Goal: Task Accomplishment & Management: Use online tool/utility

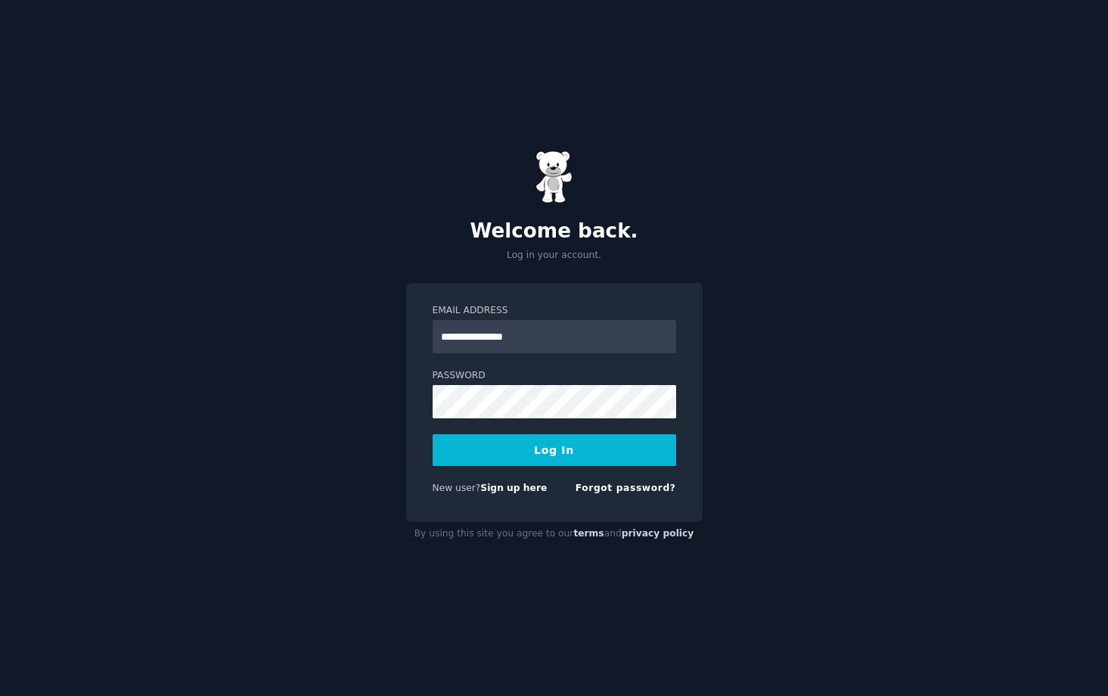
type input "**********"
click at [544, 446] on button "Log In" at bounding box center [553, 450] width 243 height 32
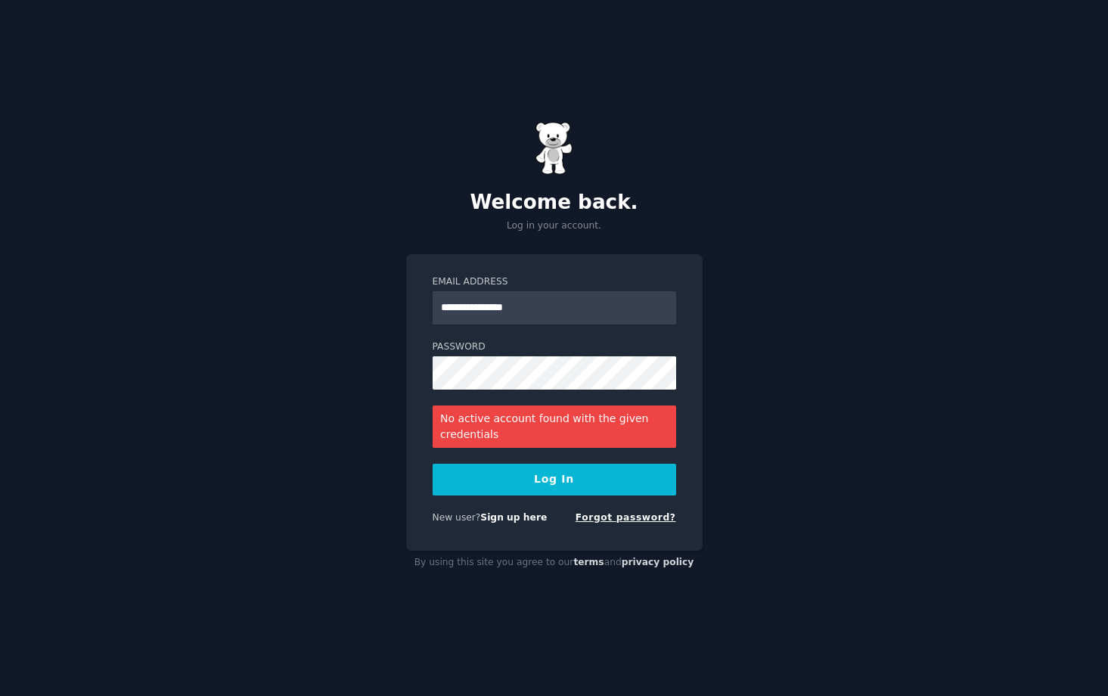
click at [617, 522] on link "Forgot password?" at bounding box center [625, 517] width 101 height 11
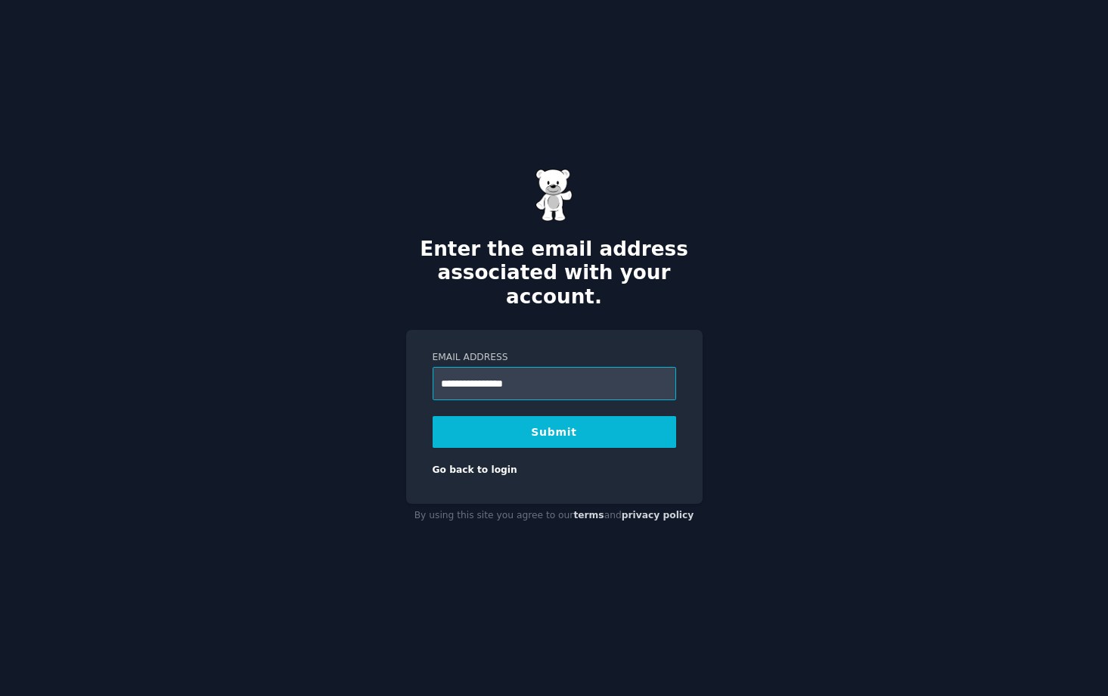
type input "**********"
click at [509, 416] on button "Submit" at bounding box center [553, 432] width 243 height 32
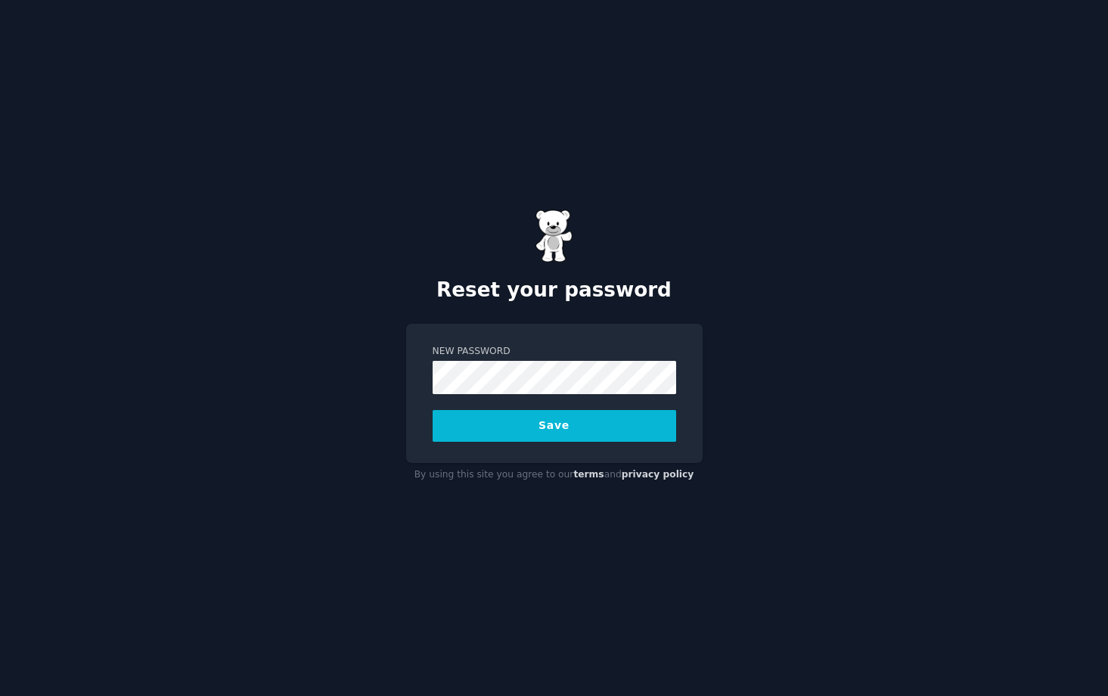
click at [432, 410] on button "Save" at bounding box center [553, 426] width 243 height 32
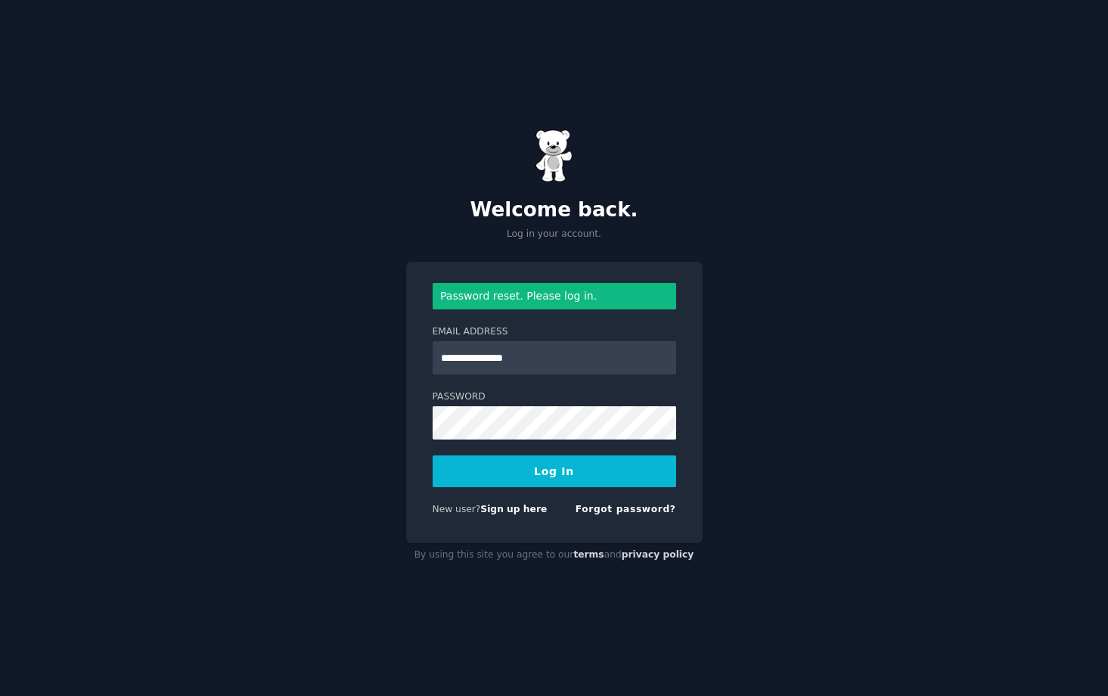
type input "**********"
click at [432, 455] on button "Log In" at bounding box center [553, 471] width 243 height 32
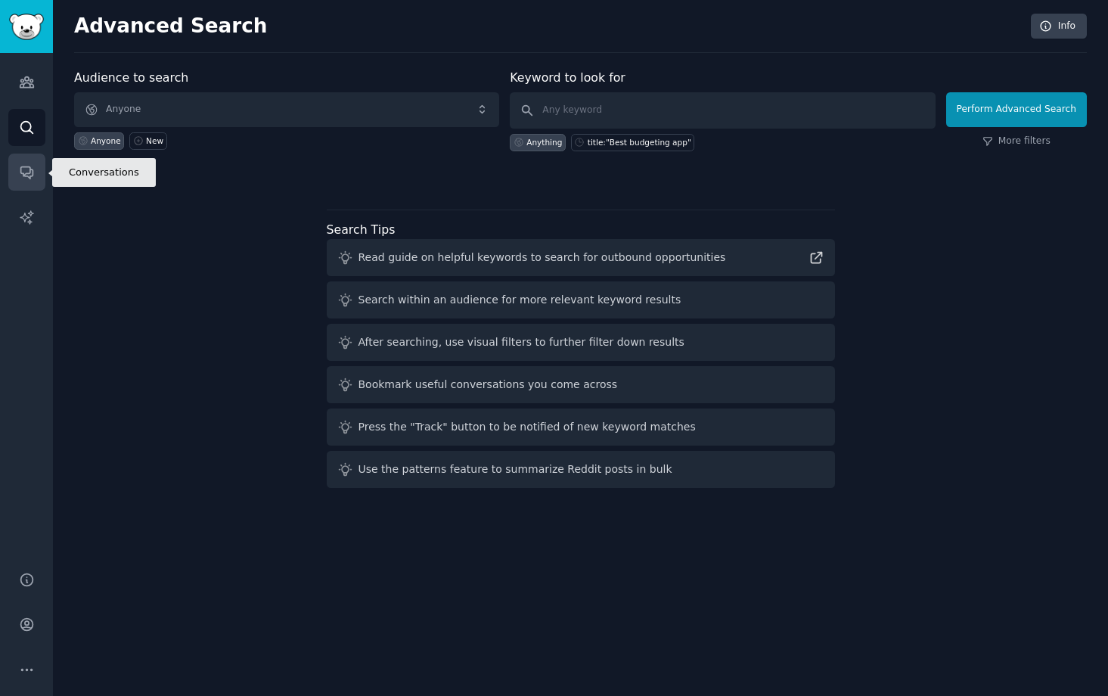
click at [39, 172] on link "Conversations" at bounding box center [26, 171] width 37 height 37
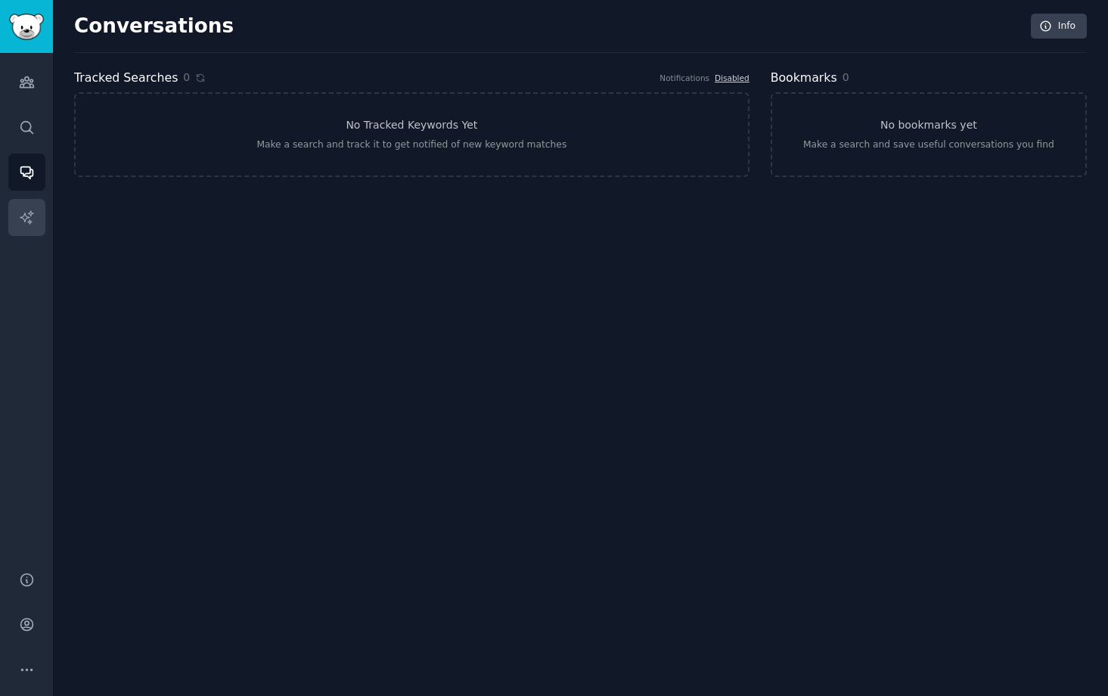
click at [21, 200] on link "AI Reports" at bounding box center [26, 217] width 37 height 37
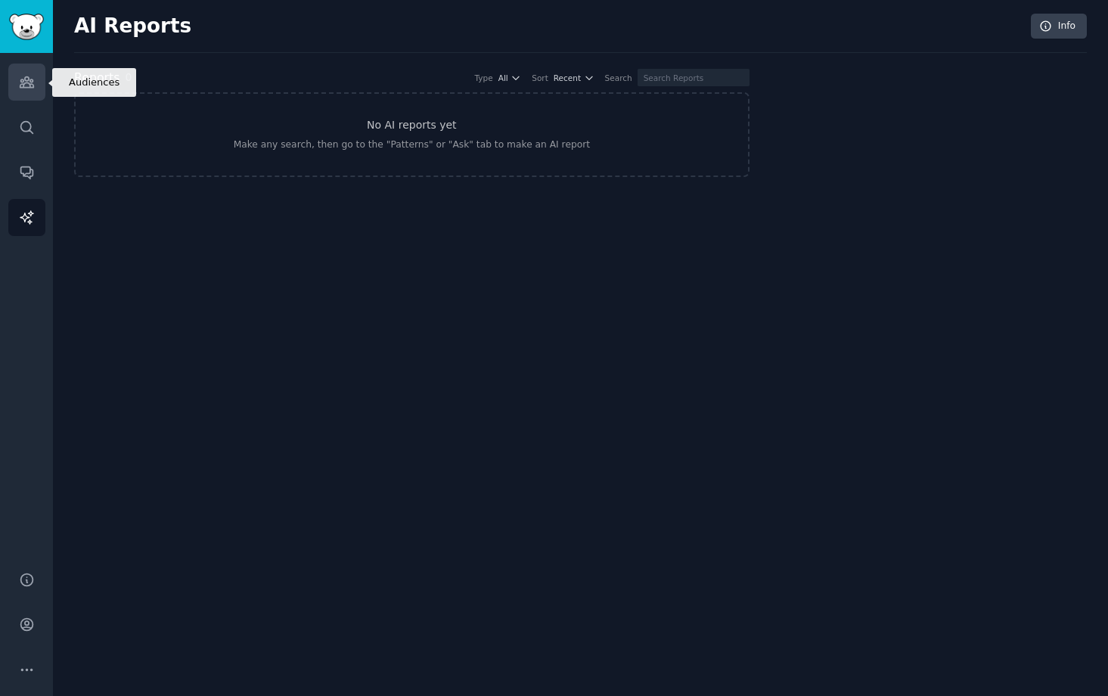
click at [32, 92] on link "Audiences" at bounding box center [26, 82] width 37 height 37
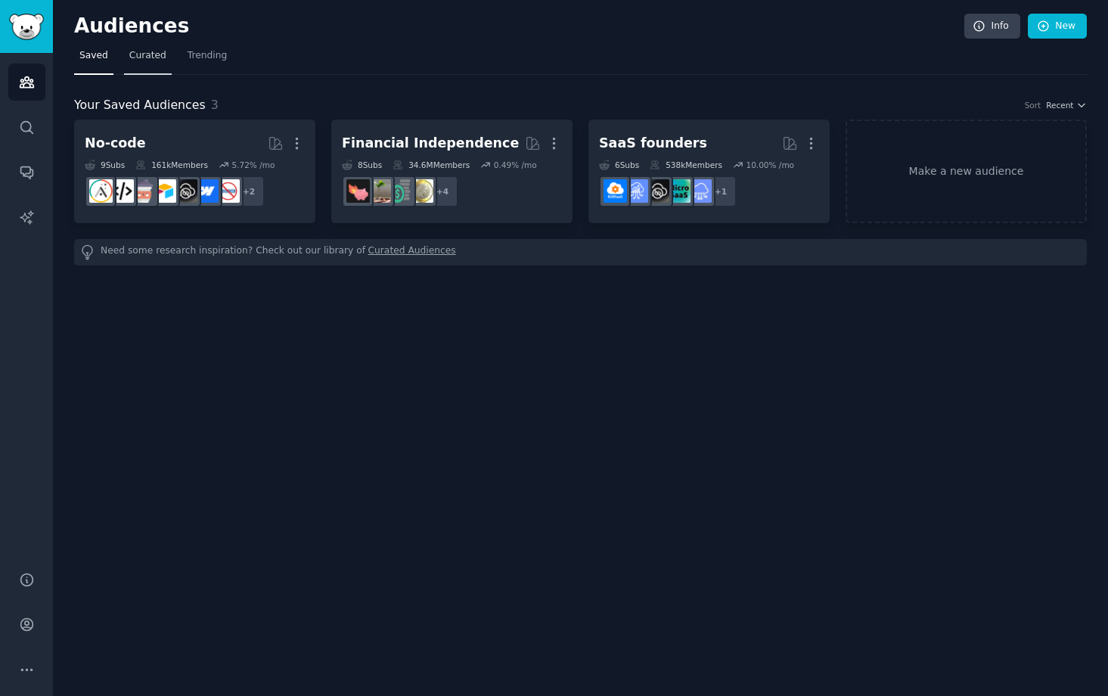
click at [134, 52] on span "Curated" at bounding box center [147, 56] width 37 height 14
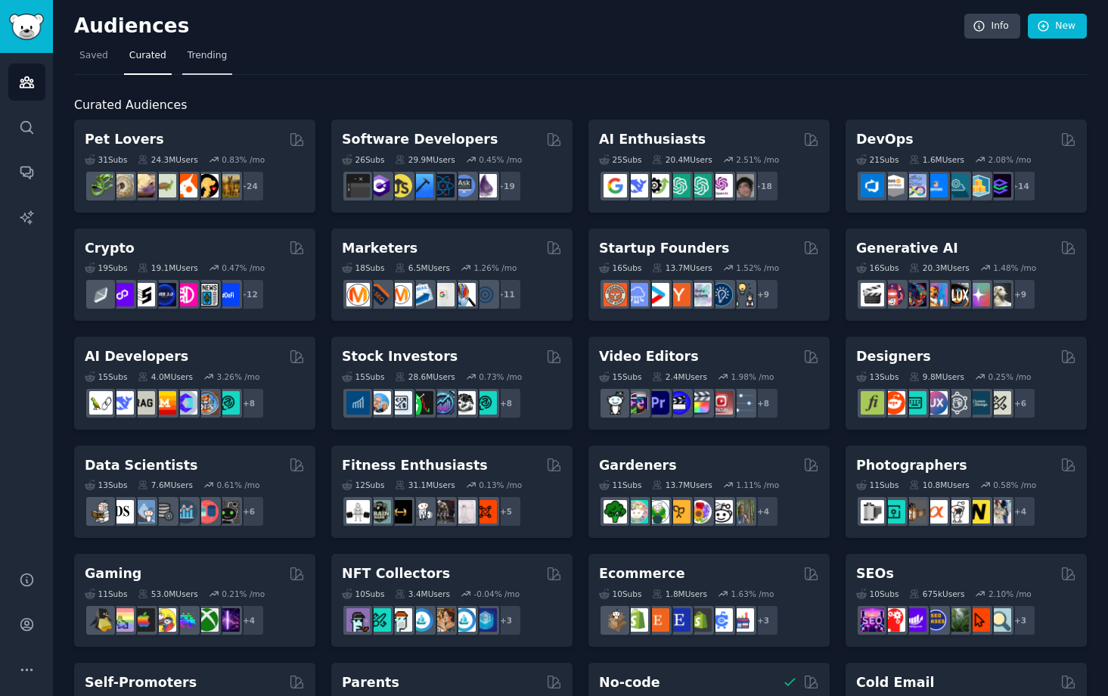
click at [202, 55] on span "Trending" at bounding box center [206, 56] width 39 height 14
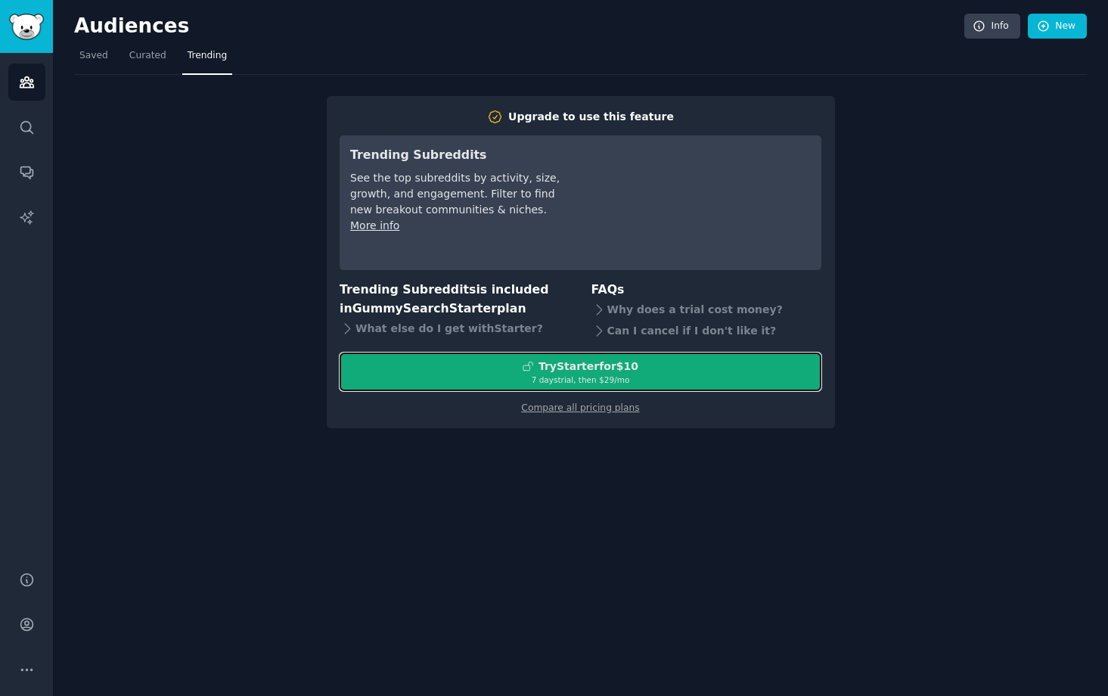
click at [550, 364] on div "Try Starter for $10" at bounding box center [588, 366] width 100 height 16
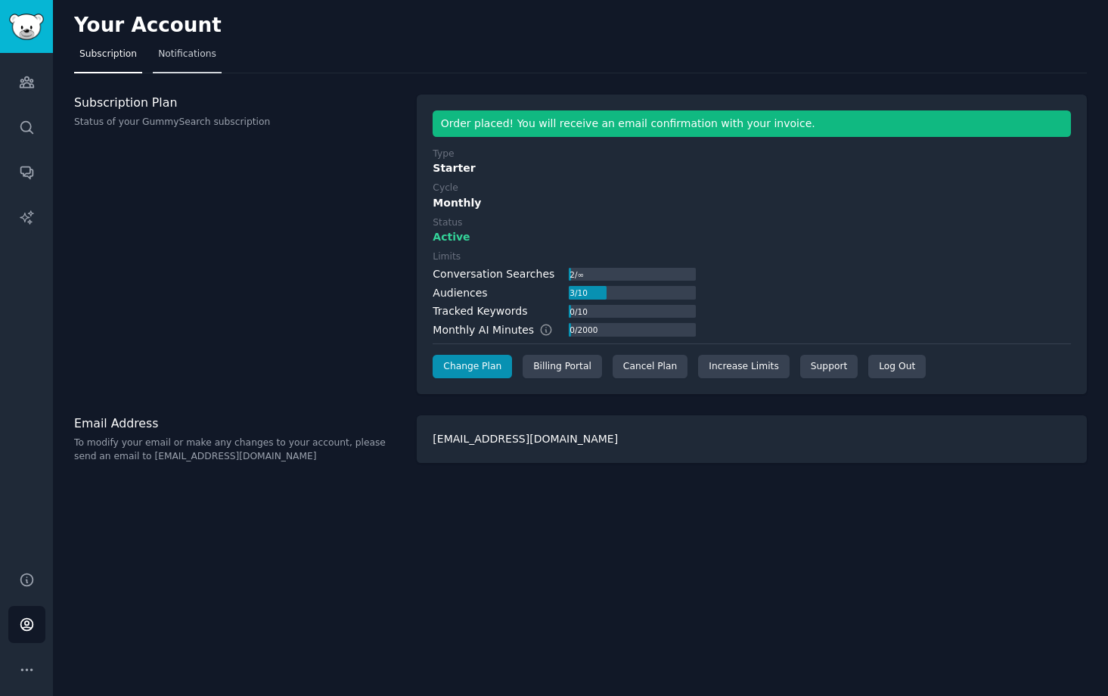
click at [188, 55] on span "Notifications" at bounding box center [187, 55] width 58 height 14
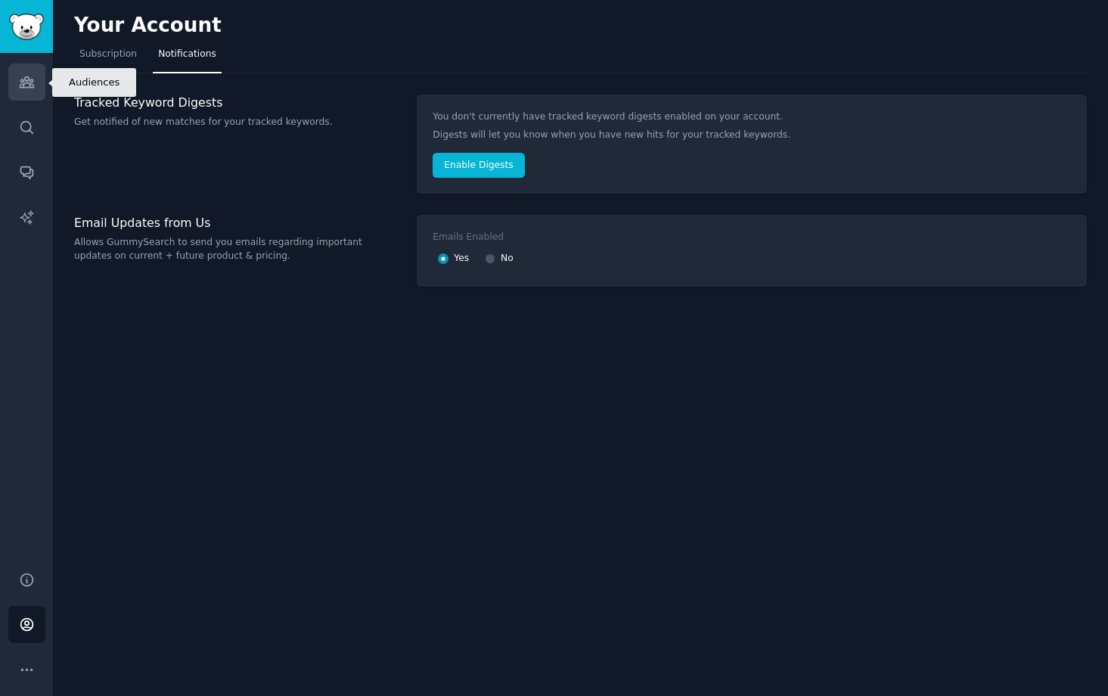
click at [33, 88] on icon "Sidebar" at bounding box center [27, 82] width 16 height 16
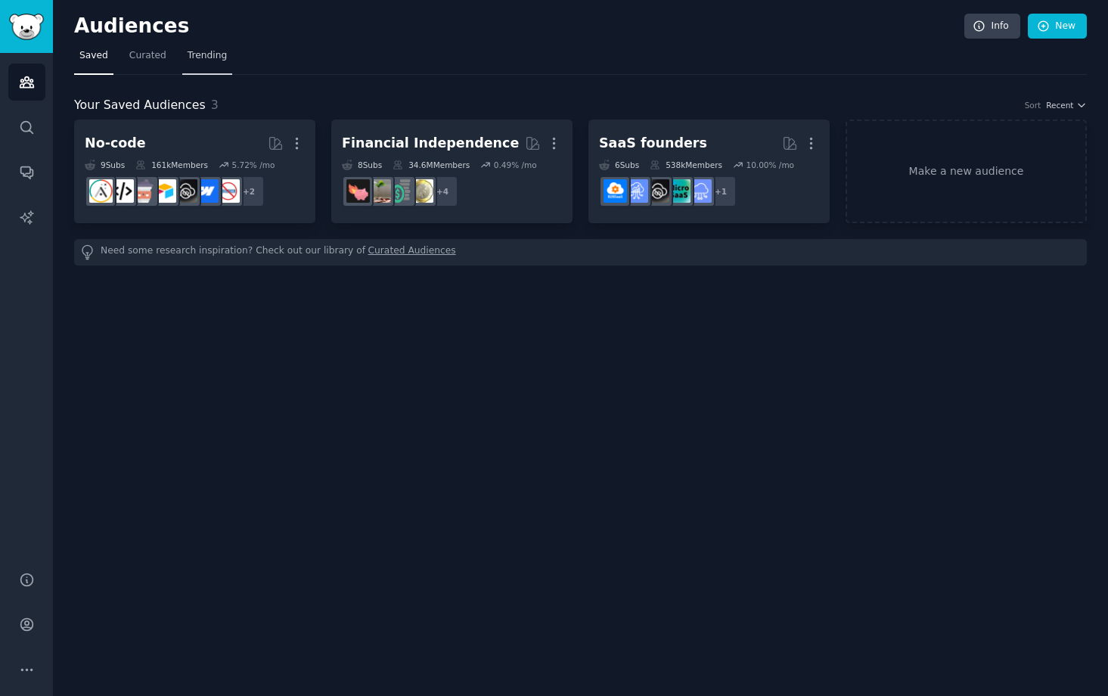
click at [212, 57] on span "Trending" at bounding box center [206, 56] width 39 height 14
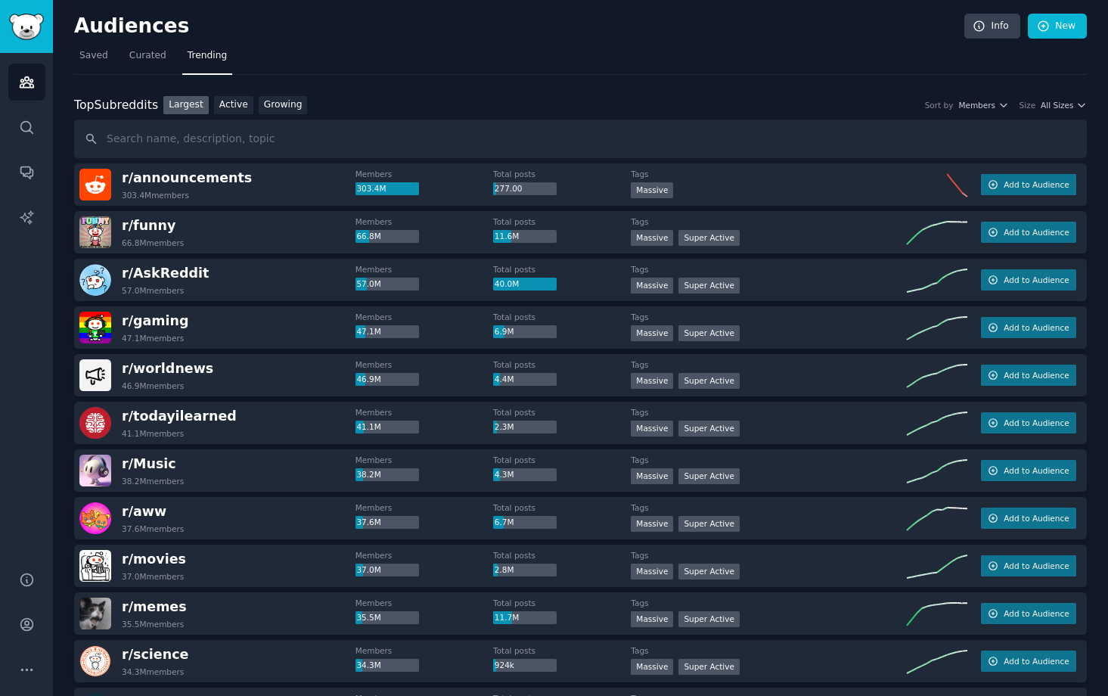
click at [280, 115] on div "Top Subreddits Top Subreddits Largest Active Growing Sort by Members Size All S…" at bounding box center [580, 127] width 1012 height 63
click at [291, 98] on link "Growing" at bounding box center [283, 105] width 49 height 19
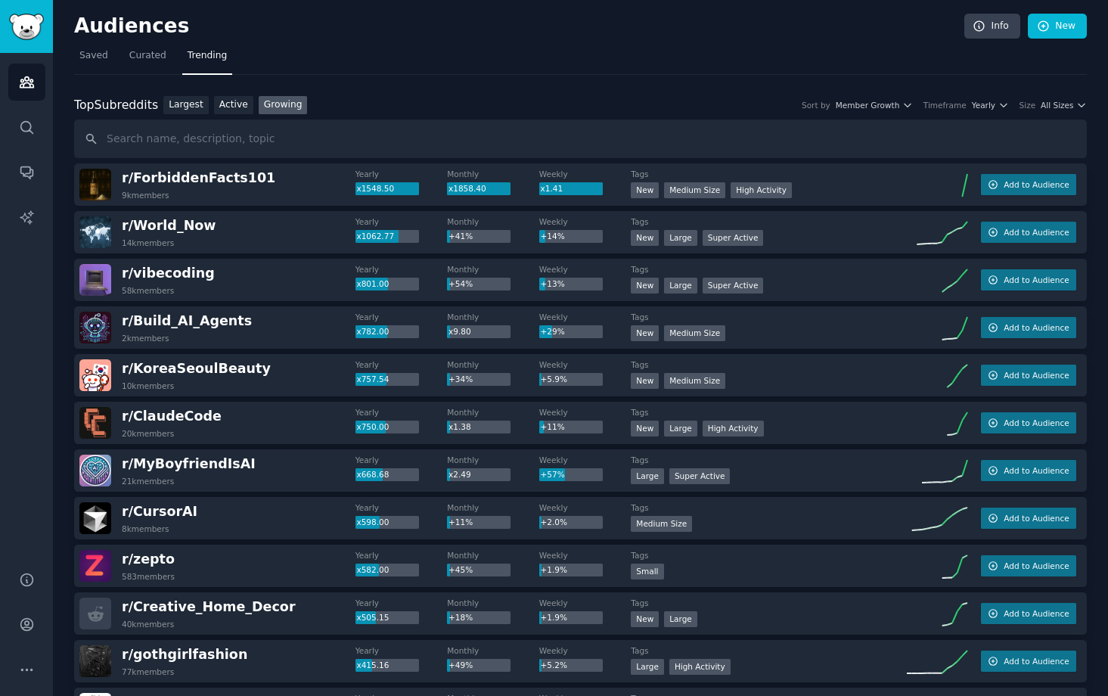
click at [990, 110] on div "Top Subreddits Top Subreddits Largest Active Growing Sort by Member Growth Time…" at bounding box center [580, 105] width 1012 height 19
click at [992, 104] on button "Yearly" at bounding box center [990, 105] width 37 height 11
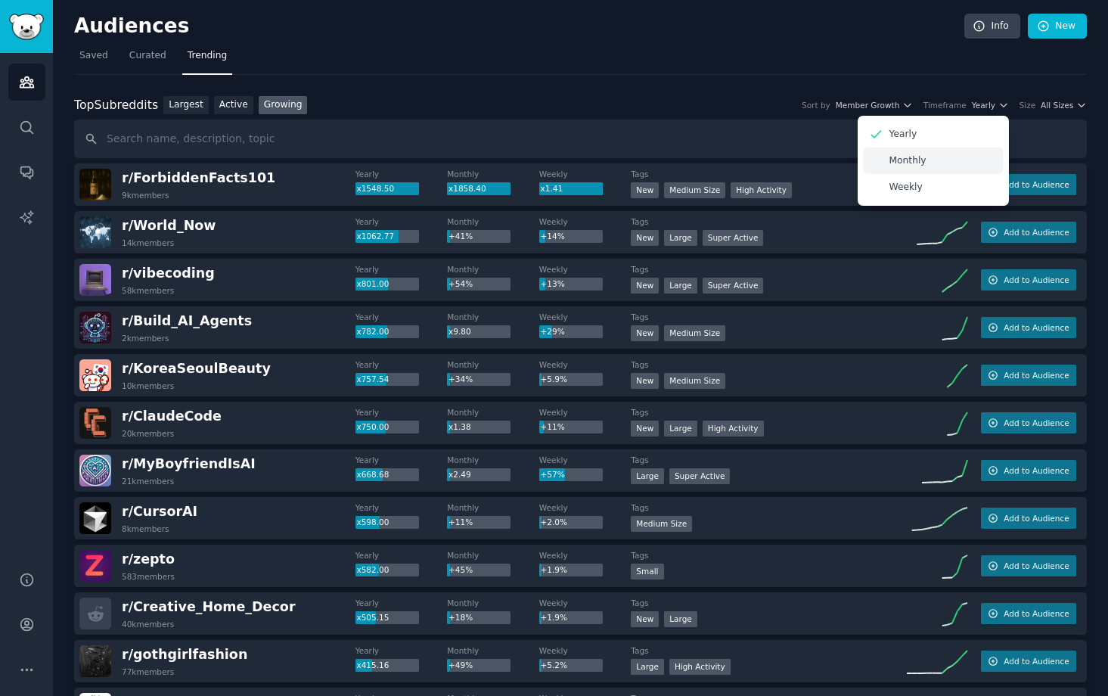
click at [943, 156] on div "Monthly" at bounding box center [933, 160] width 141 height 26
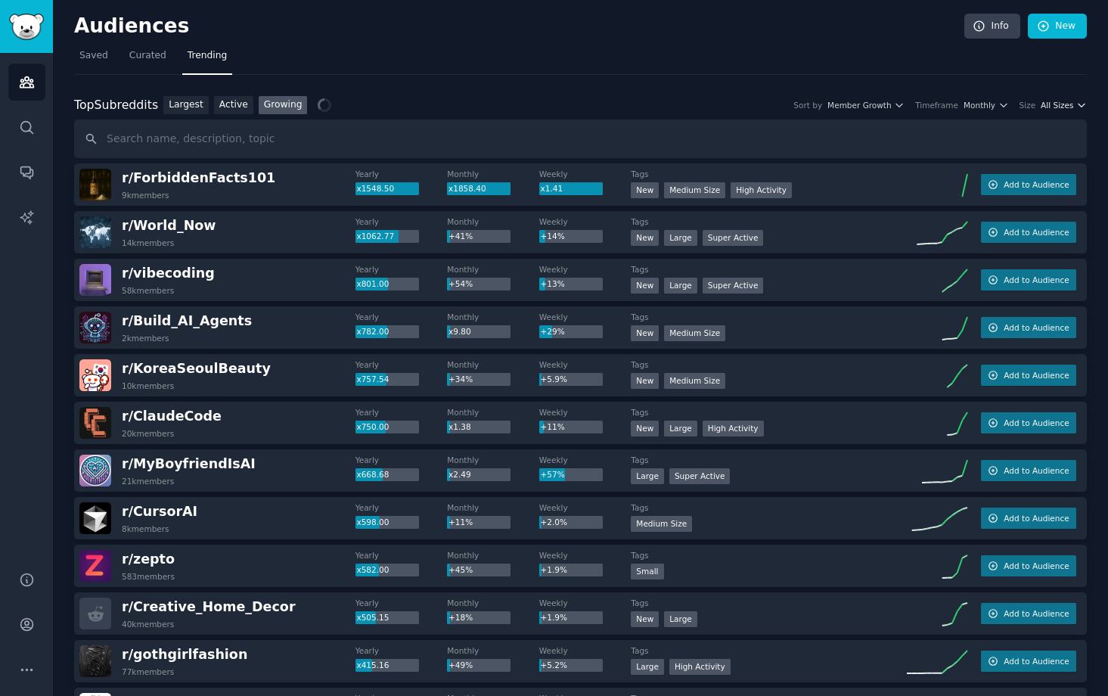
click at [1052, 106] on span "All Sizes" at bounding box center [1056, 105] width 33 height 11
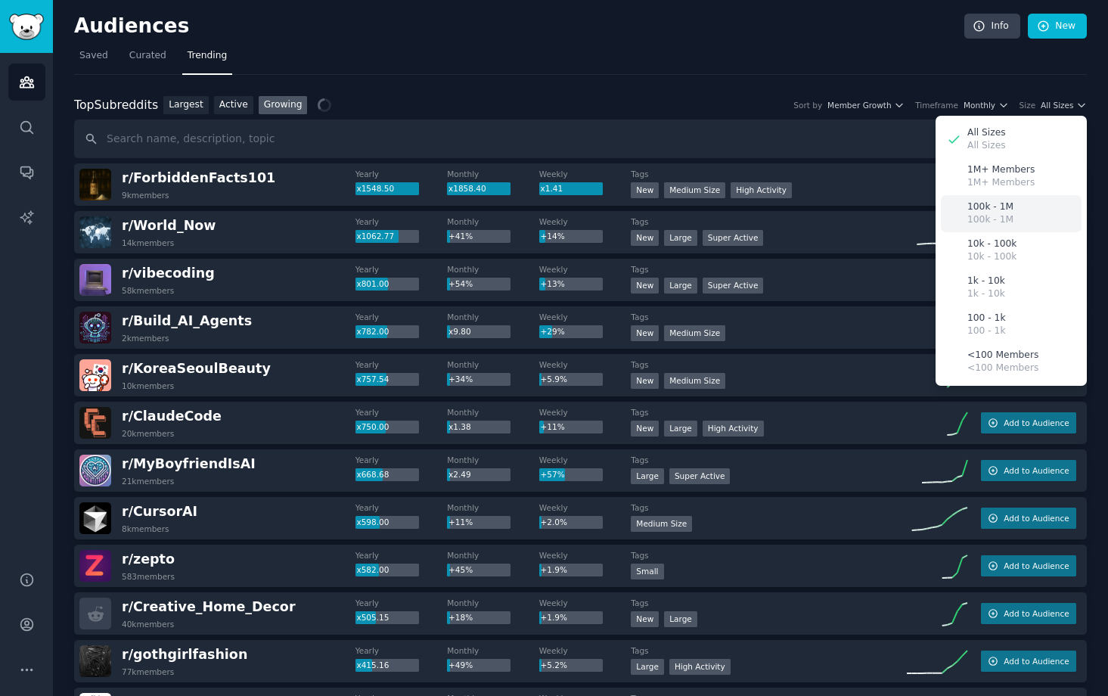
click at [1006, 219] on p "100k - 1M" at bounding box center [990, 220] width 46 height 14
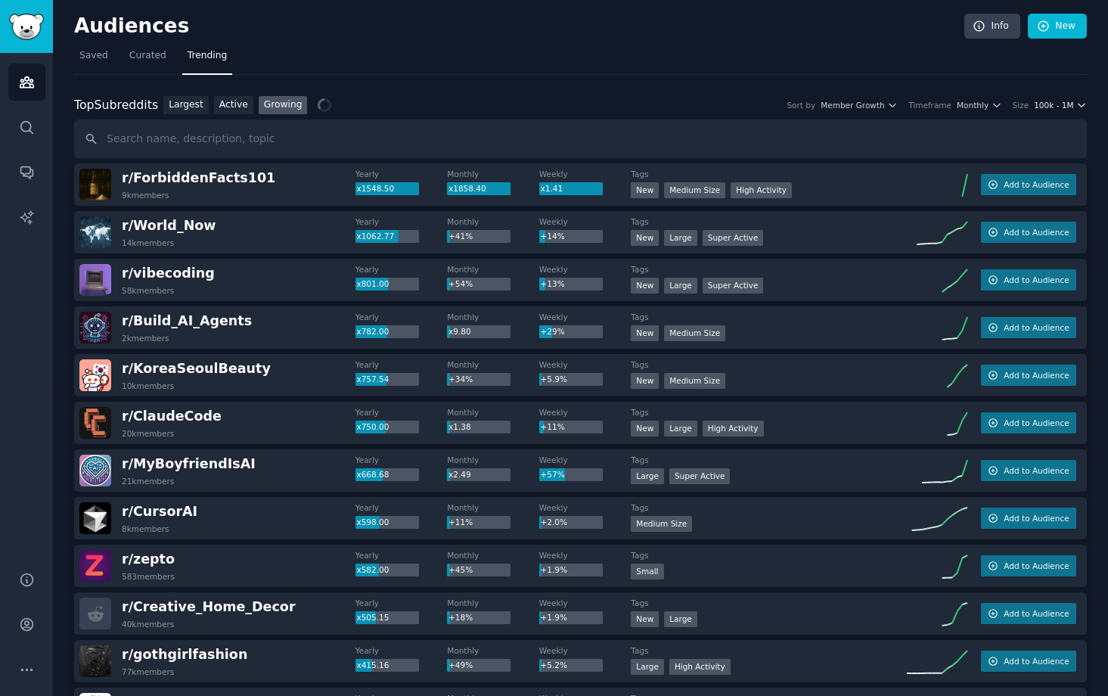
click at [1071, 104] on button "100k - 1M" at bounding box center [1060, 105] width 53 height 11
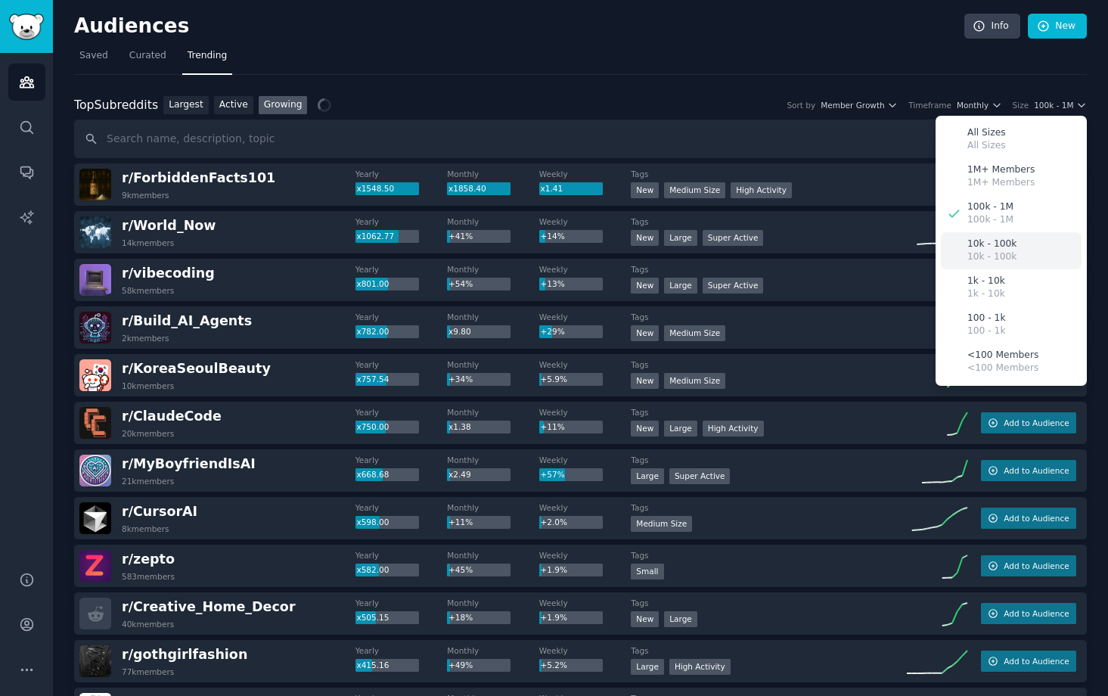
click at [1003, 239] on p "10k - 100k" at bounding box center [991, 244] width 49 height 14
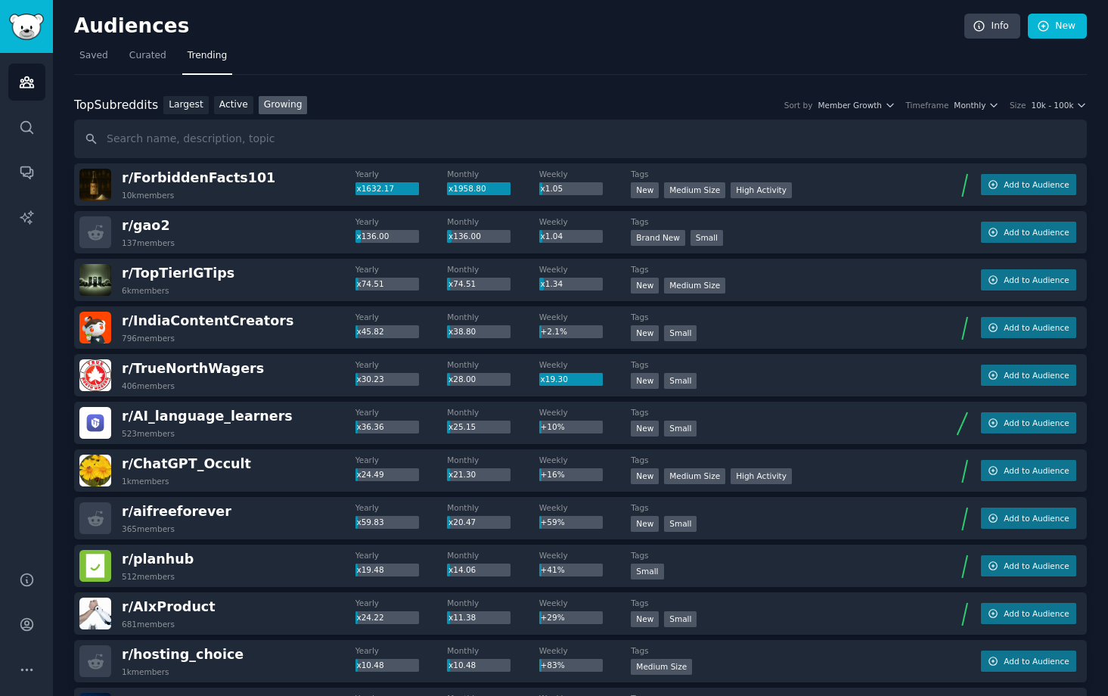
click at [947, 110] on div "Top Subreddits Top Subreddits Largest Active Growing Sort by Member Growth Time…" at bounding box center [580, 105] width 1012 height 19
click at [965, 108] on span "Monthly" at bounding box center [969, 105] width 32 height 11
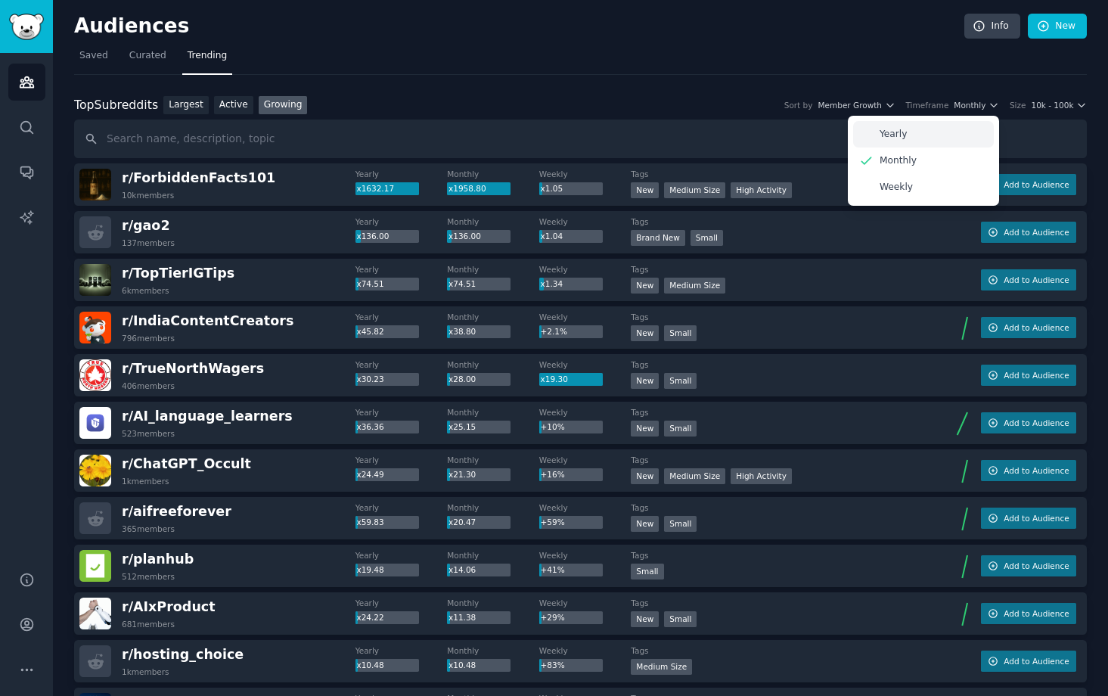
click at [956, 133] on div "Yearly" at bounding box center [923, 134] width 141 height 26
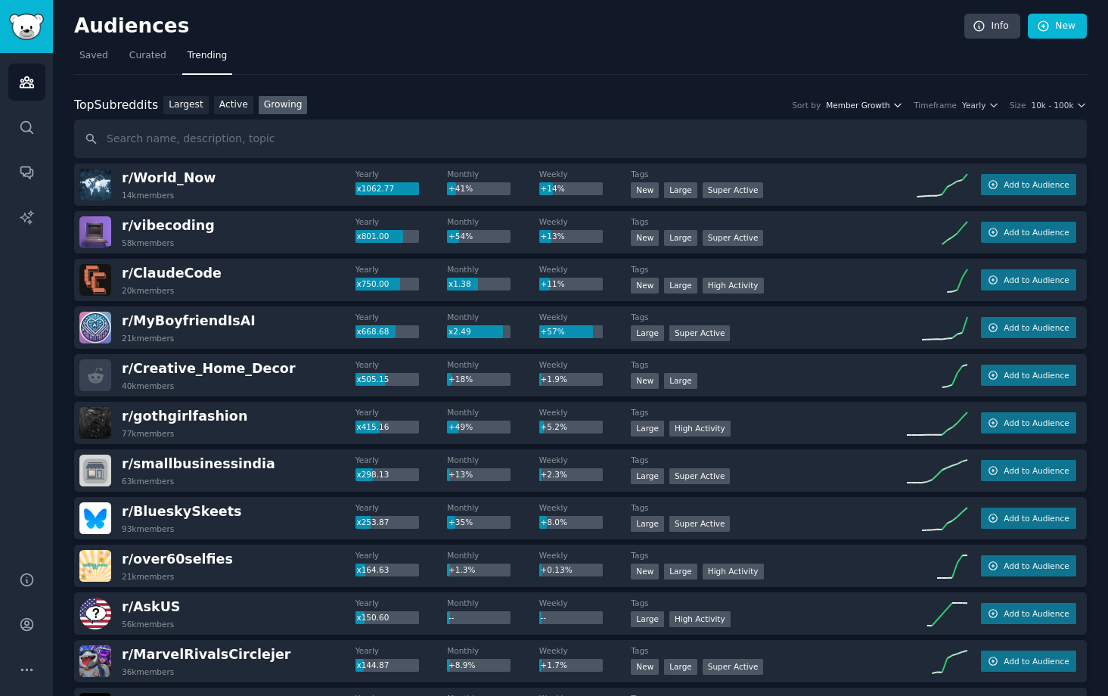
click at [898, 107] on icon "button" at bounding box center [897, 105] width 11 height 11
click at [896, 107] on icon "button" at bounding box center [897, 105] width 11 height 11
click at [989, 106] on icon "button" at bounding box center [993, 105] width 11 height 11
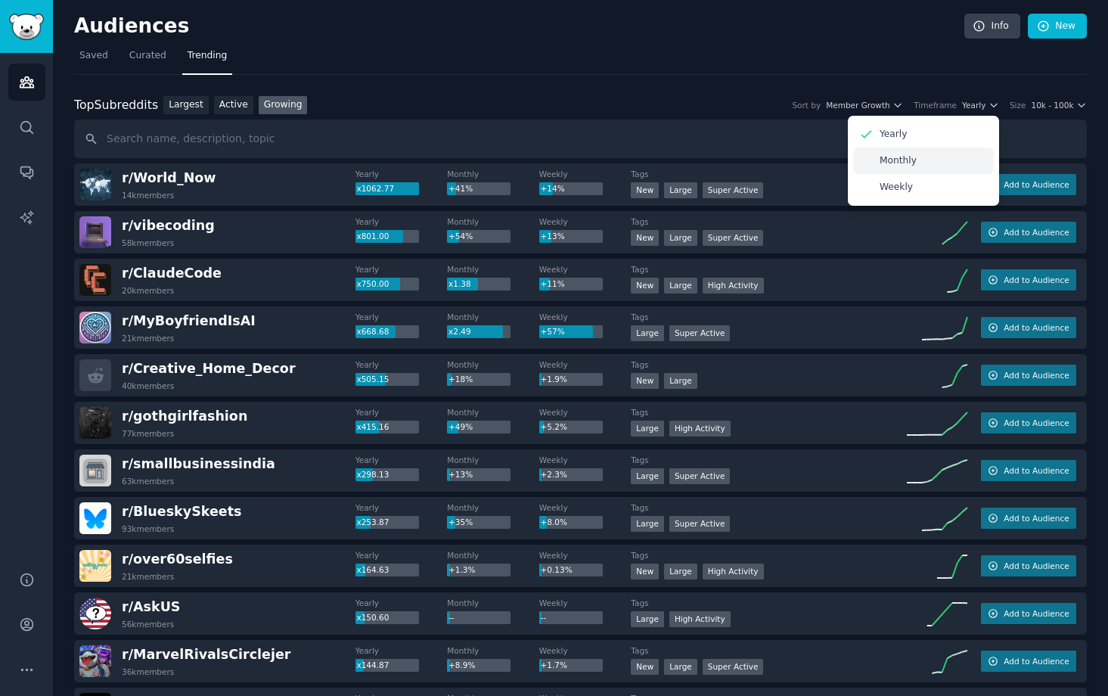
click at [956, 163] on div "Monthly" at bounding box center [923, 160] width 141 height 26
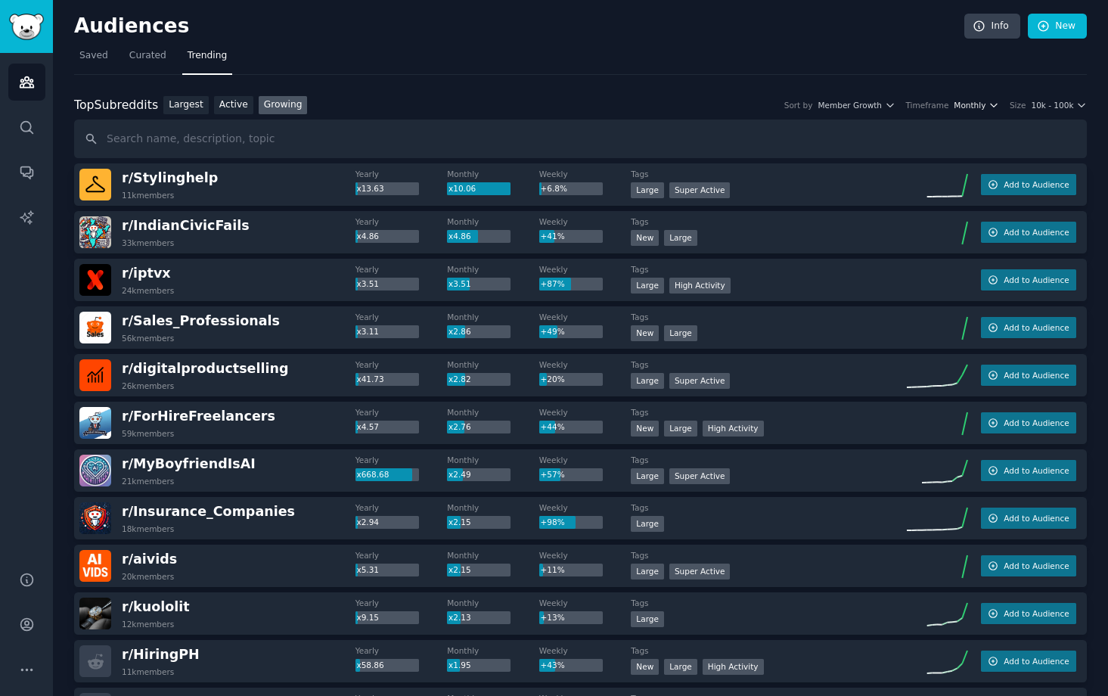
click at [984, 104] on span "Monthly" at bounding box center [969, 105] width 32 height 11
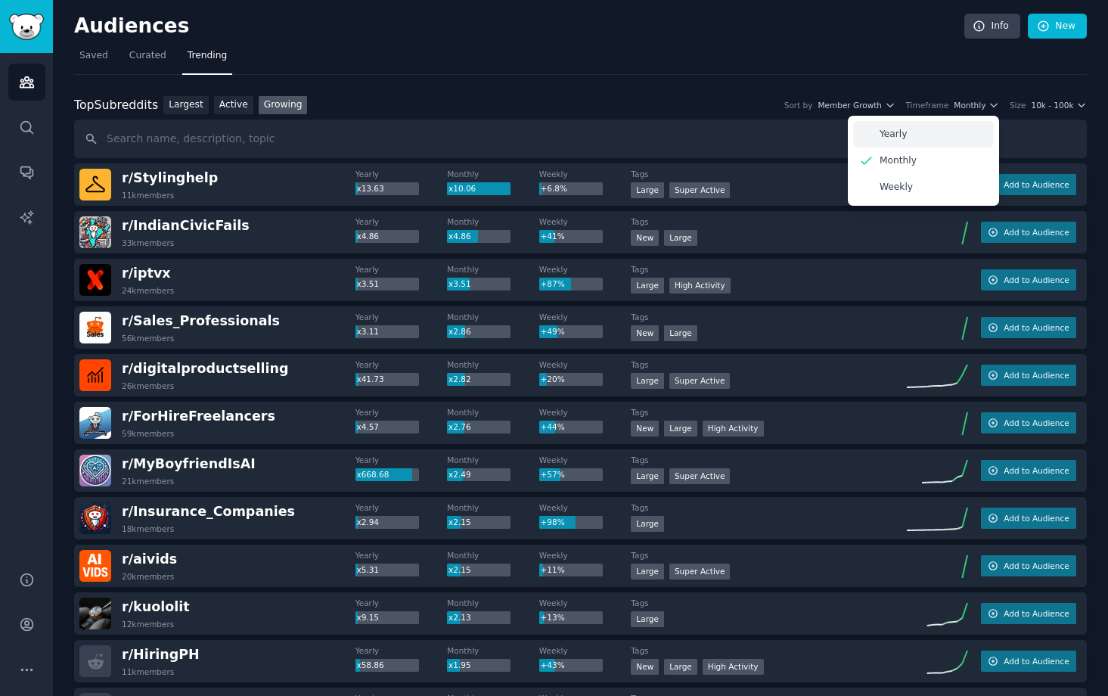
click at [971, 133] on div "Yearly" at bounding box center [923, 134] width 141 height 26
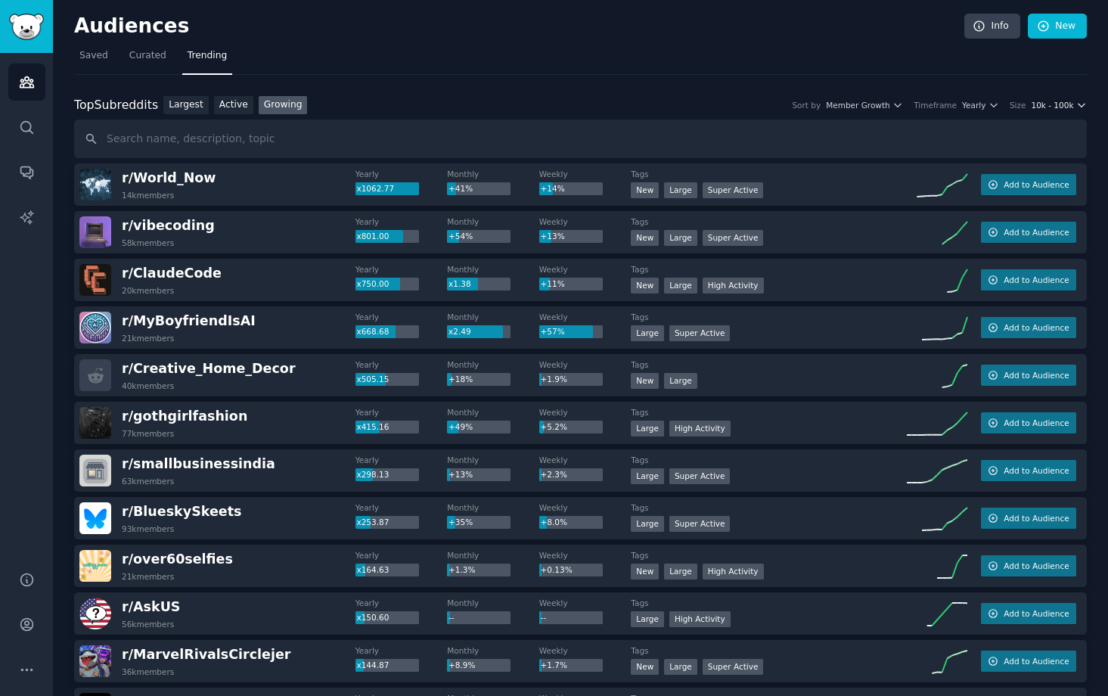
click at [1051, 103] on span "10k - 100k" at bounding box center [1051, 105] width 42 height 11
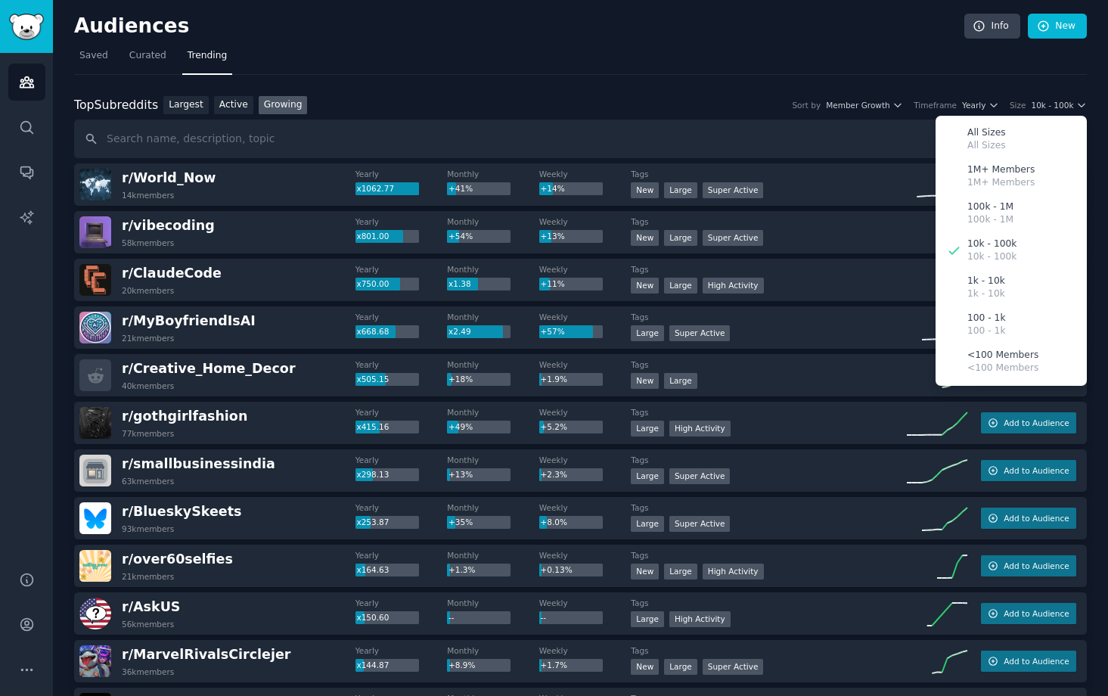
click at [702, 66] on nav "Saved Curated Trending" at bounding box center [580, 59] width 1012 height 31
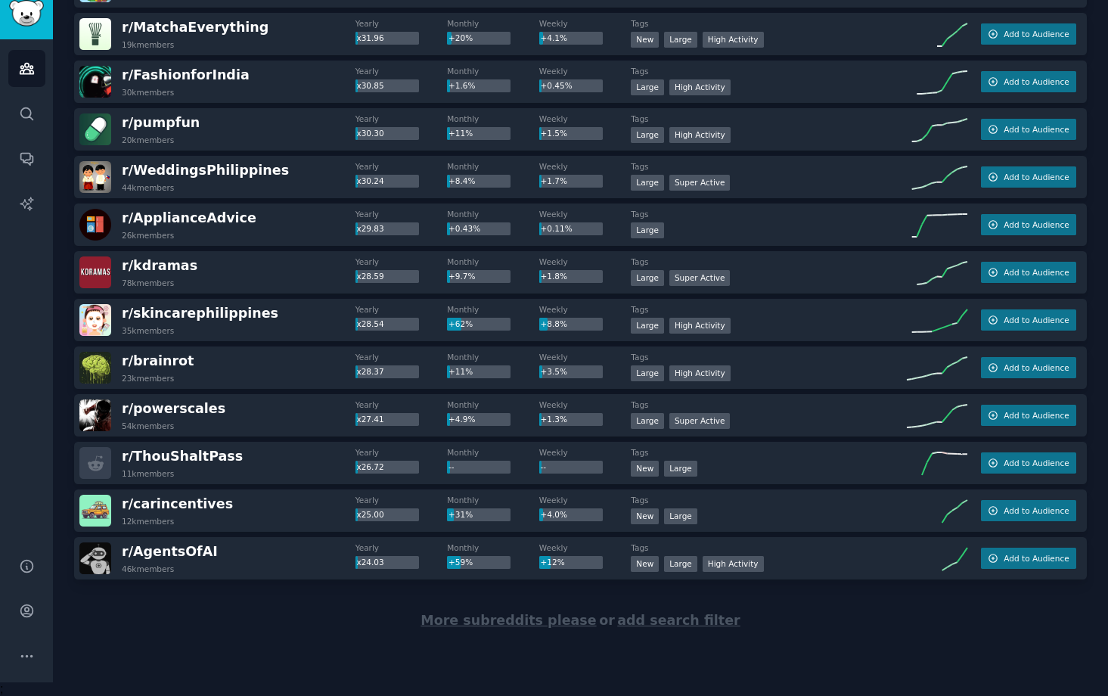
scroll to position [14, 0]
click at [518, 615] on span "More subreddits please" at bounding box center [507, 619] width 175 height 15
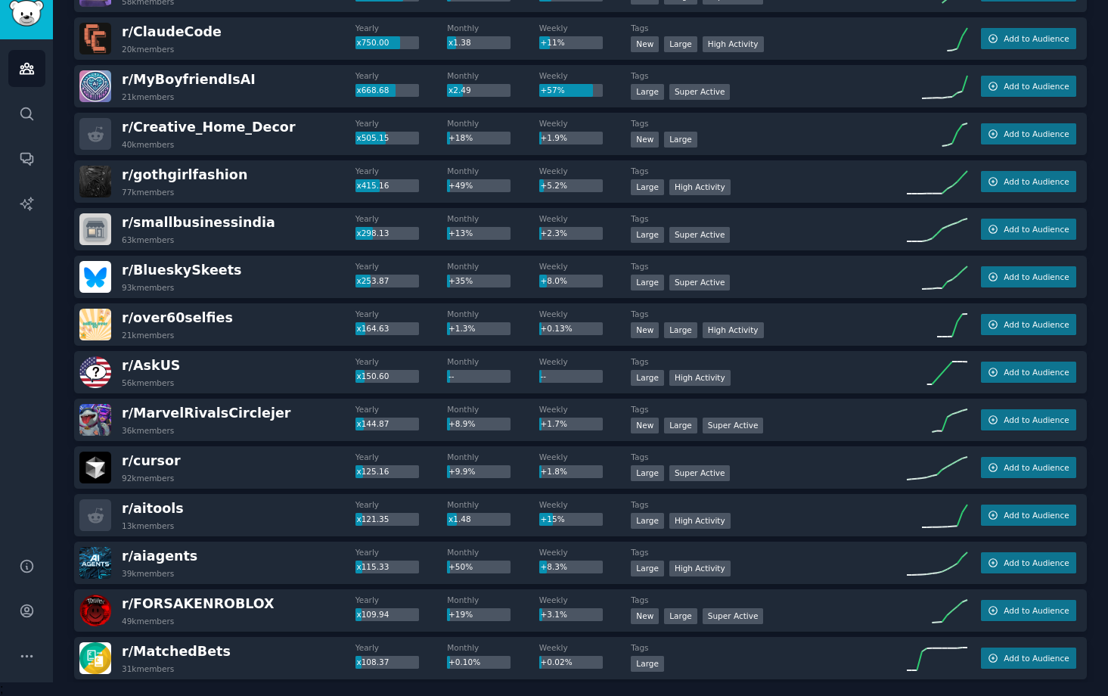
scroll to position [0, 0]
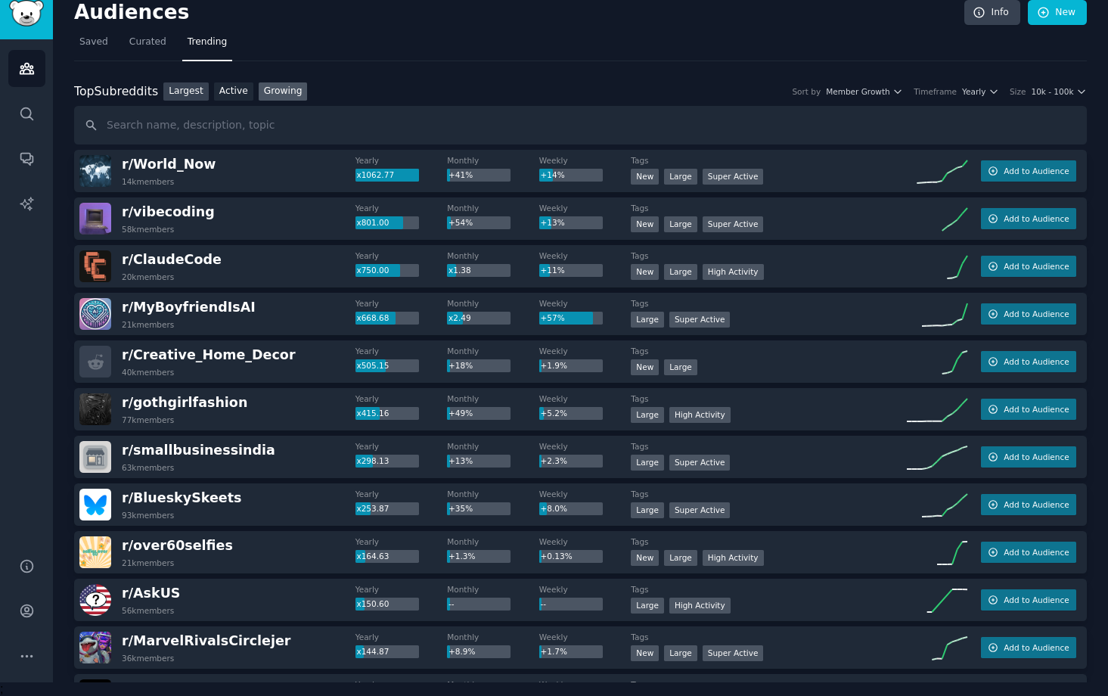
click at [197, 97] on link "Largest" at bounding box center [185, 91] width 45 height 19
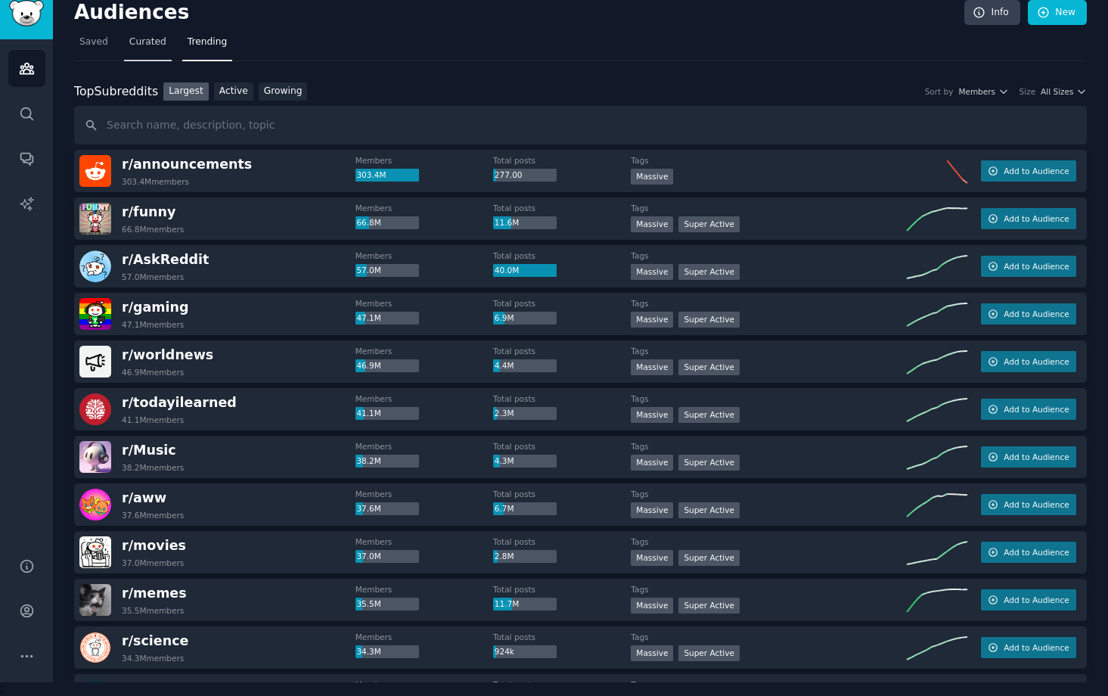
click at [140, 44] on span "Curated" at bounding box center [147, 43] width 37 height 14
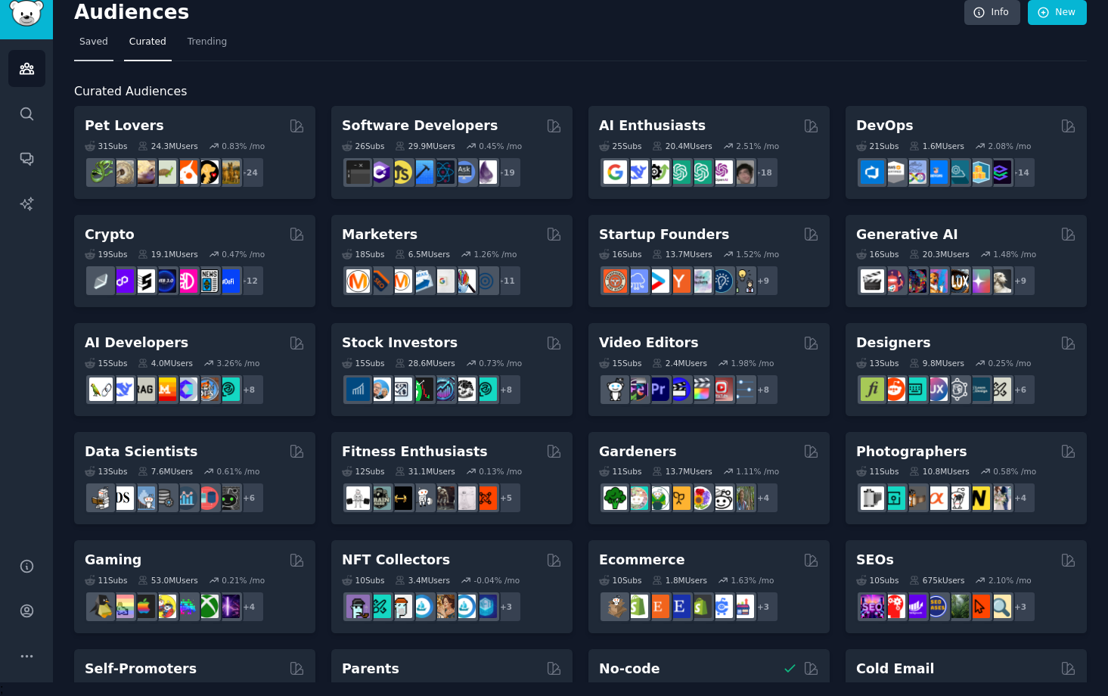
click at [99, 44] on span "Saved" at bounding box center [93, 43] width 29 height 14
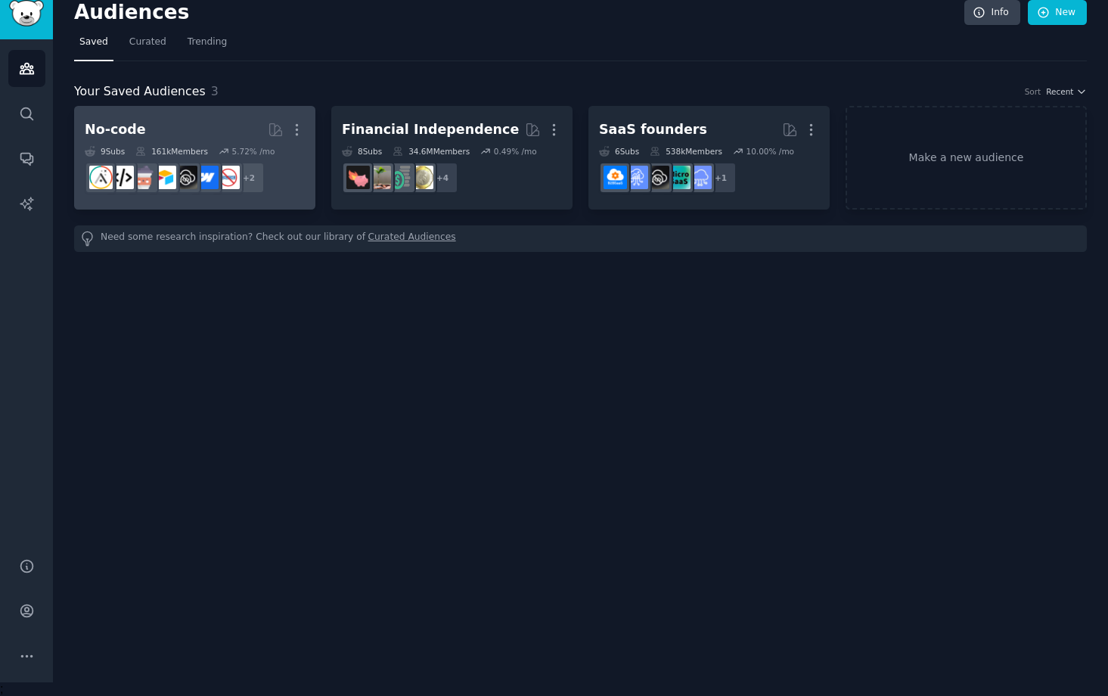
click at [182, 125] on h2 "No-code More" at bounding box center [195, 129] width 220 height 26
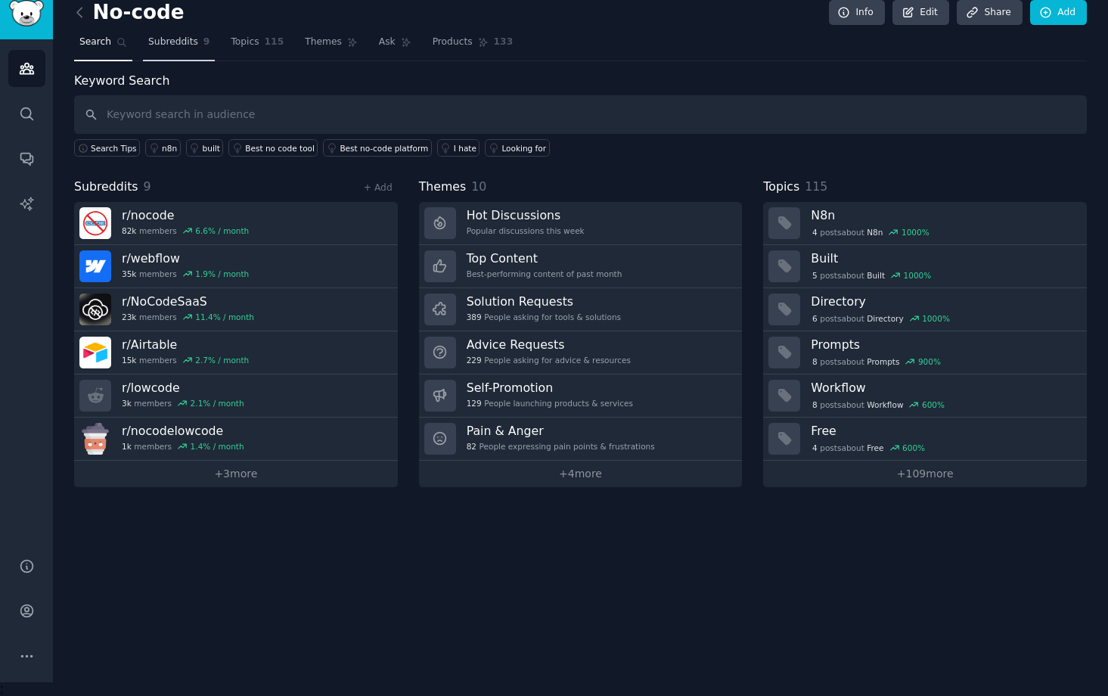
click at [150, 42] on span "Subreddits" at bounding box center [173, 43] width 50 height 14
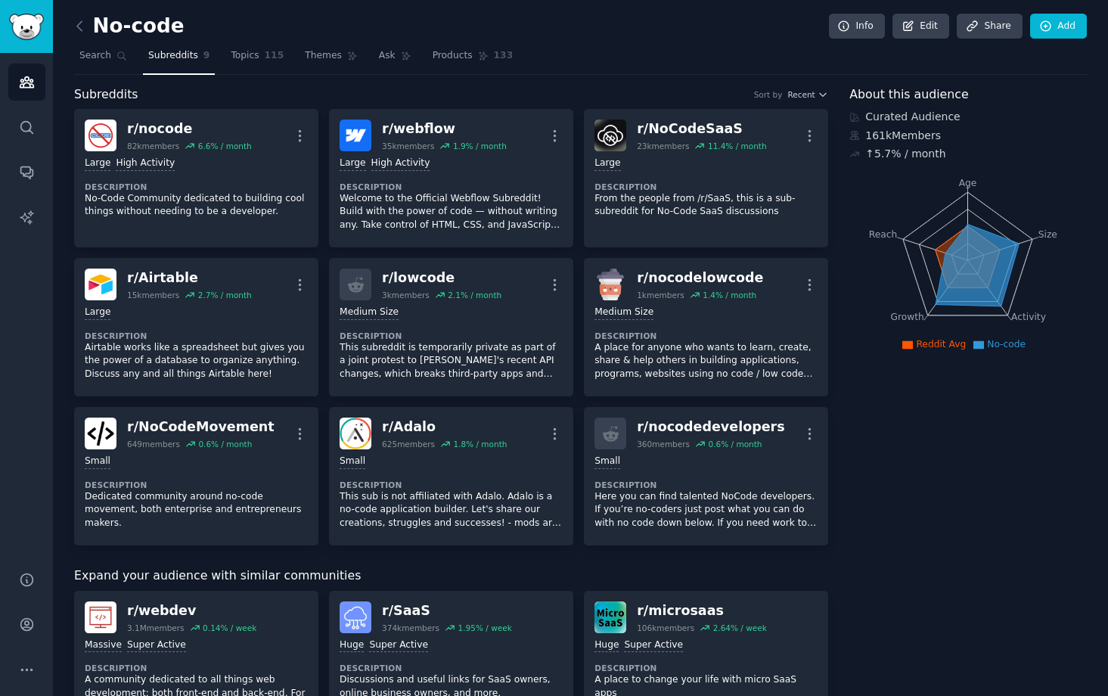
click at [88, 29] on link at bounding box center [83, 26] width 19 height 24
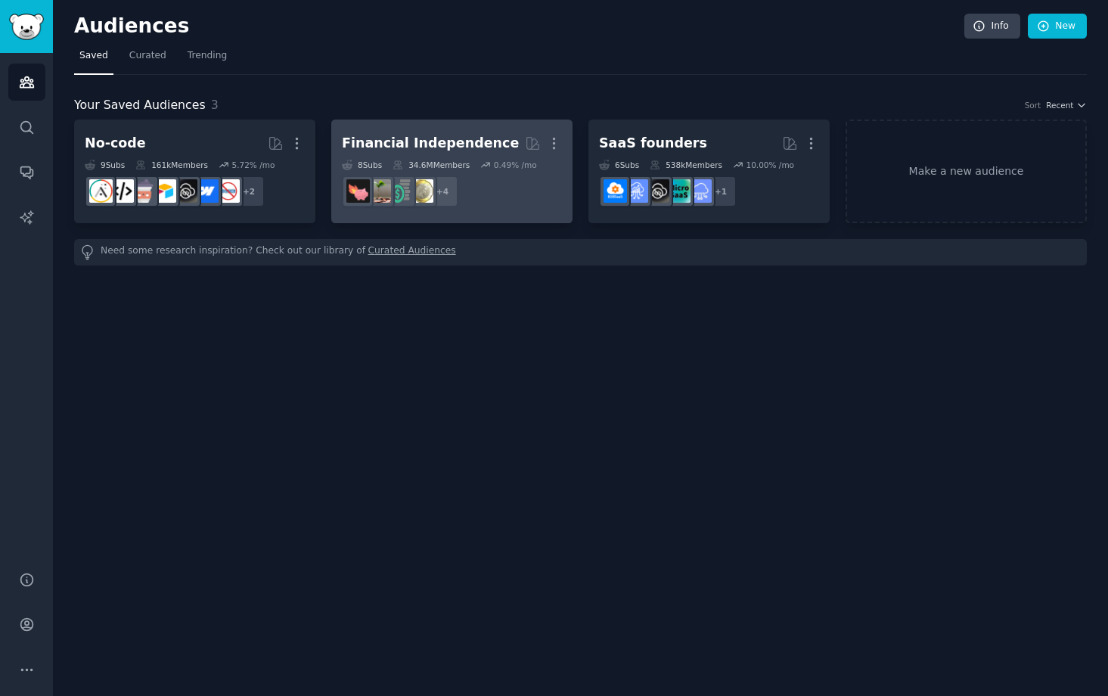
click at [391, 137] on div "Financial Independence" at bounding box center [430, 143] width 177 height 19
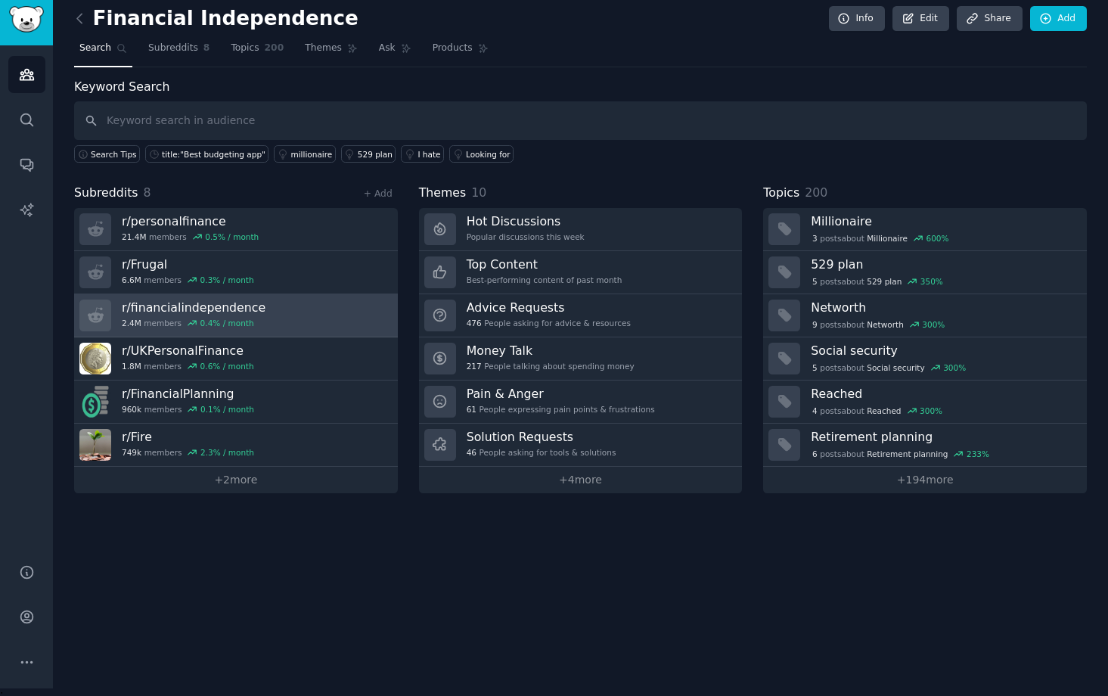
scroll to position [14, 0]
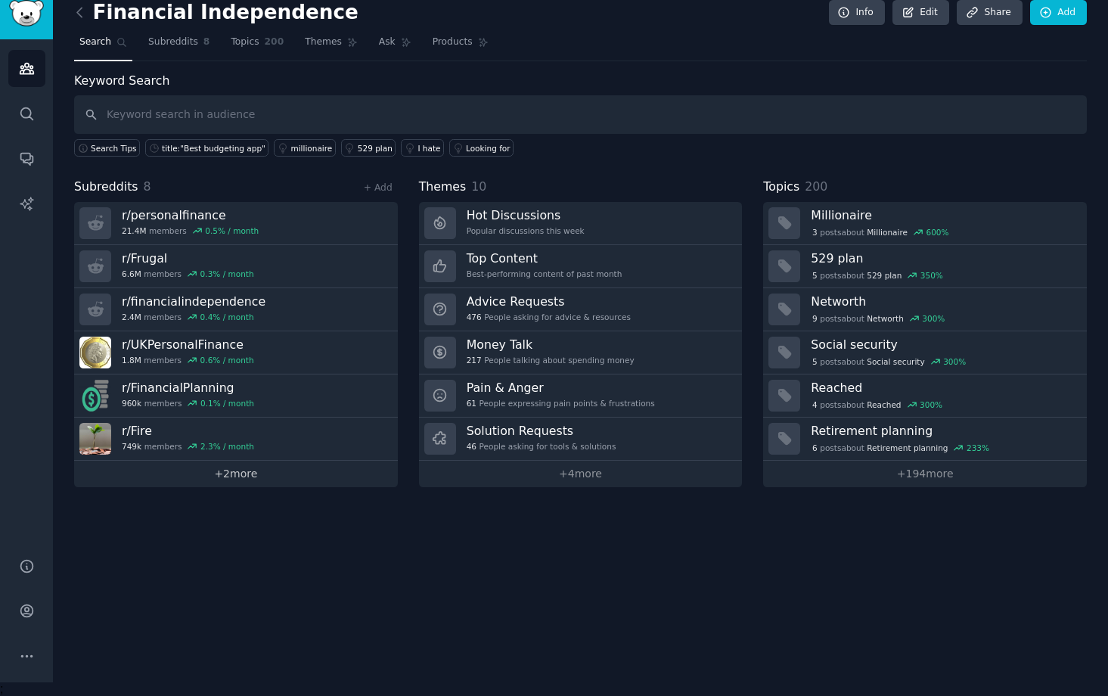
click at [270, 475] on link "+ 2 more" at bounding box center [236, 473] width 324 height 26
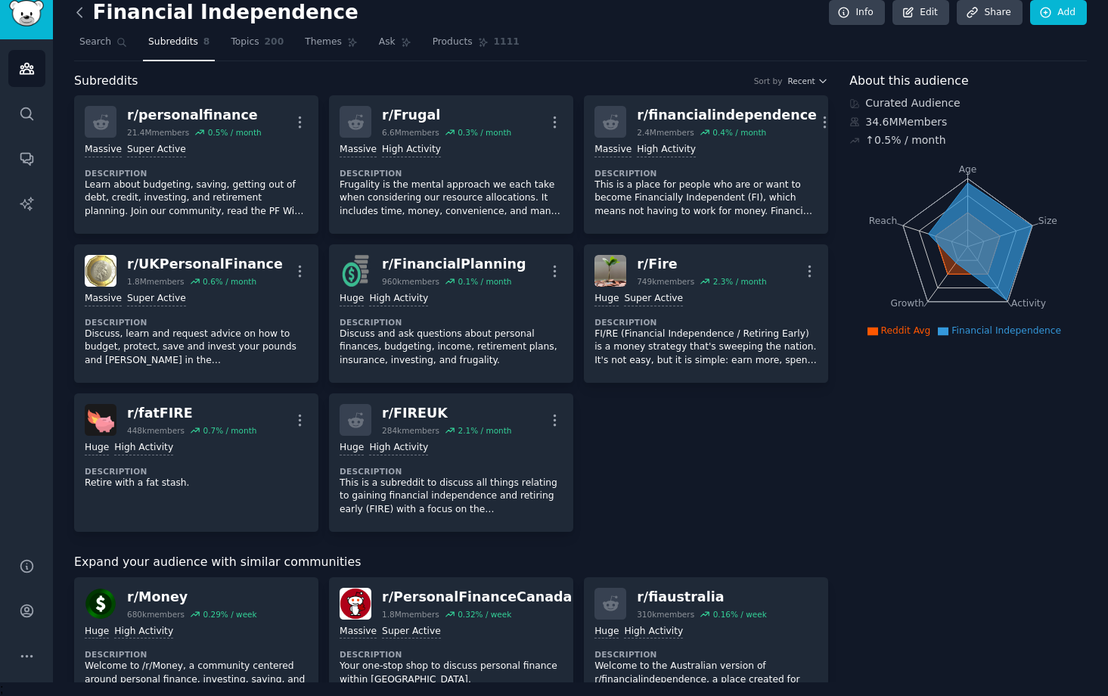
click at [81, 9] on icon at bounding box center [80, 13] width 16 height 16
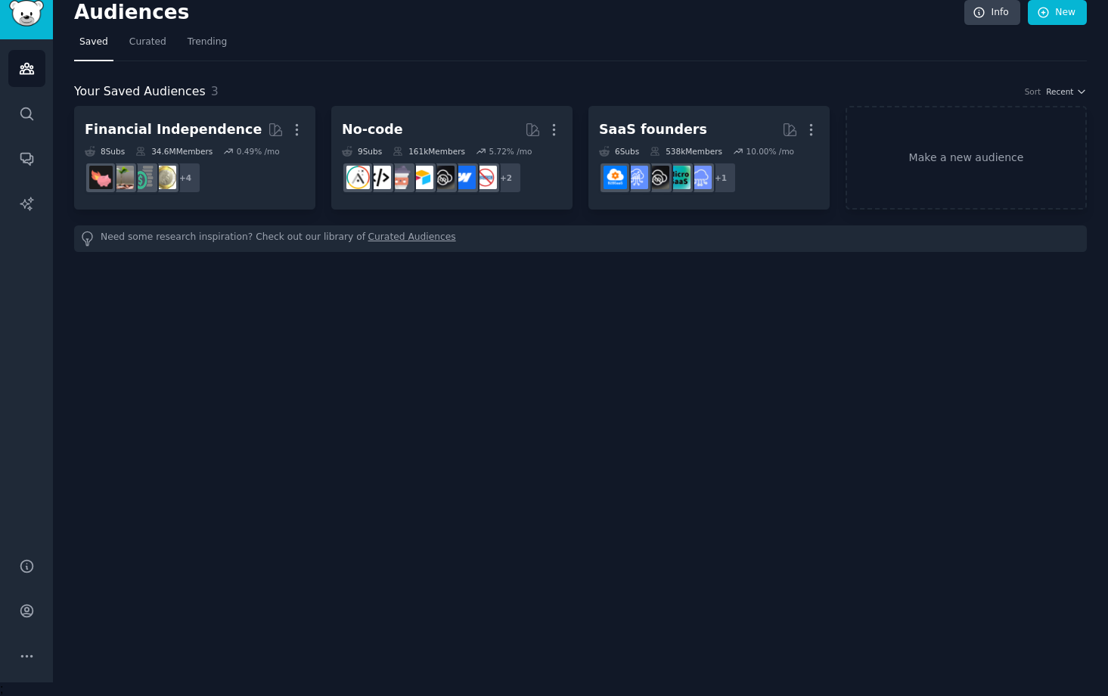
click at [372, 238] on link "Curated Audiences" at bounding box center [412, 239] width 88 height 16
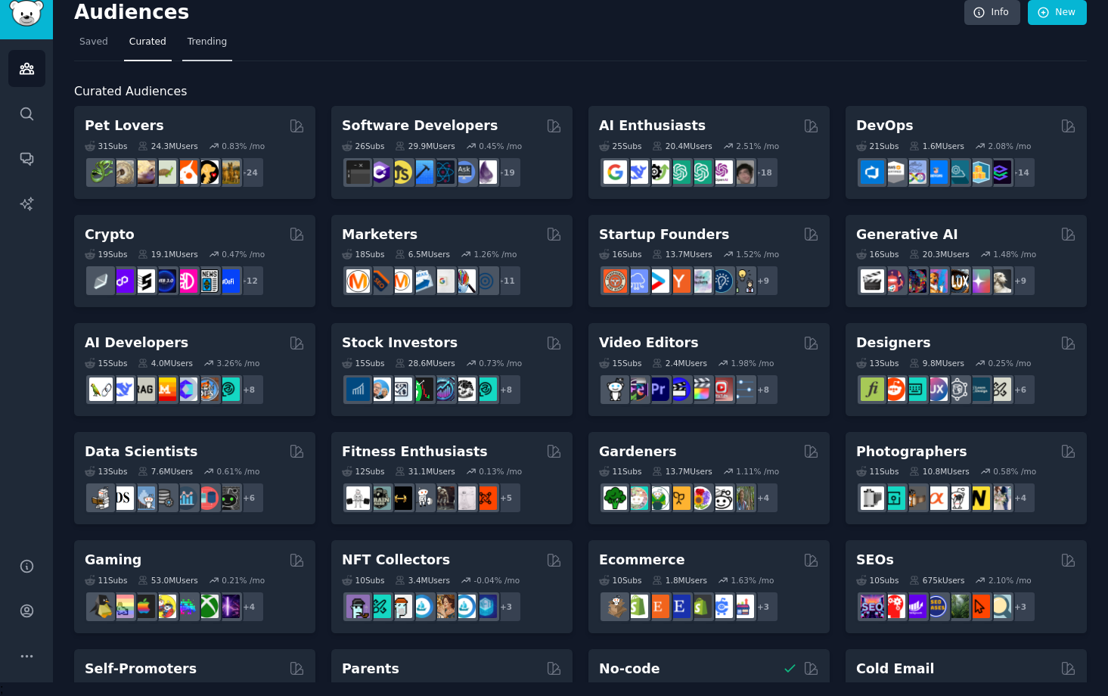
click at [218, 44] on span "Trending" at bounding box center [206, 43] width 39 height 14
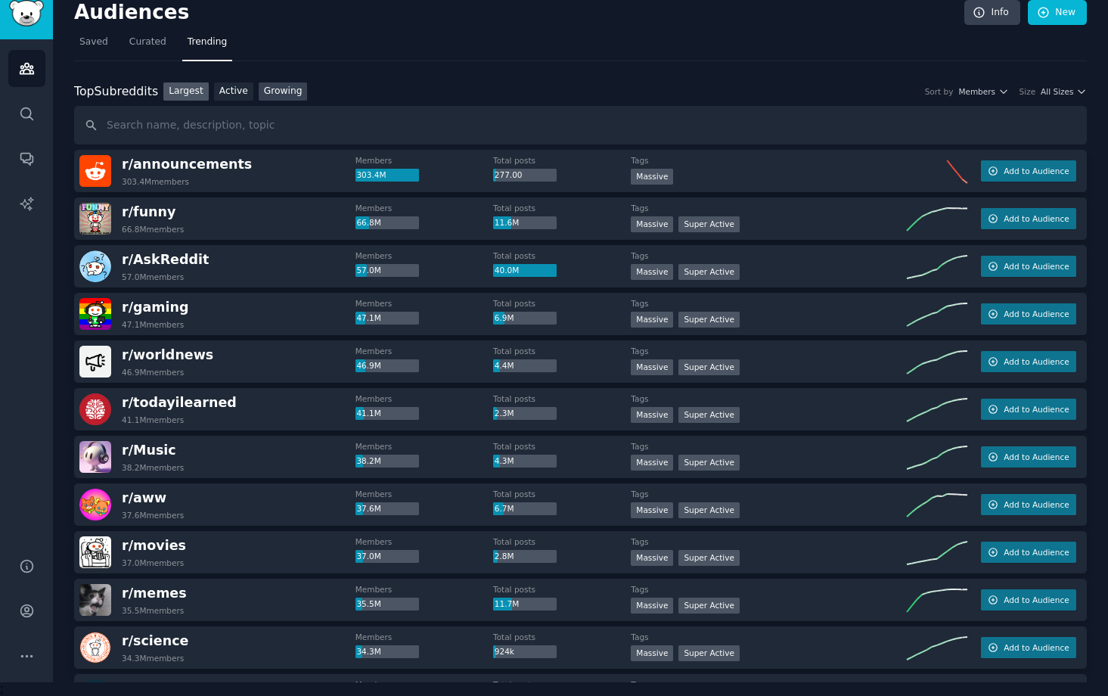
click at [296, 84] on link "Growing" at bounding box center [283, 91] width 49 height 19
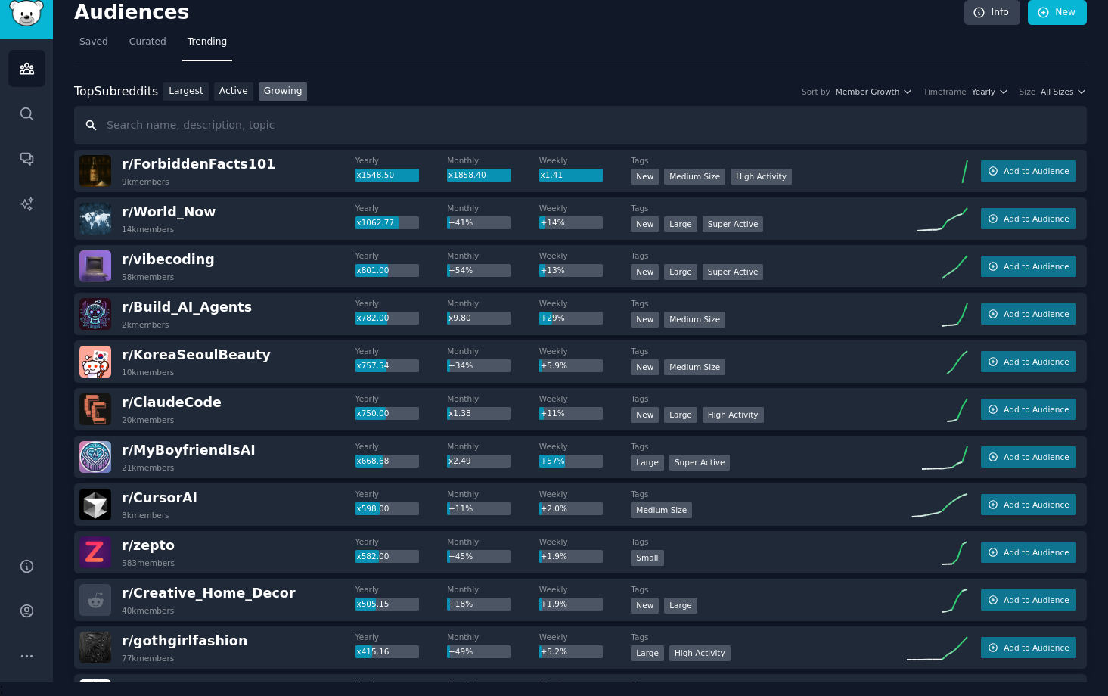
click at [265, 122] on input "text" at bounding box center [580, 125] width 1012 height 39
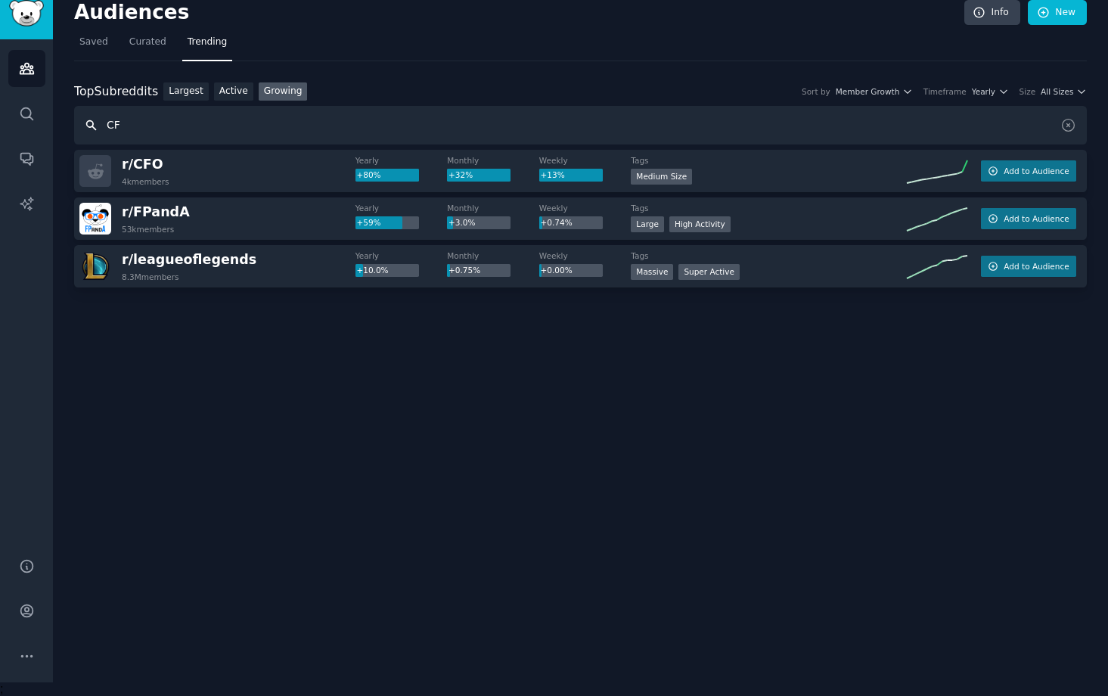
type input "C"
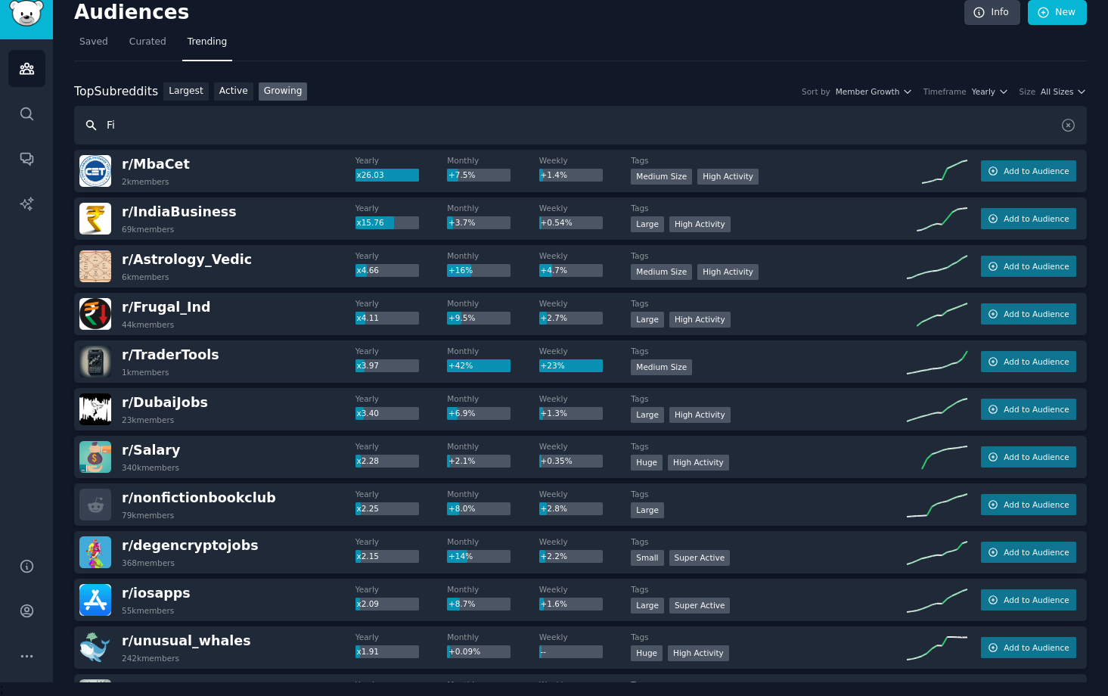
type input "F"
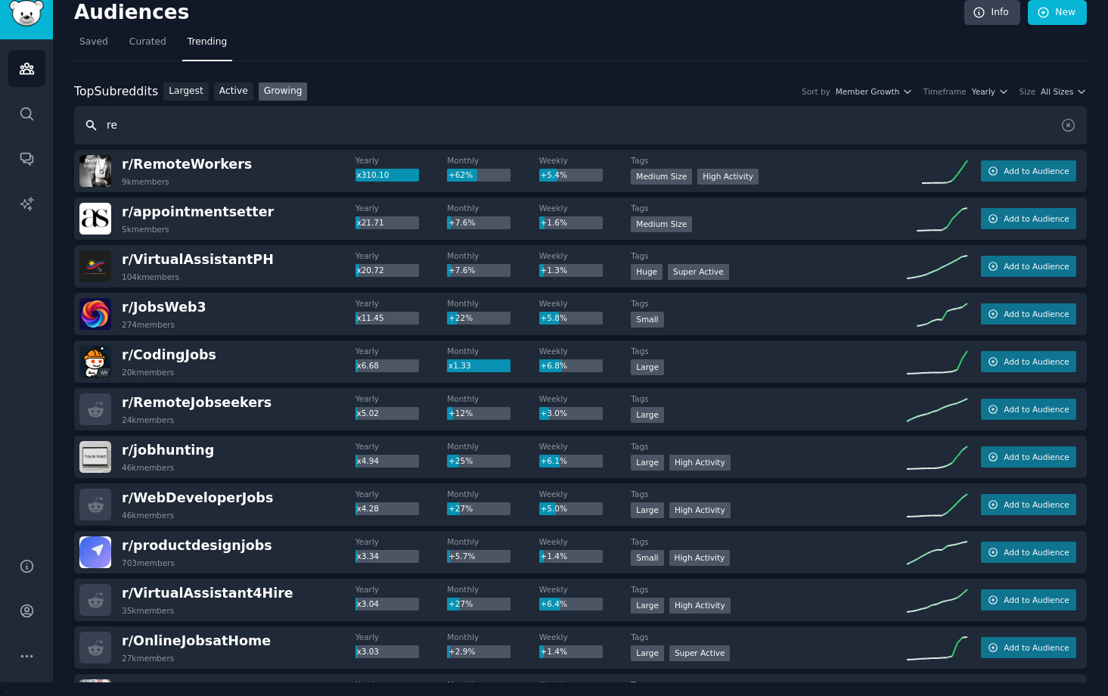
type input "r"
click at [1041, 88] on span "All Sizes" at bounding box center [1056, 91] width 33 height 11
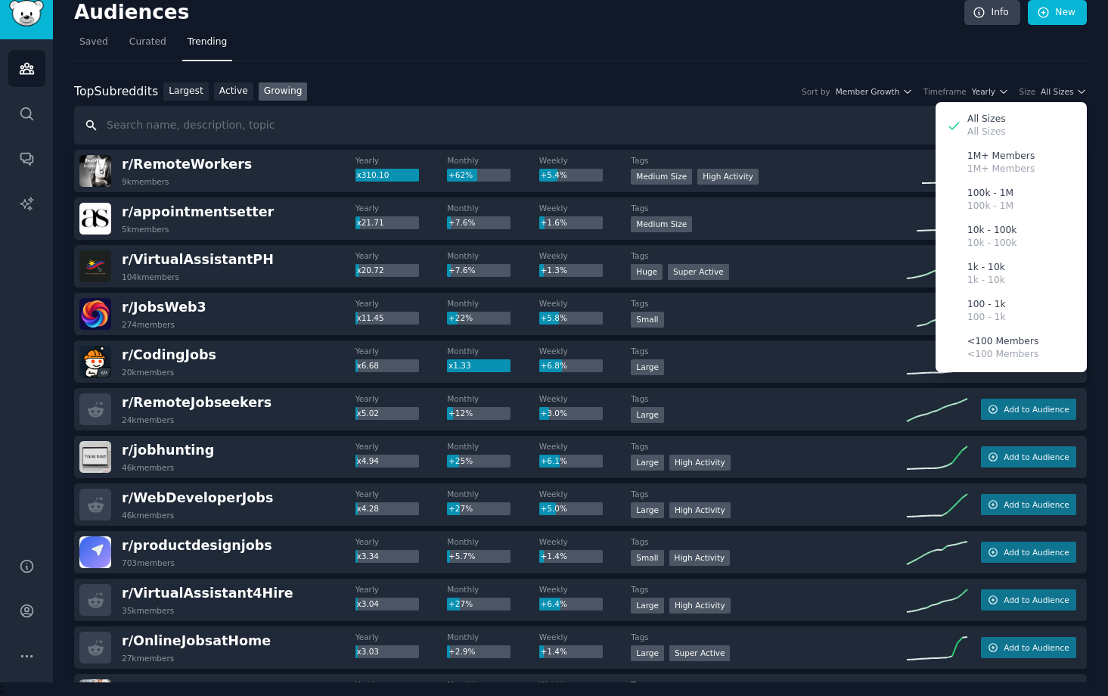
click at [600, 129] on input "text" at bounding box center [580, 125] width 1012 height 39
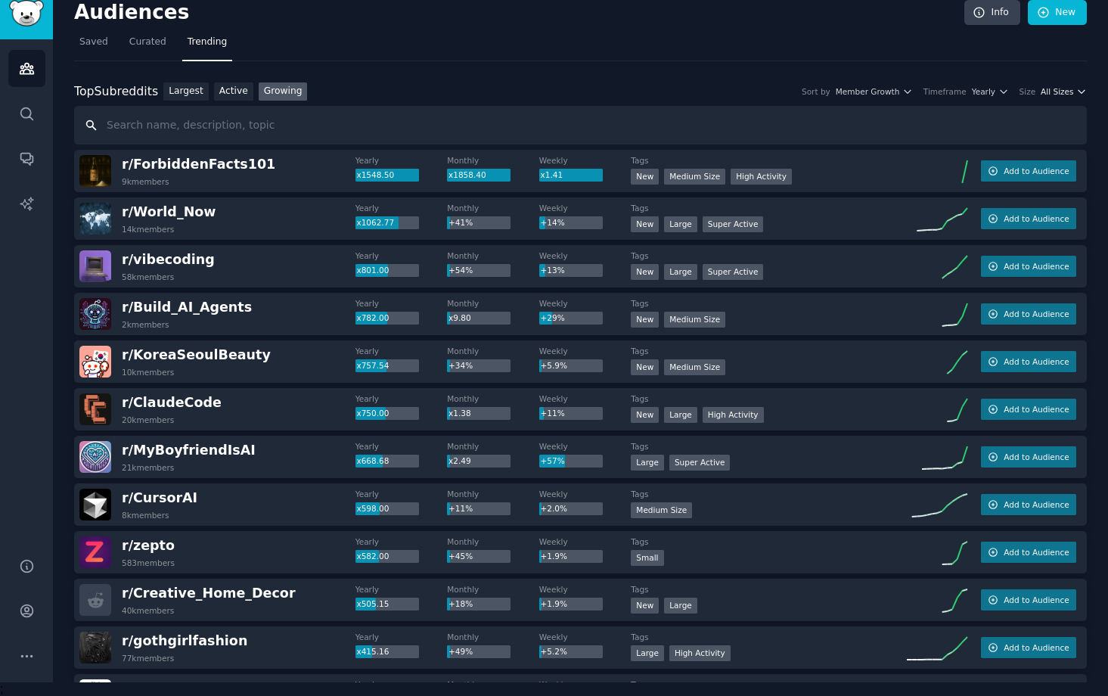
click at [1049, 89] on span "All Sizes" at bounding box center [1056, 91] width 33 height 11
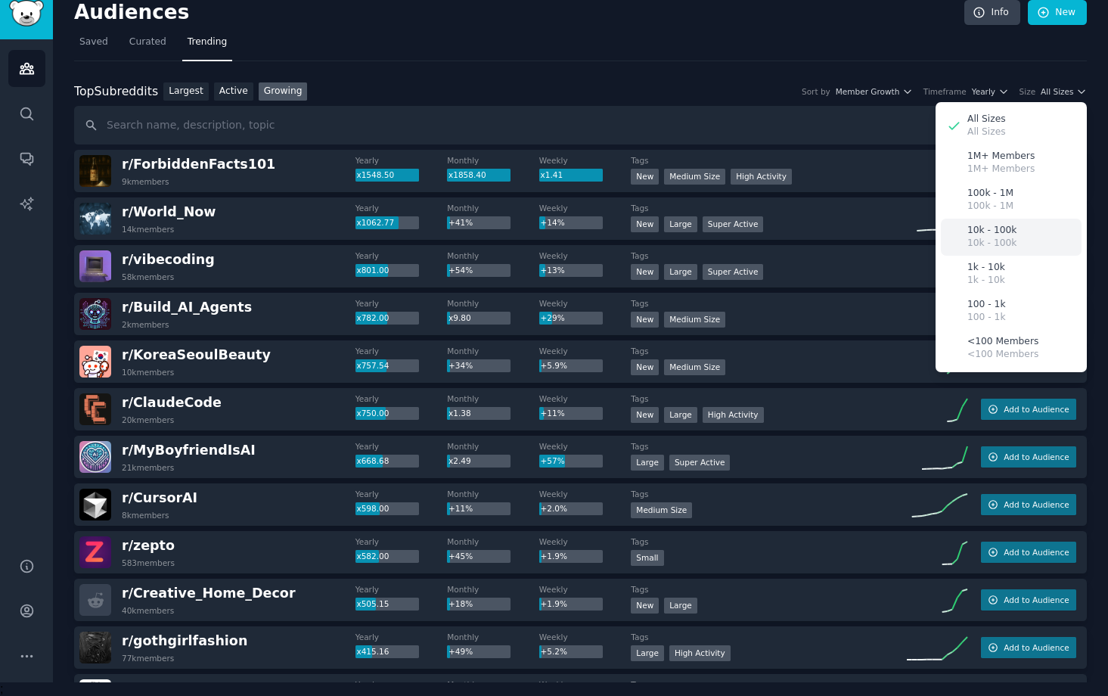
click at [992, 240] on p "10k - 100k" at bounding box center [991, 244] width 49 height 14
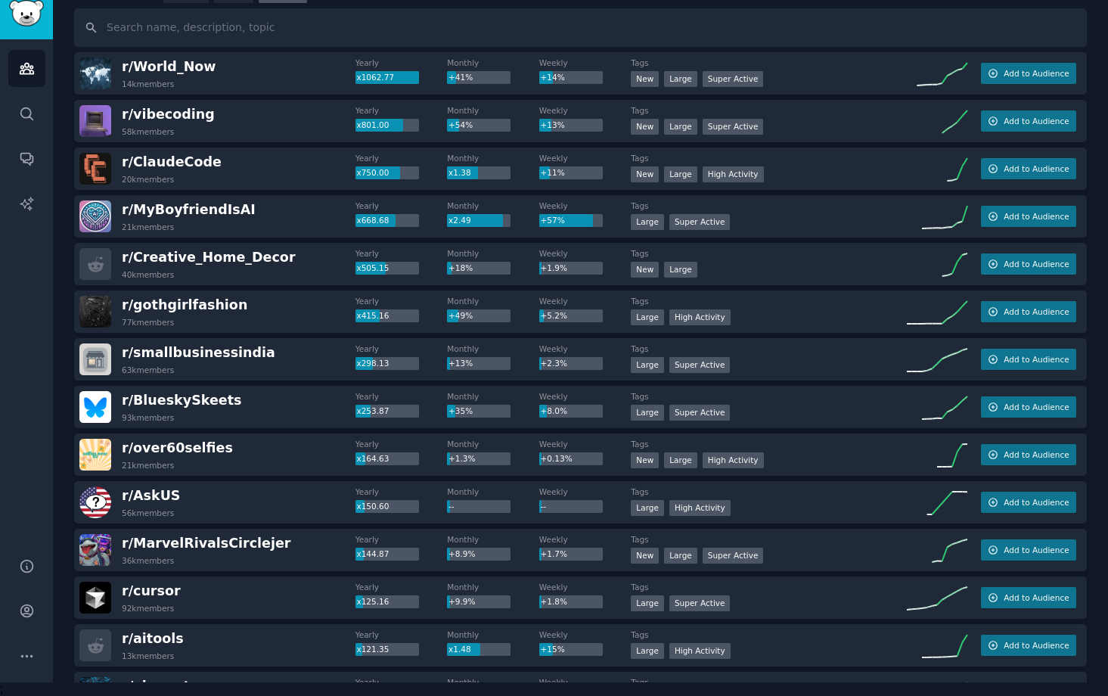
scroll to position [112, 0]
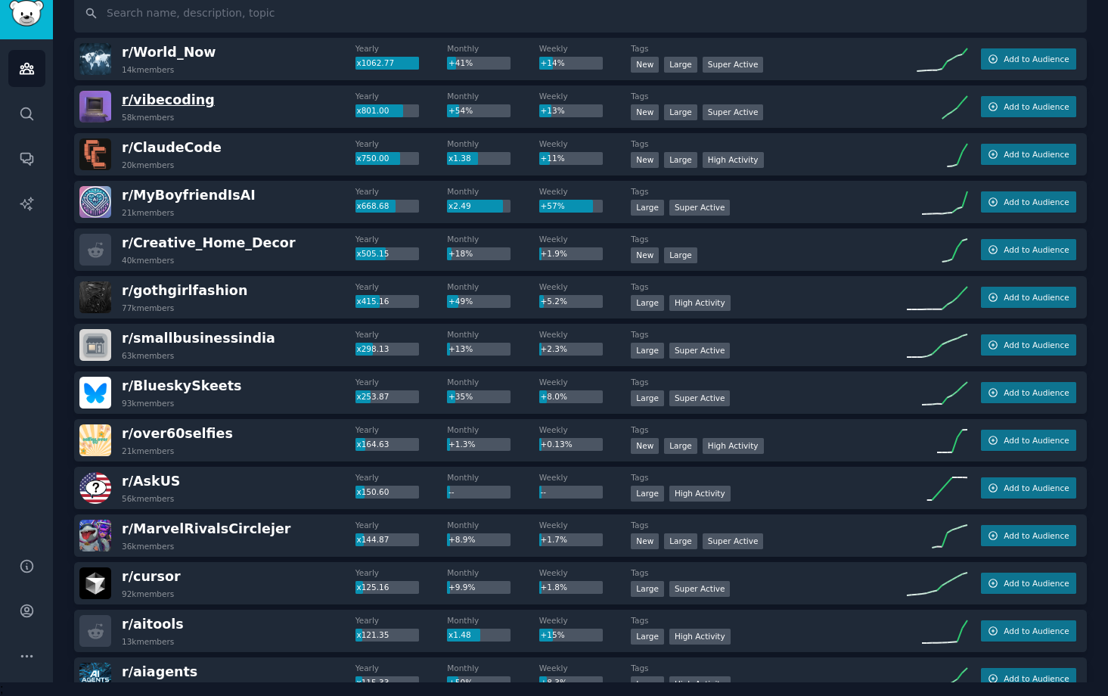
click at [135, 97] on span "r/ vibecoding" at bounding box center [168, 99] width 93 height 15
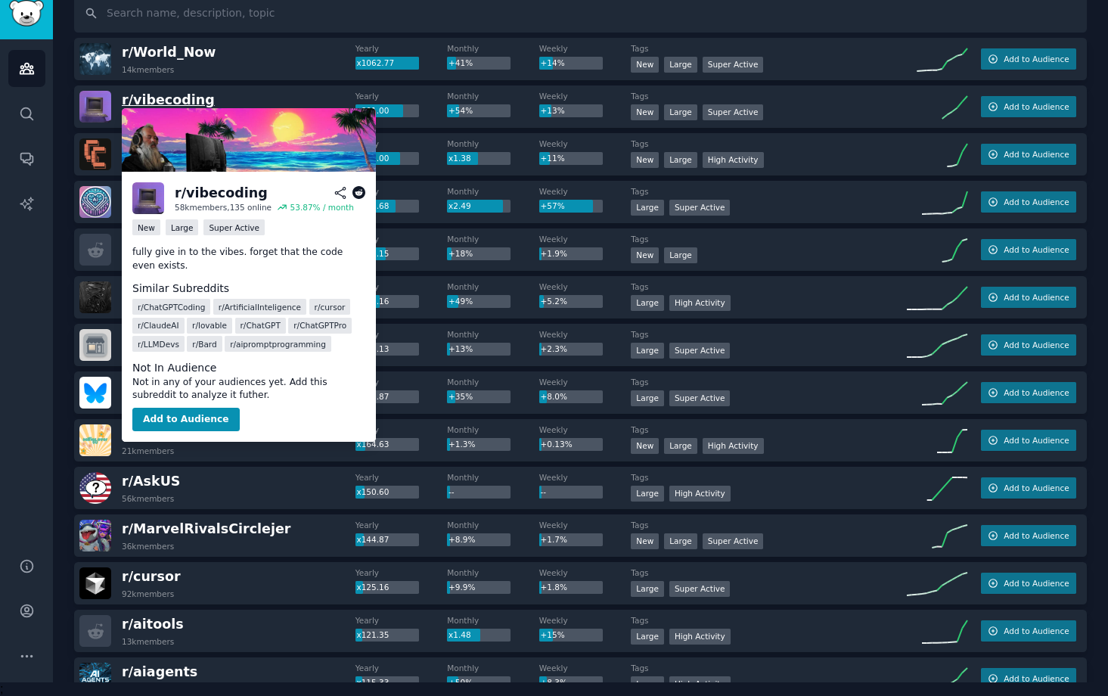
click at [191, 104] on span "r/ vibecoding" at bounding box center [168, 99] width 93 height 15
click at [184, 420] on button "Add to Audience" at bounding box center [185, 420] width 107 height 24
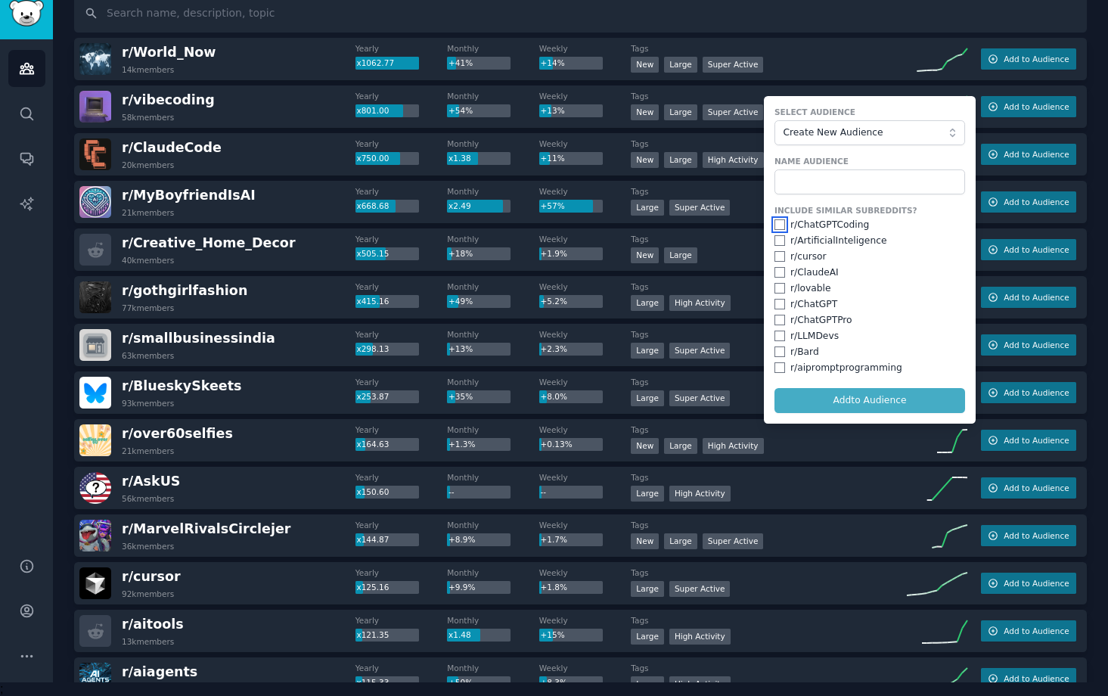
click at [776, 228] on input "checkbox" at bounding box center [779, 224] width 11 height 11
checkbox input "true"
click at [782, 335] on div "r/ LLMDevs" at bounding box center [869, 337] width 191 height 14
click at [782, 322] on div "r/ ChatGPTPro" at bounding box center [869, 321] width 191 height 14
click at [779, 285] on input "checkbox" at bounding box center [779, 288] width 11 height 11
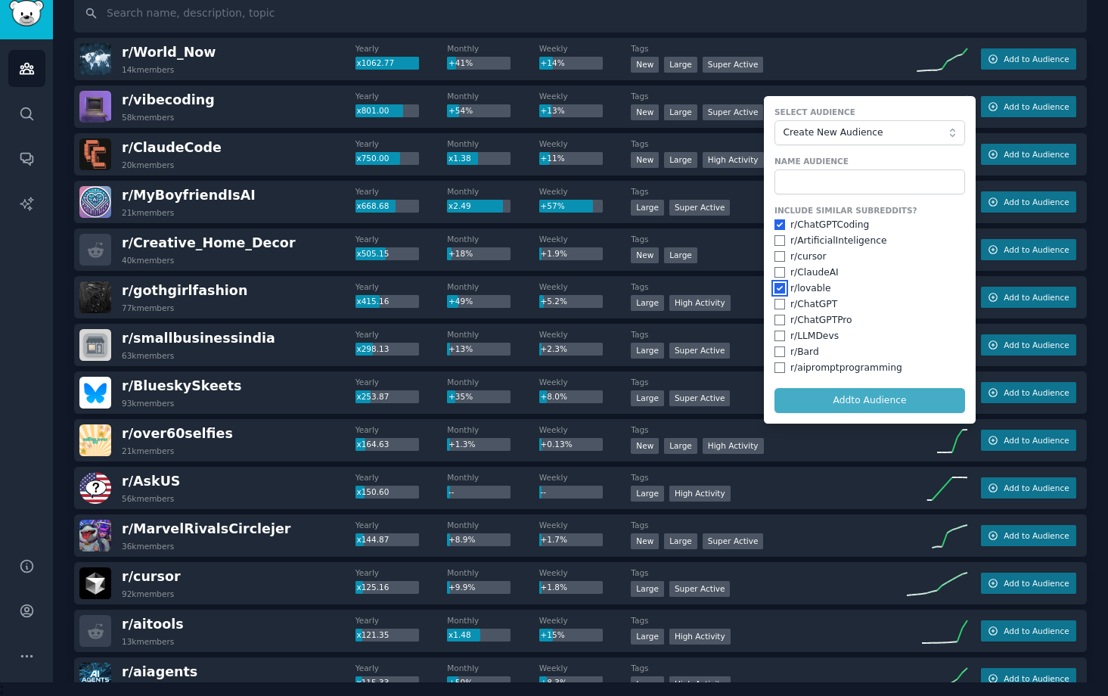
checkbox input "true"
click at [777, 274] on input "checkbox" at bounding box center [779, 272] width 11 height 11
checkbox input "true"
click at [777, 258] on input "checkbox" at bounding box center [779, 256] width 11 height 11
checkbox input "true"
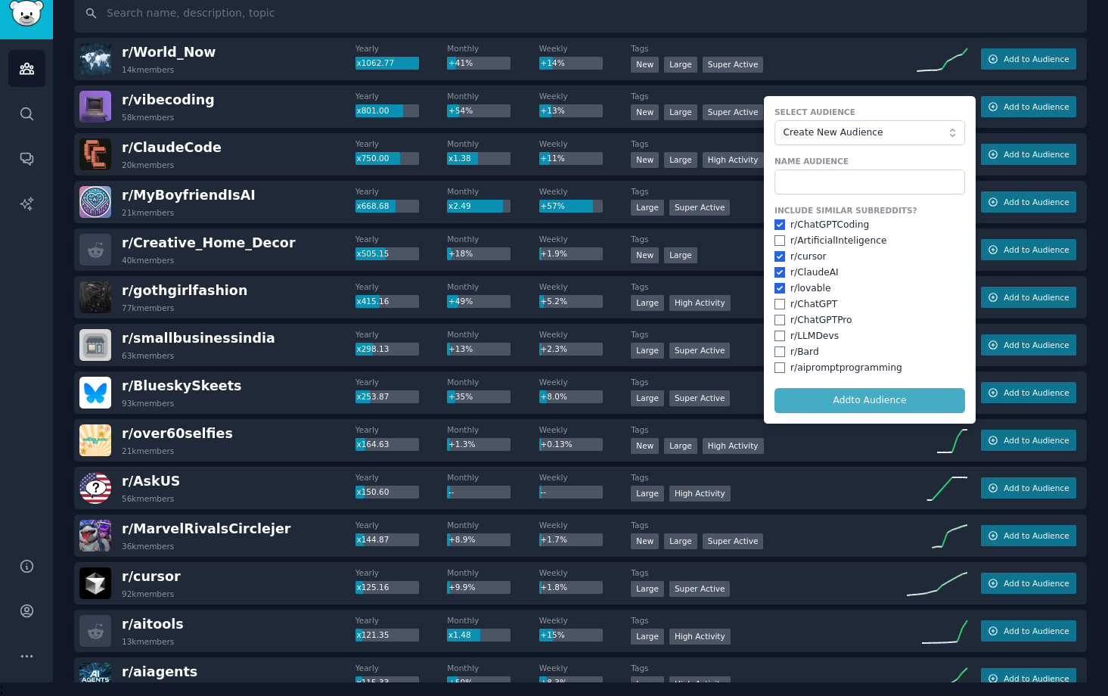
click at [783, 367] on div "r/ aipromptprogramming" at bounding box center [869, 368] width 191 height 14
click at [776, 365] on input "checkbox" at bounding box center [779, 367] width 11 height 11
checkbox input "true"
click at [900, 189] on input "text" at bounding box center [869, 182] width 191 height 26
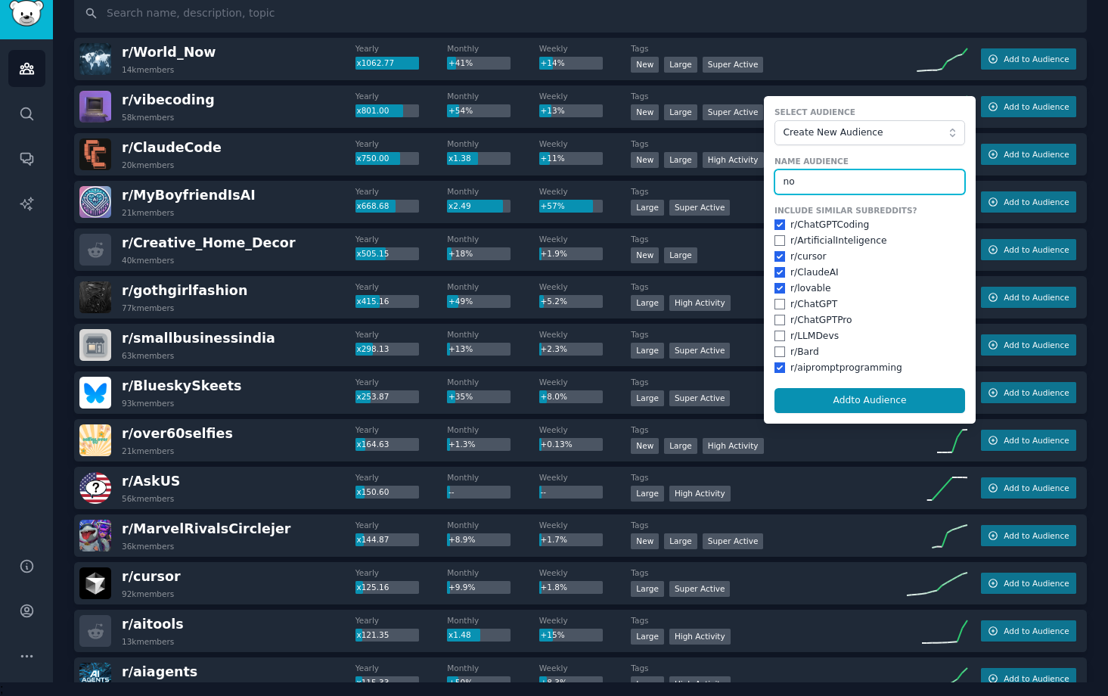
type input "n"
type input "AI coding"
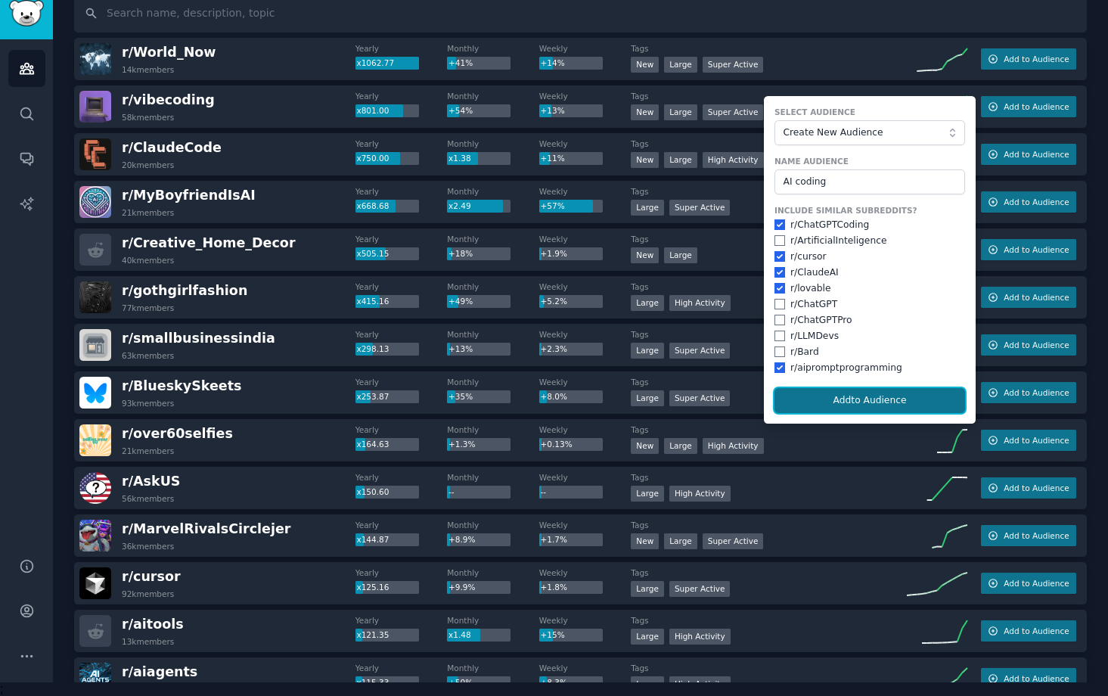
click at [876, 395] on button "Add to Audience" at bounding box center [869, 401] width 191 height 26
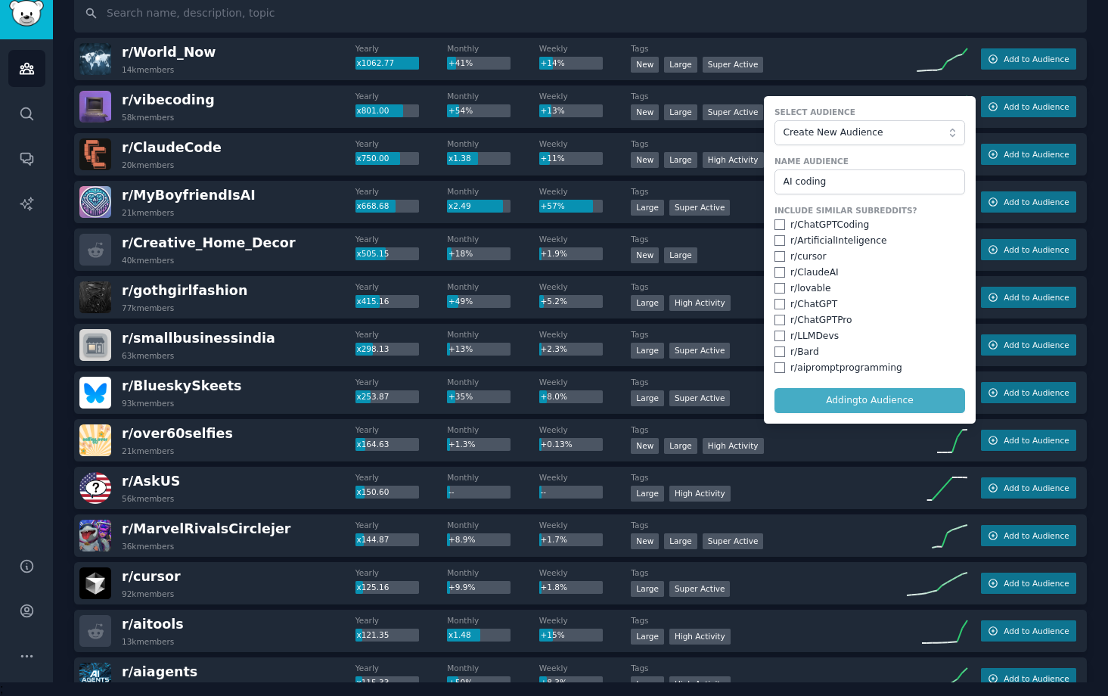
checkbox input "false"
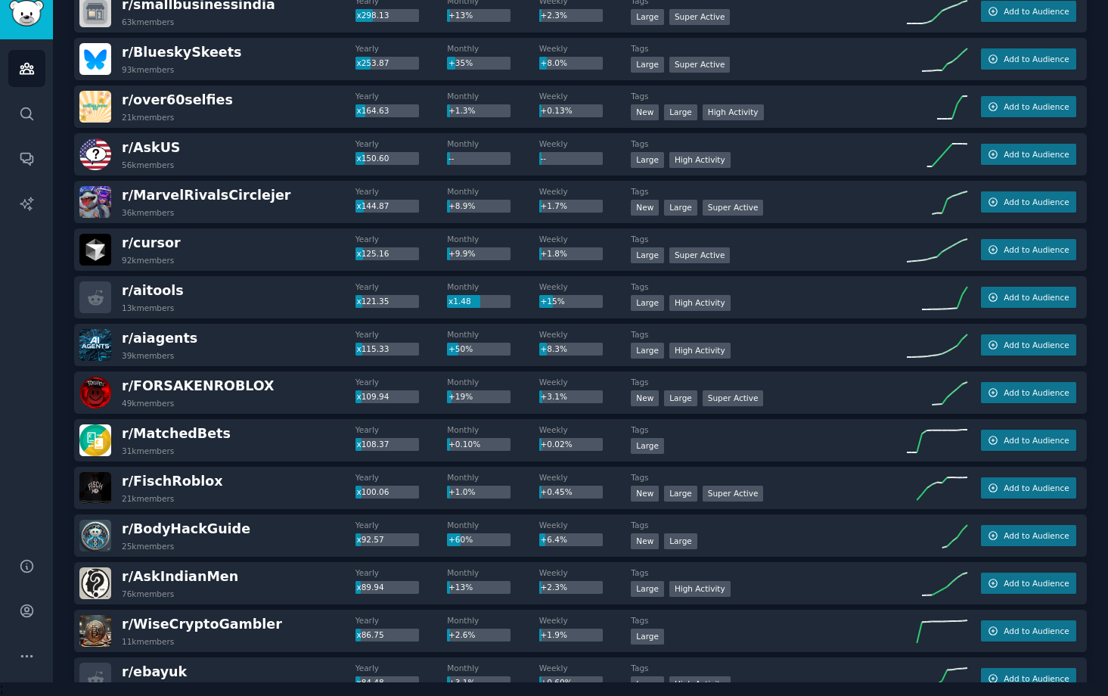
scroll to position [448, 0]
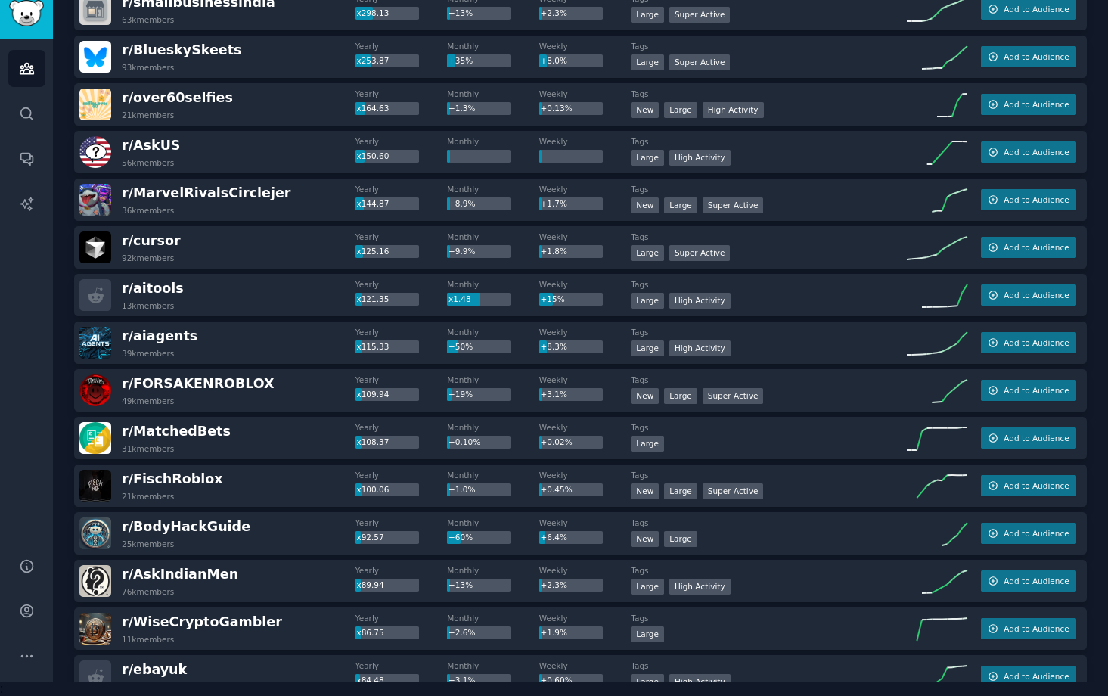
click at [157, 287] on span "r/ aitools" at bounding box center [153, 287] width 62 height 15
click at [281, 265] on div "r/ cursor 92k members Yearly x125.16 Monthly +9.9% Weekly +1.8% Tags Large Supe…" at bounding box center [580, 247] width 1012 height 42
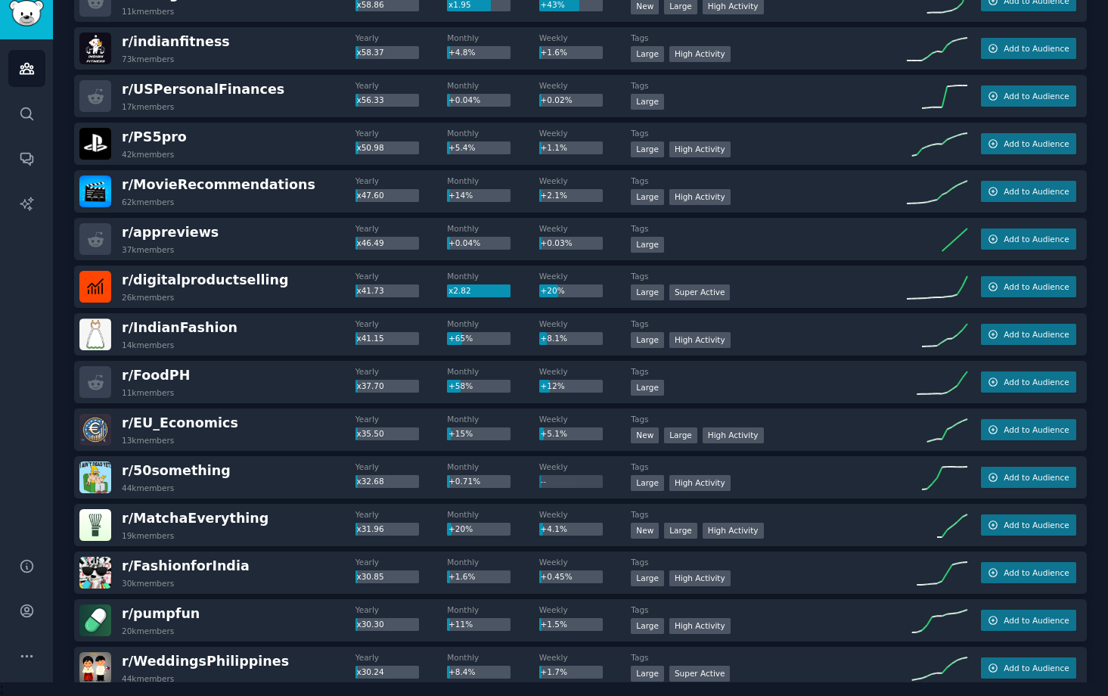
scroll to position [1463, 0]
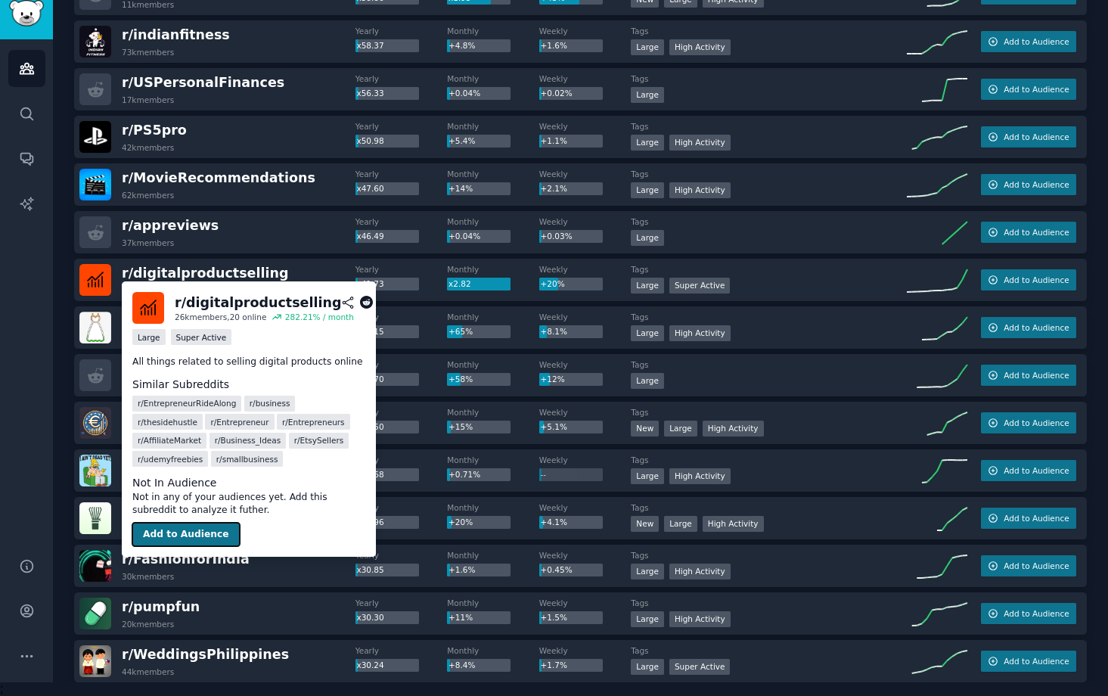
click at [190, 528] on button "Add to Audience" at bounding box center [185, 534] width 107 height 24
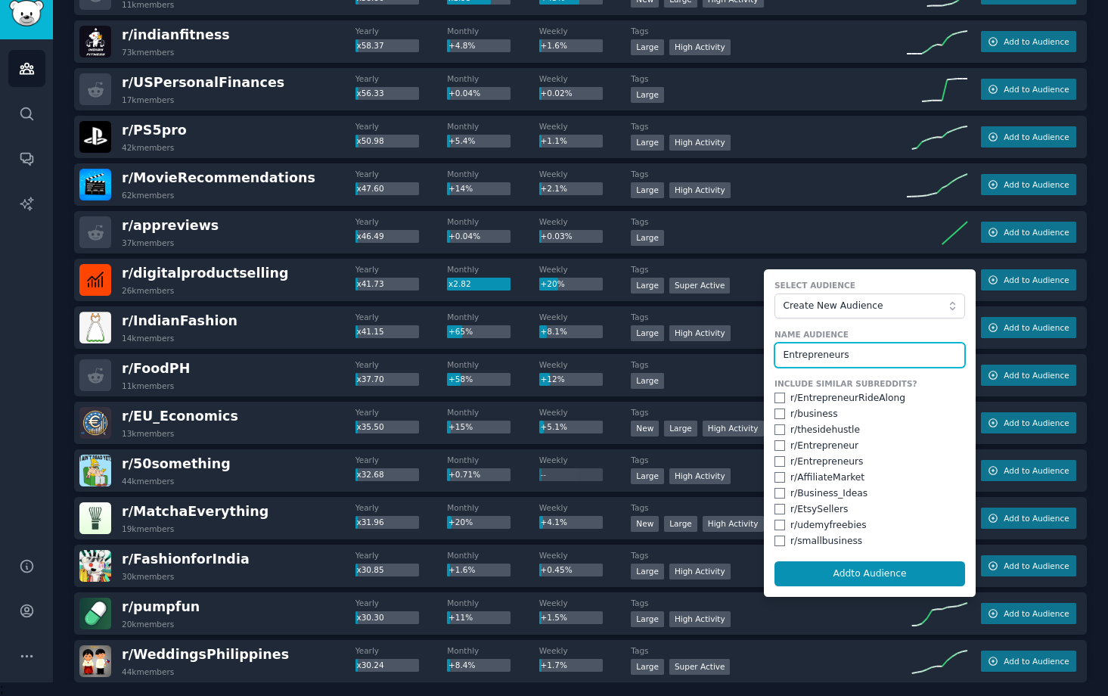
type input "Entrepreneurs"
click at [774, 398] on input "checkbox" at bounding box center [779, 397] width 11 height 11
checkbox input "true"
click at [774, 427] on input "checkbox" at bounding box center [779, 429] width 11 height 11
checkbox input "true"
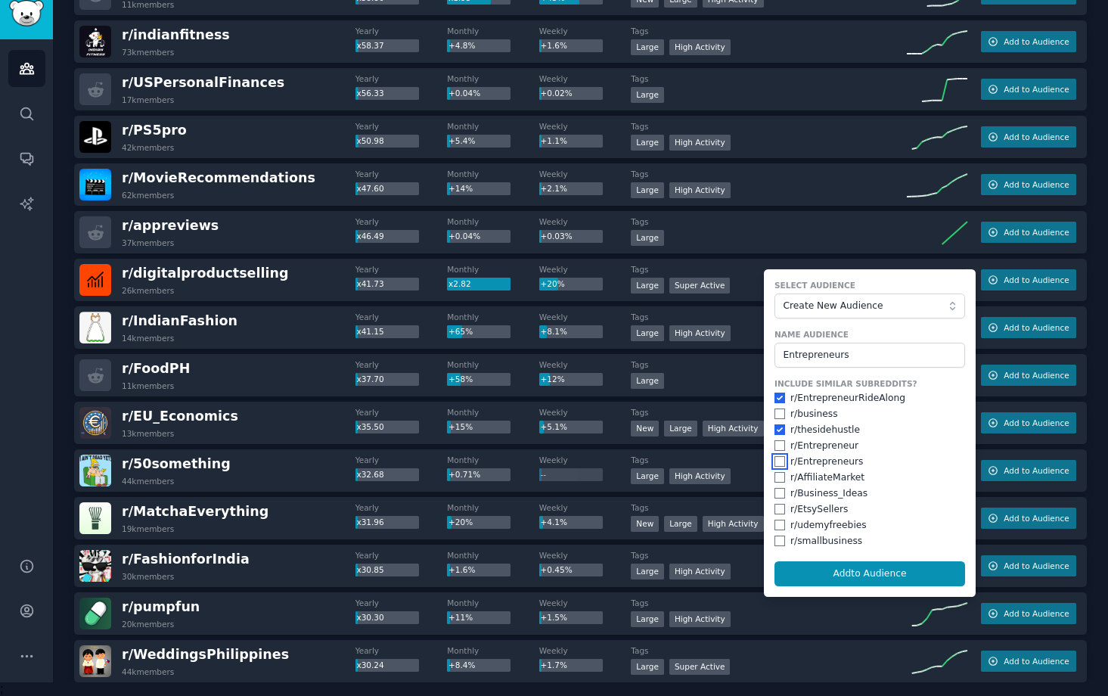
click at [774, 457] on input "checkbox" at bounding box center [779, 461] width 11 height 11
checkbox input "true"
click at [779, 441] on input "checkbox" at bounding box center [779, 445] width 11 height 11
checkbox input "true"
click at [779, 490] on input "checkbox" at bounding box center [779, 493] width 11 height 11
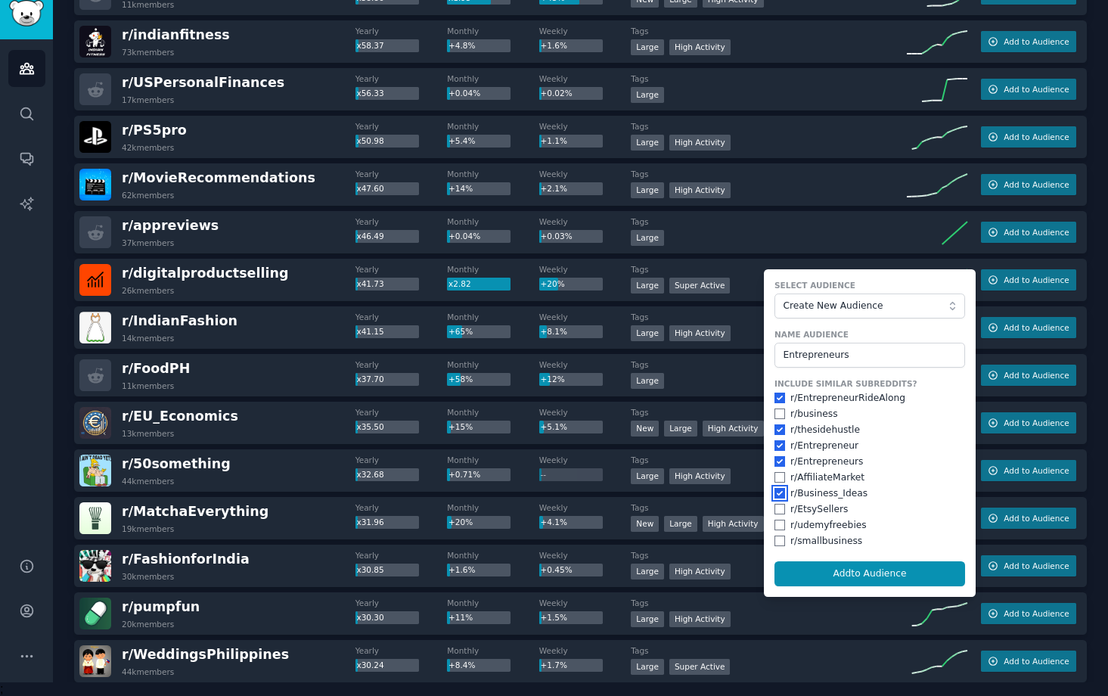
checkbox input "true"
click at [774, 543] on input "checkbox" at bounding box center [779, 540] width 11 height 11
checkbox input "true"
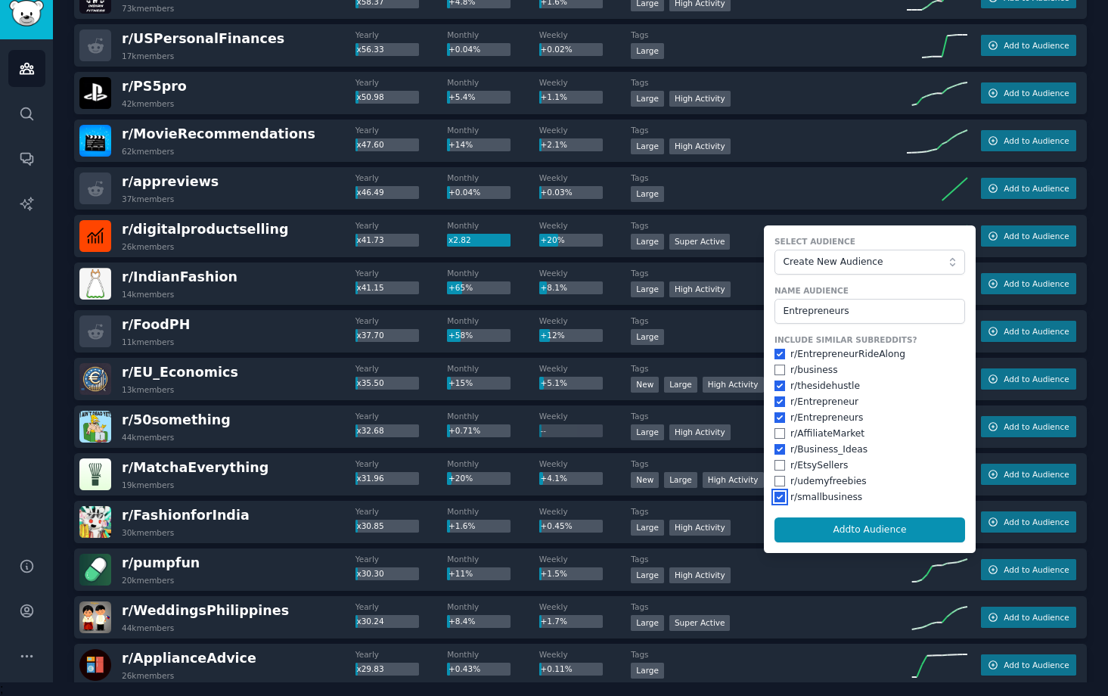
scroll to position [1536, 0]
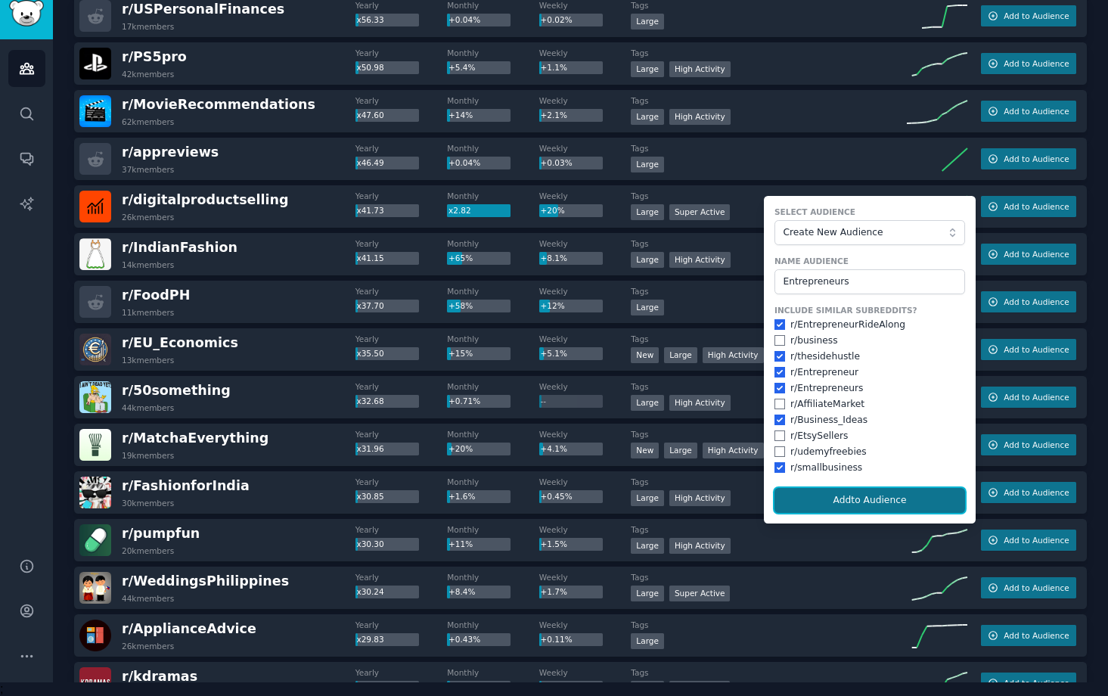
click at [851, 501] on button "Add to Audience" at bounding box center [869, 501] width 191 height 26
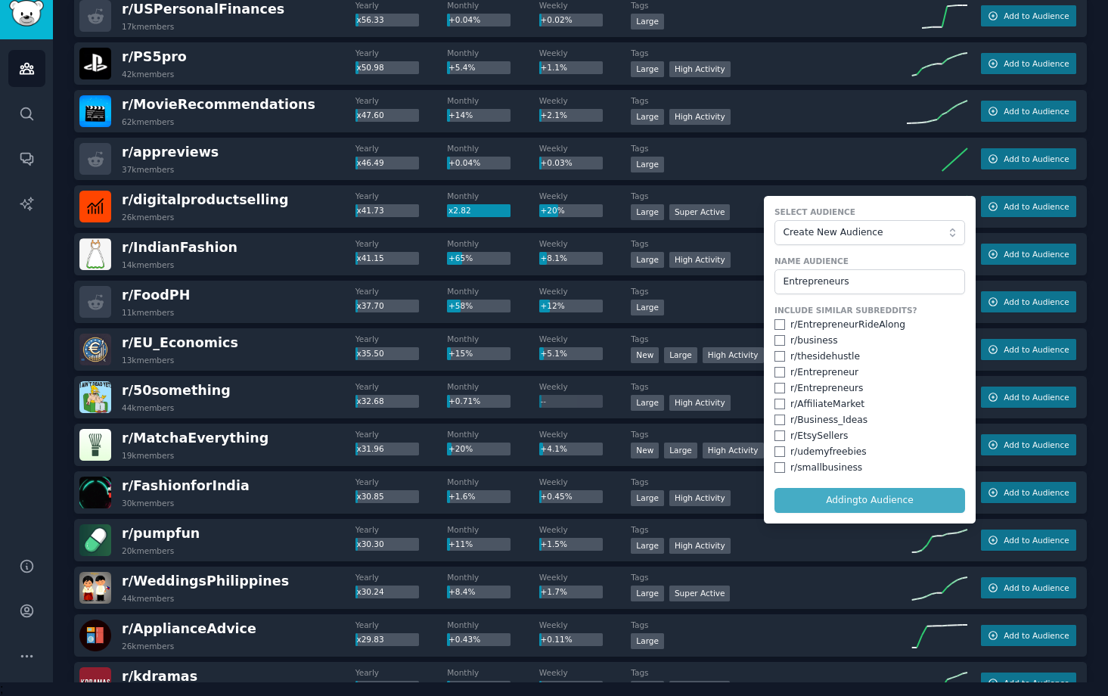
checkbox input "false"
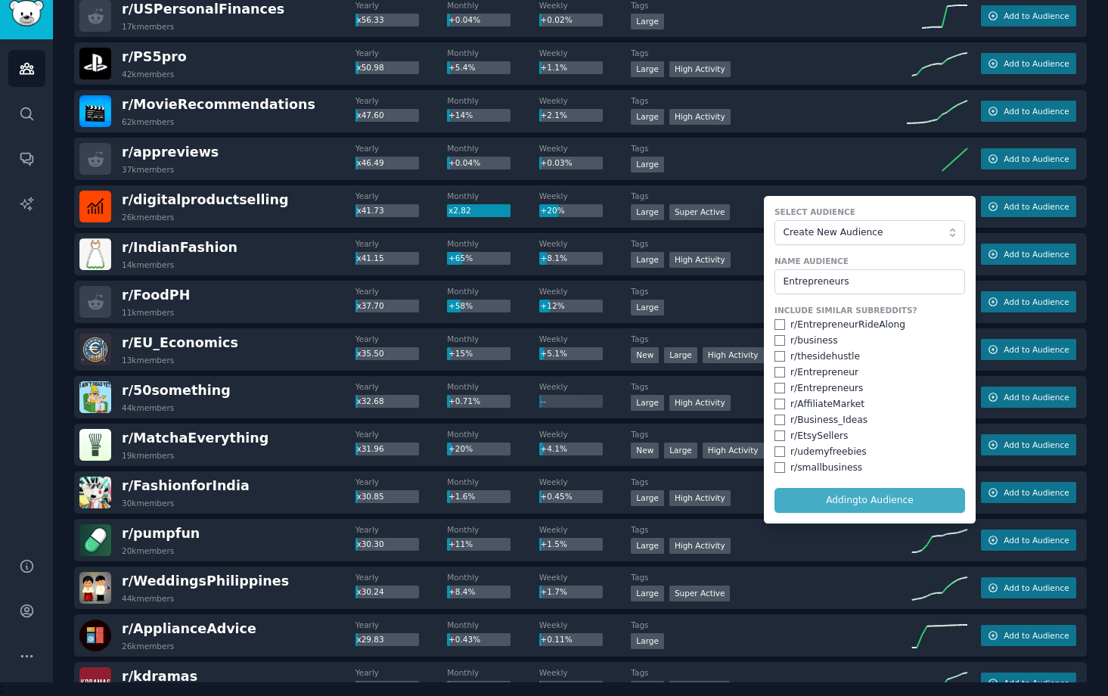
checkbox input "false"
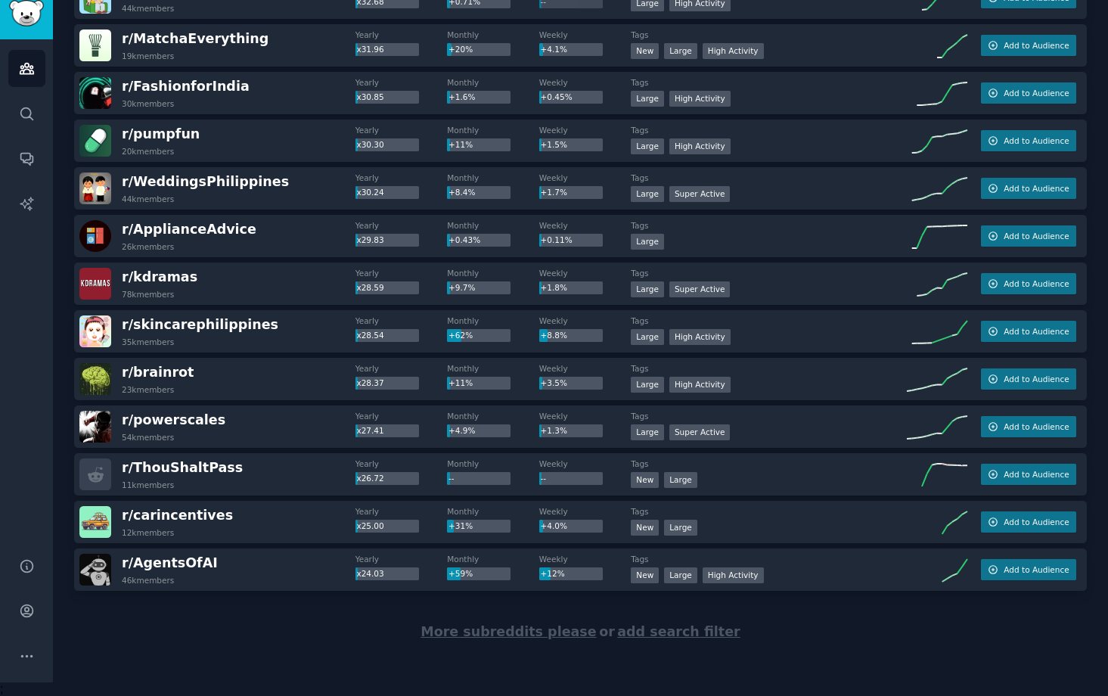
scroll to position [1947, 0]
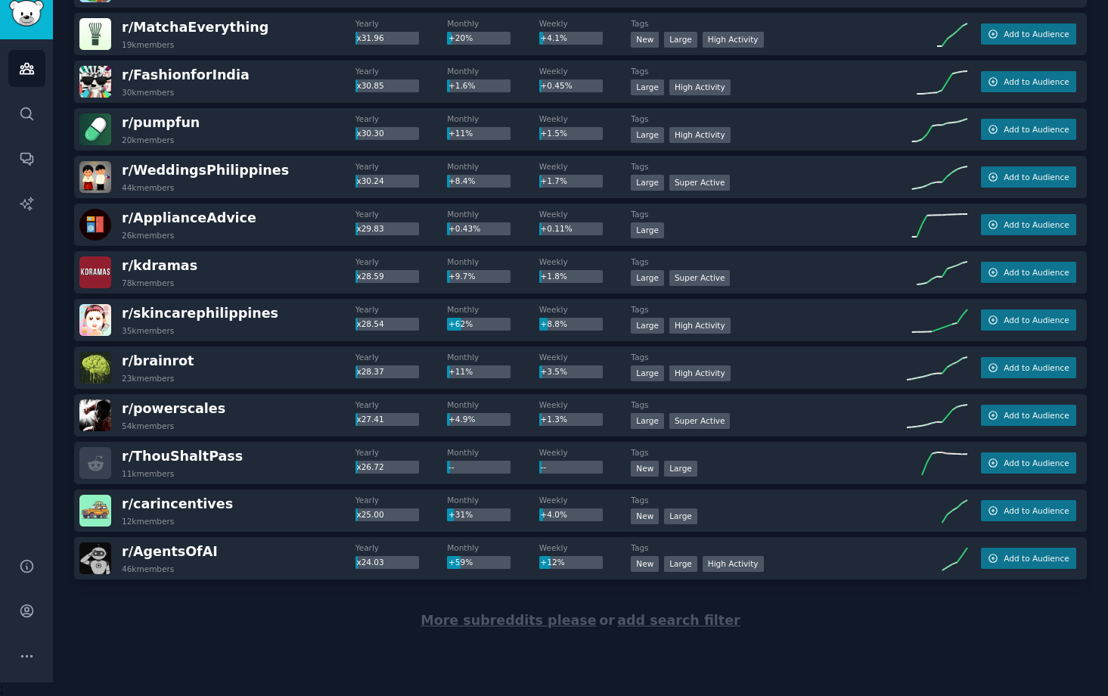
click at [568, 618] on span "More subreddits please" at bounding box center [507, 619] width 175 height 15
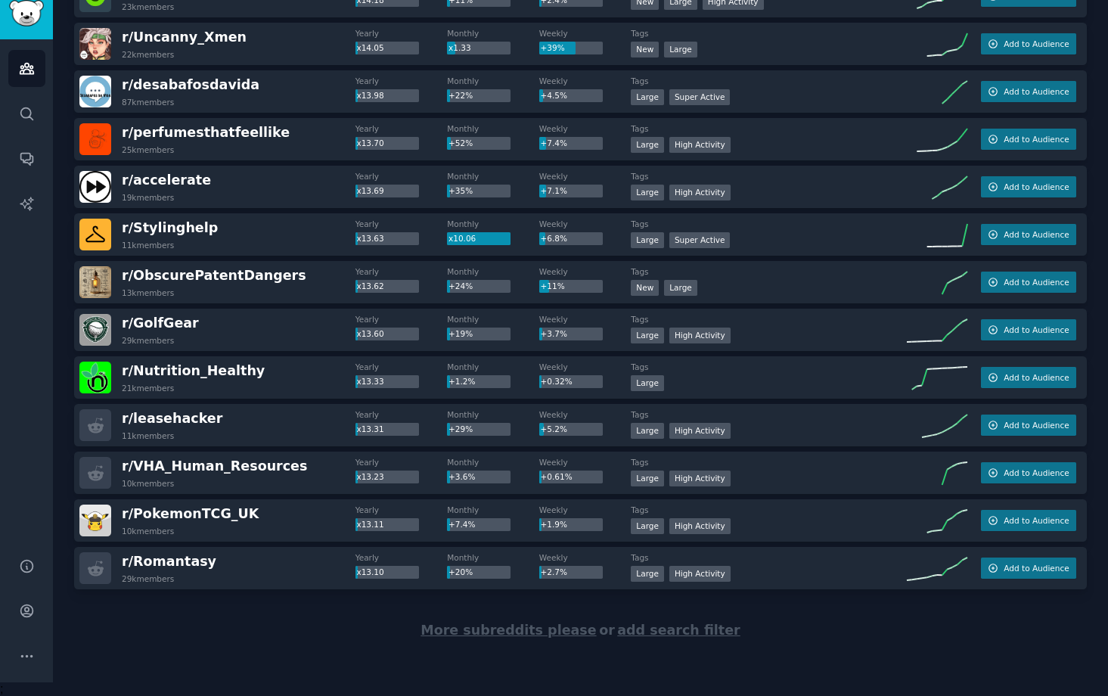
scroll to position [4328, 0]
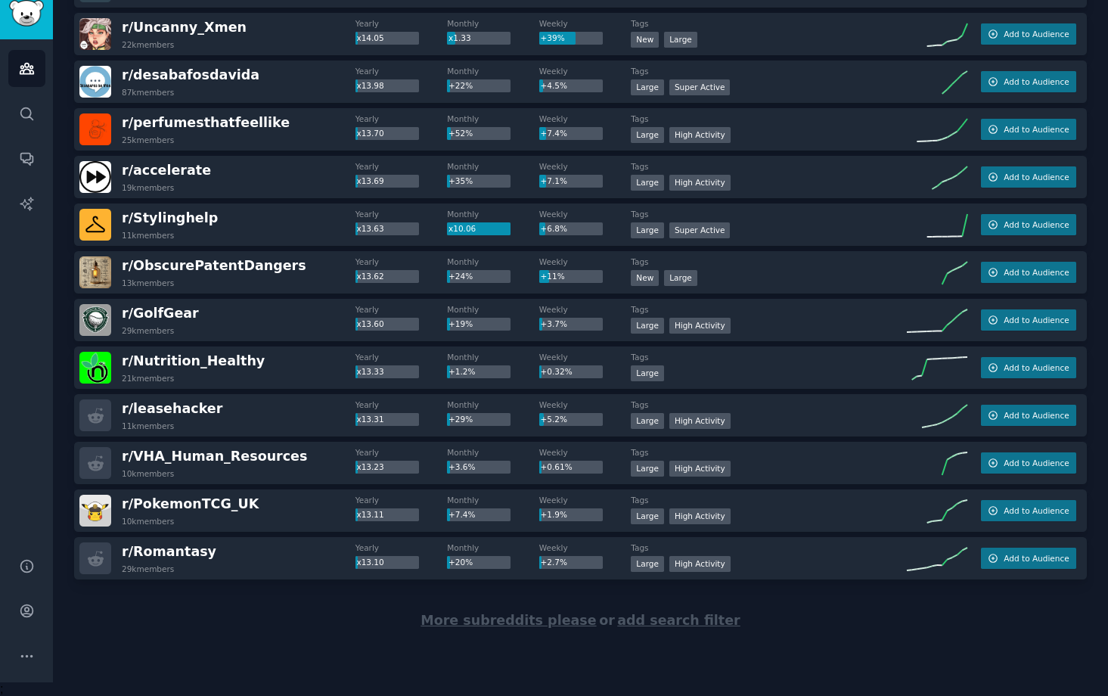
click at [509, 624] on span "More subreddits please" at bounding box center [507, 619] width 175 height 15
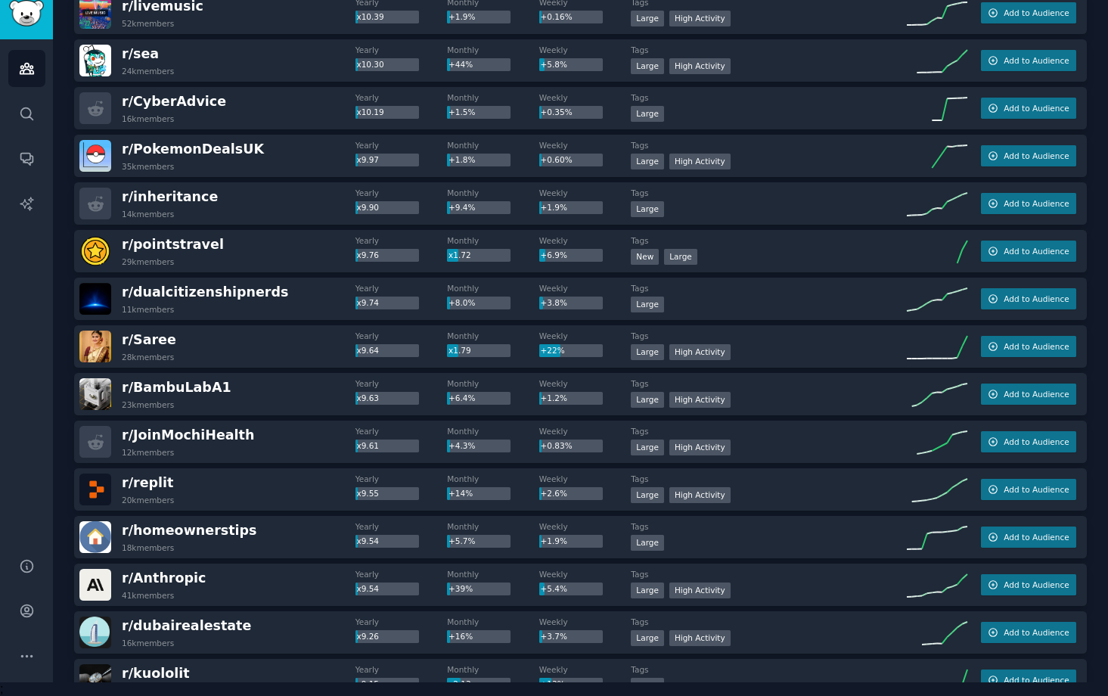
scroll to position [6210, 0]
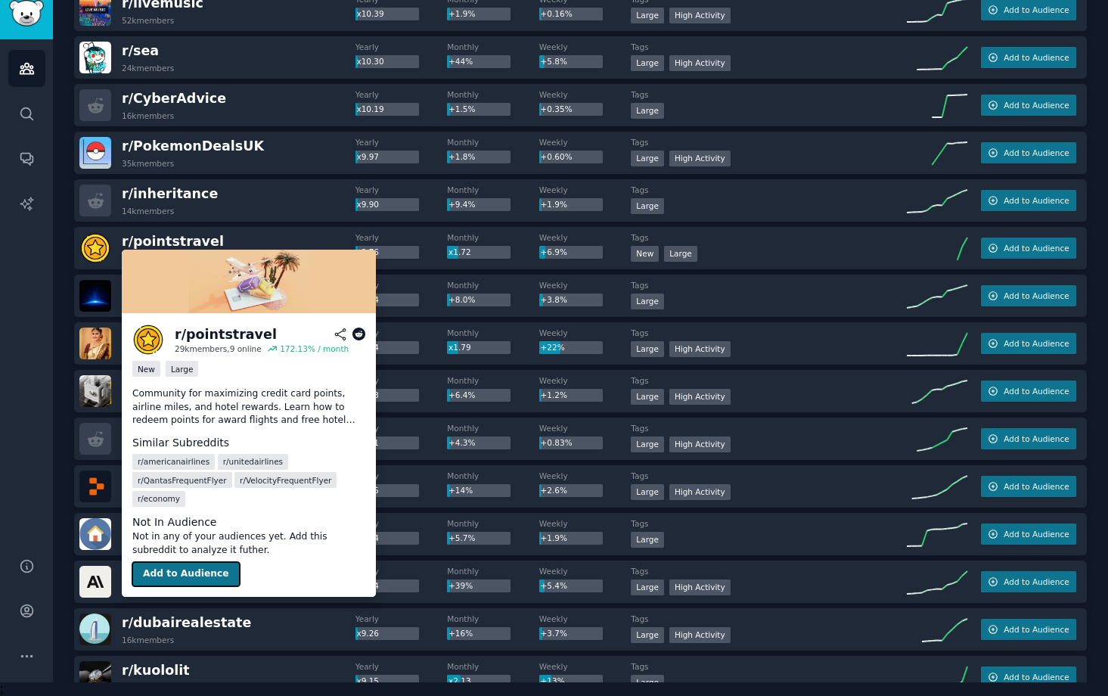
click at [165, 574] on button "Add to Audience" at bounding box center [185, 574] width 107 height 24
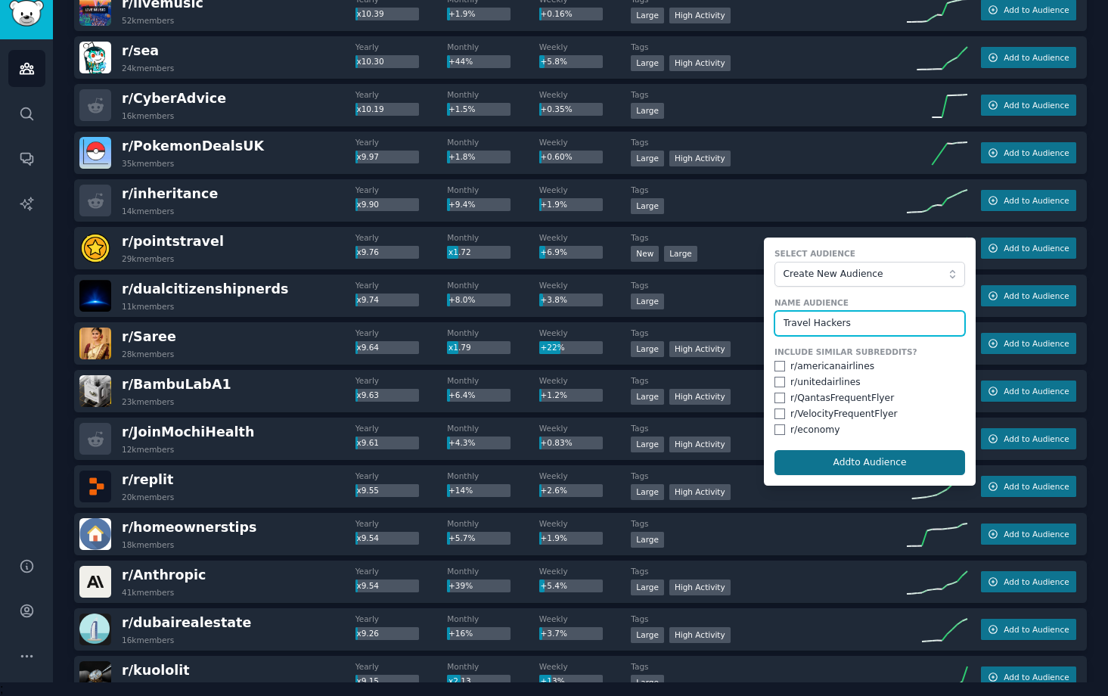
type input "Travel Hackers"
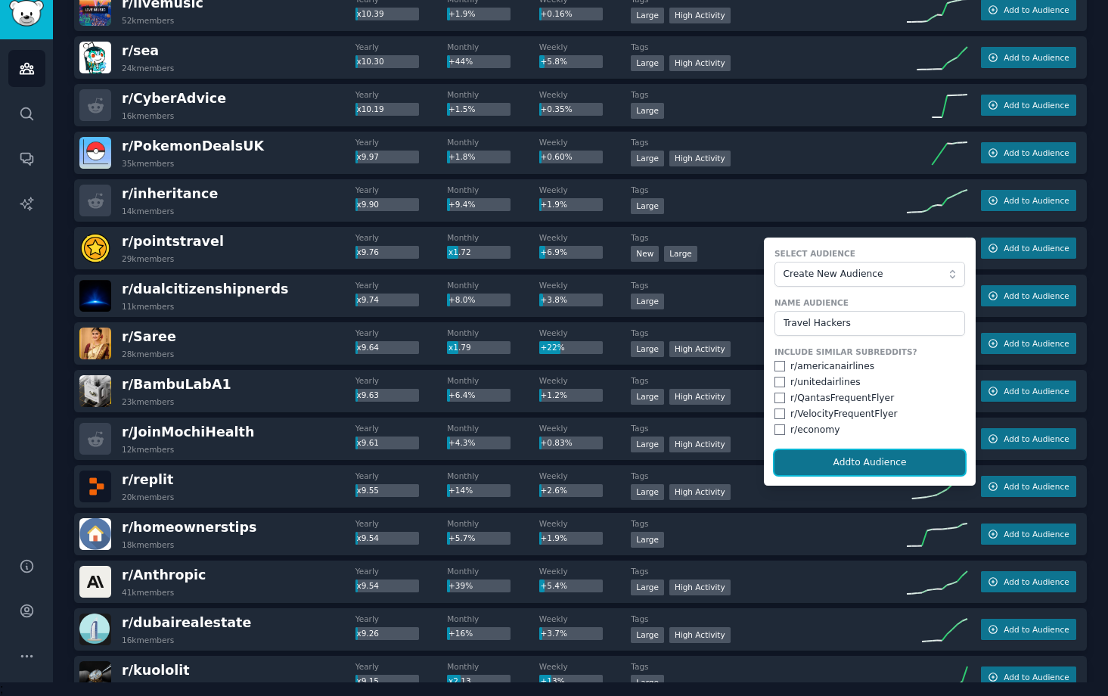
click at [822, 457] on button "Add to Audience" at bounding box center [869, 463] width 191 height 26
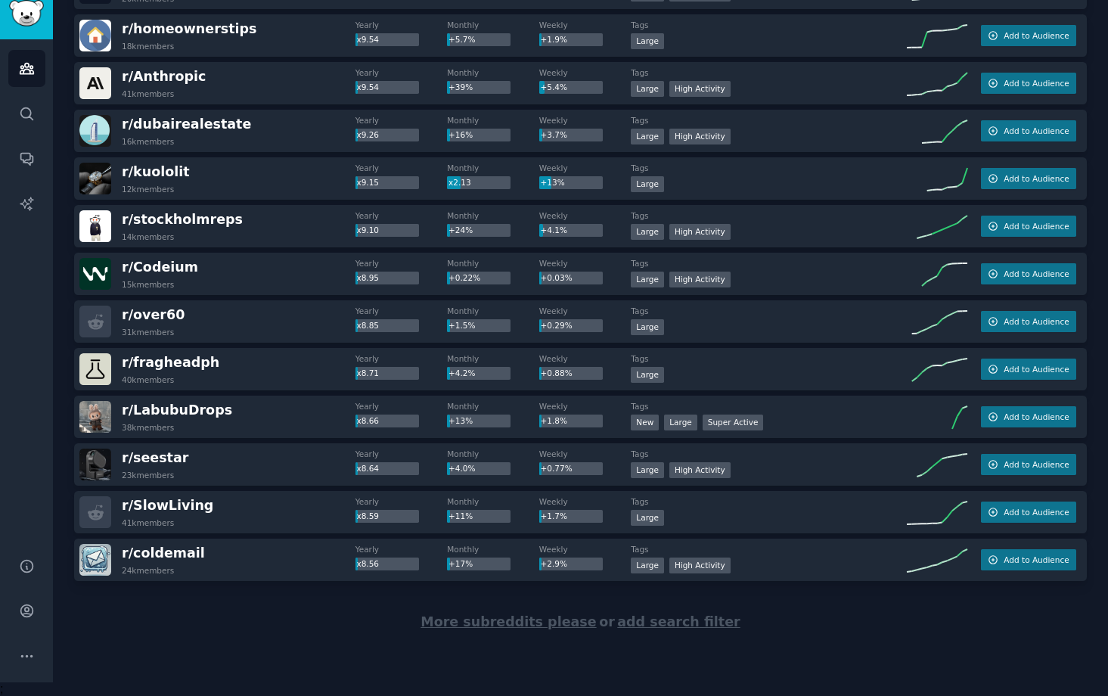
scroll to position [6710, 0]
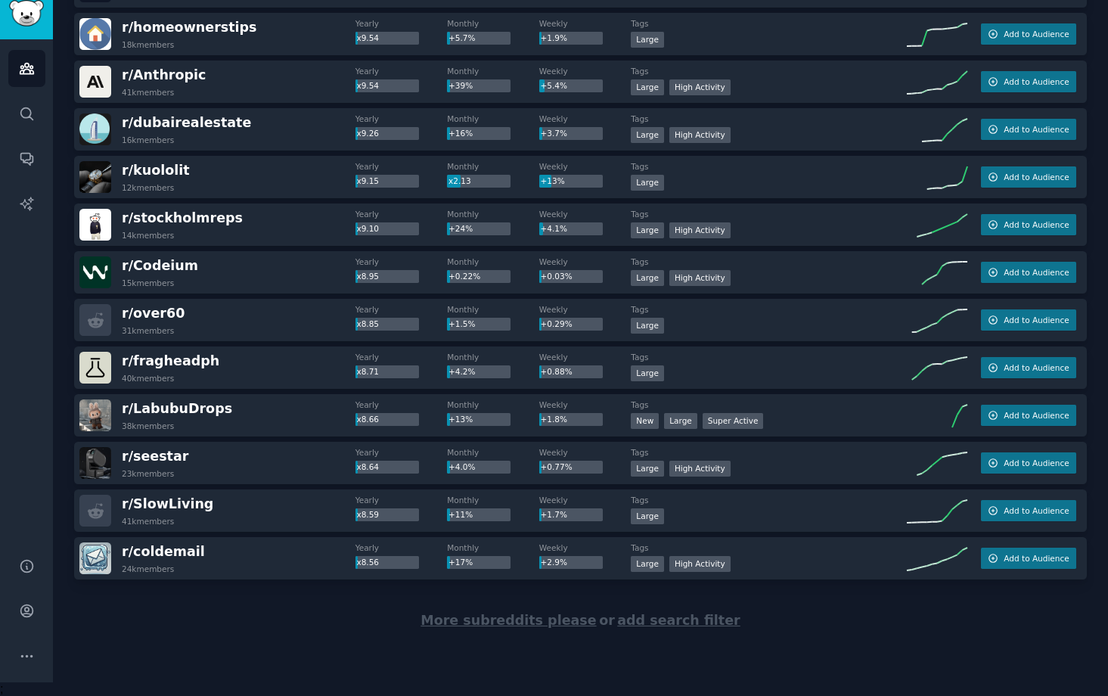
click at [525, 622] on span "More subreddits please" at bounding box center [507, 619] width 175 height 15
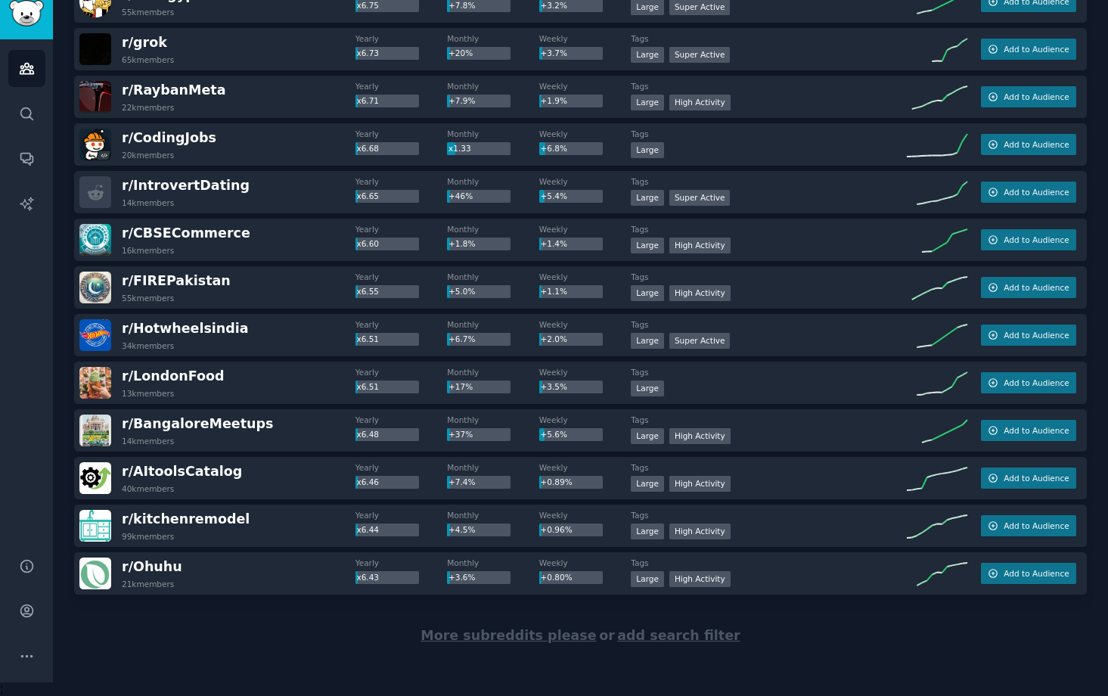
scroll to position [9091, 0]
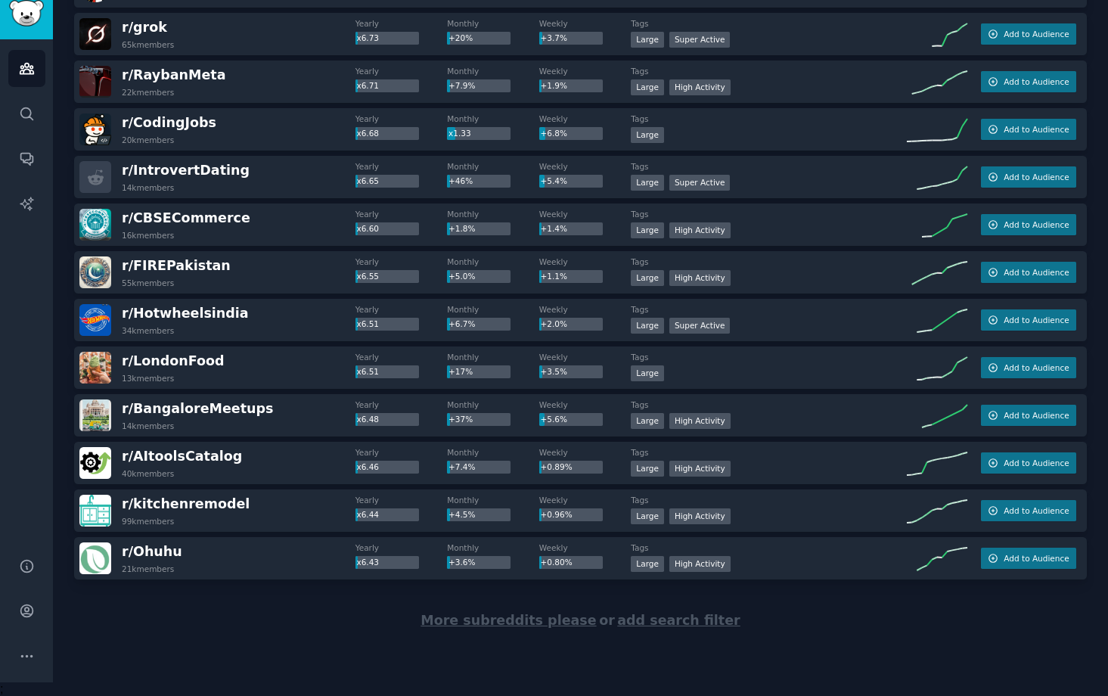
click at [506, 621] on span "More subreddits please" at bounding box center [507, 619] width 175 height 15
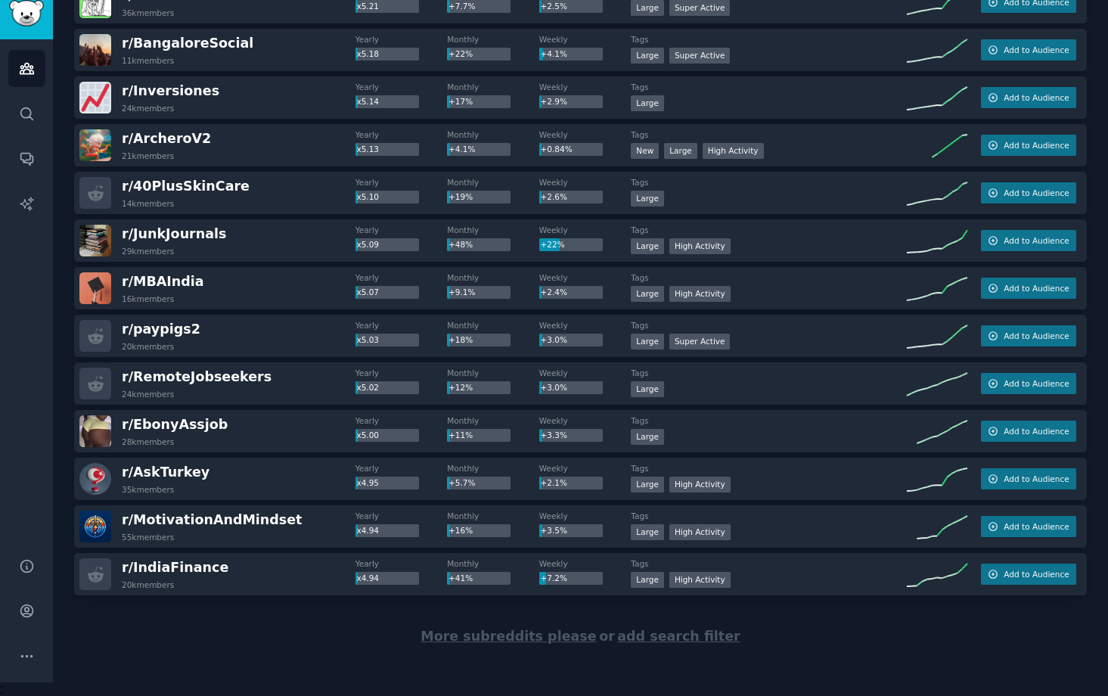
scroll to position [11473, 0]
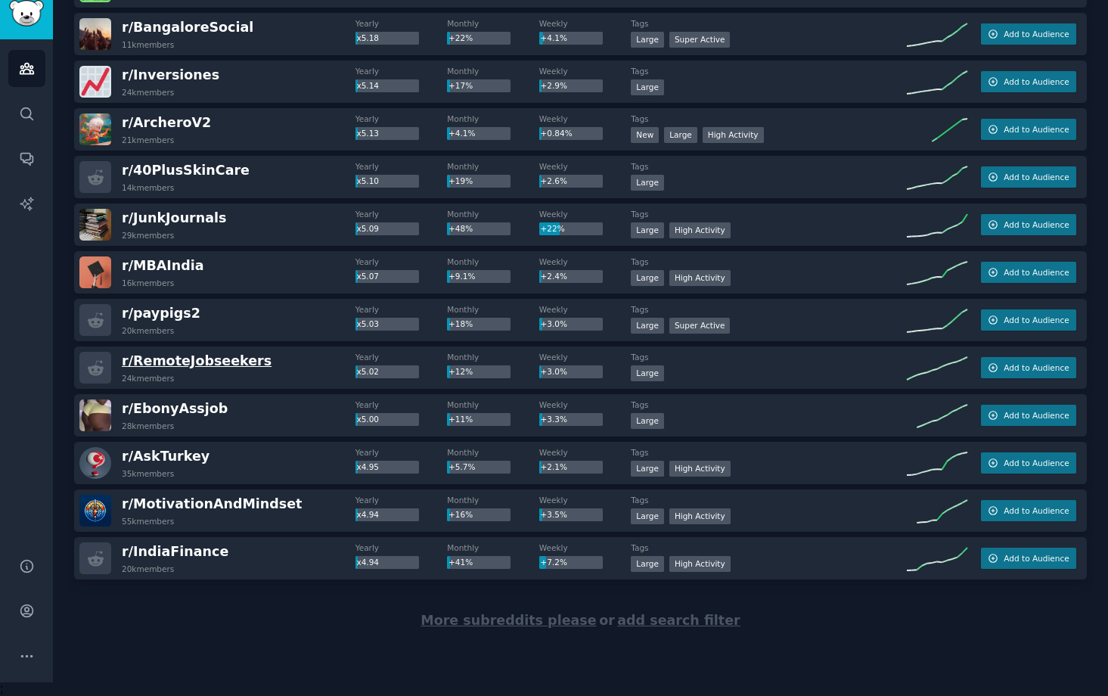
click at [240, 364] on span "r/ RemoteJobseekers" at bounding box center [197, 360] width 150 height 15
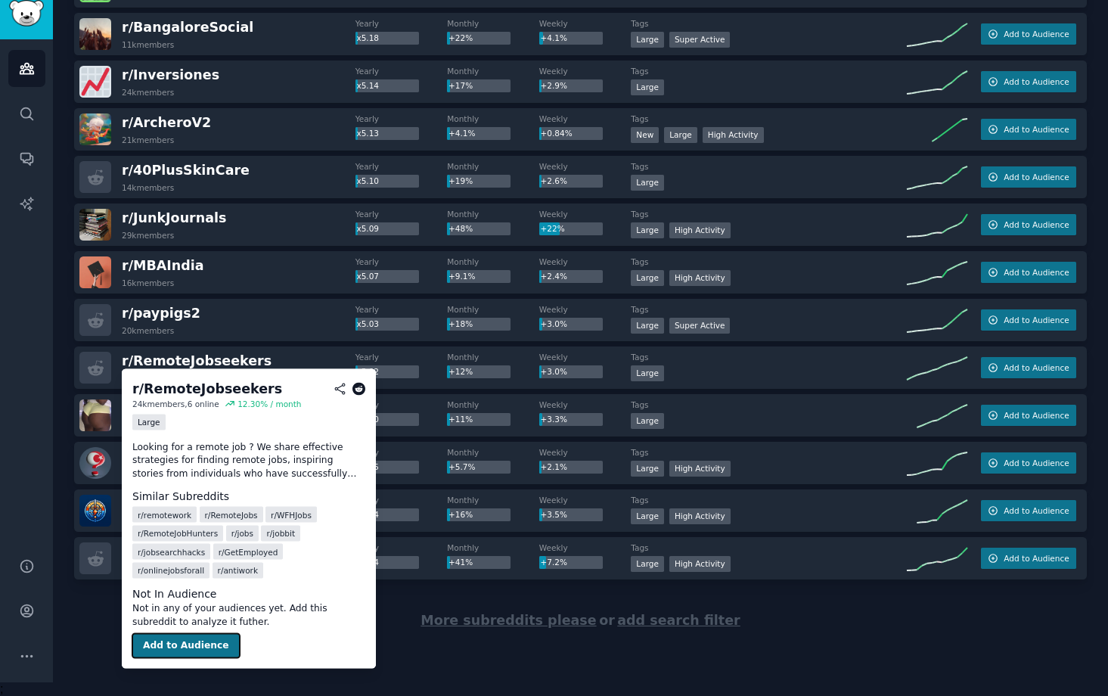
click at [171, 643] on button "Add to Audience" at bounding box center [185, 646] width 107 height 24
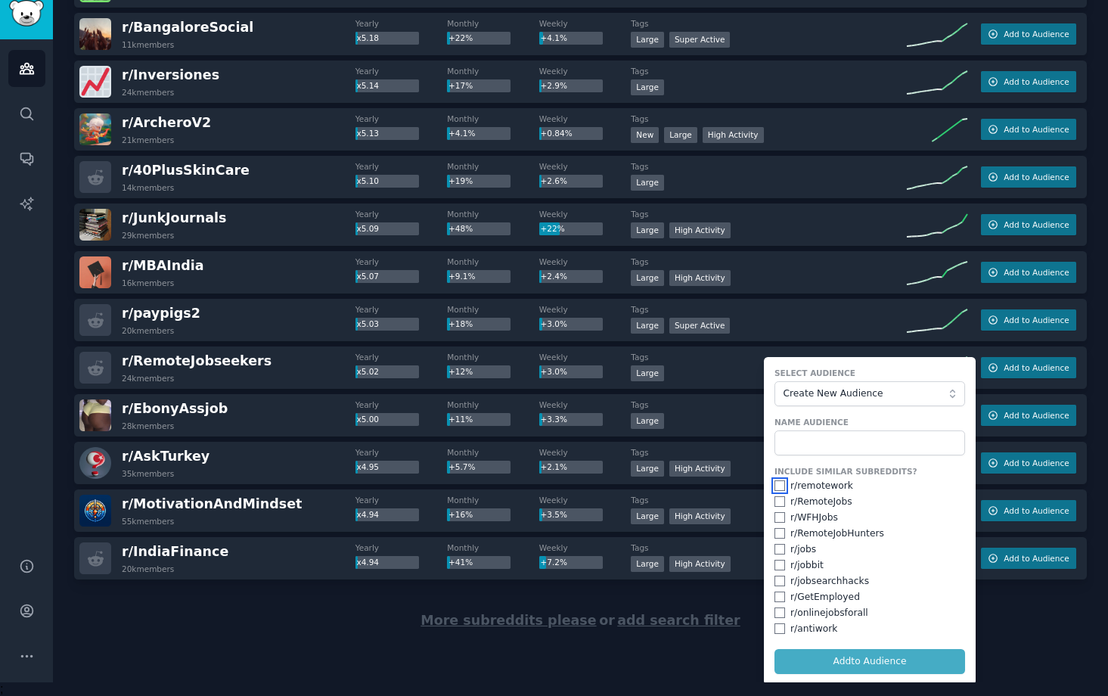
click at [779, 482] on input "checkbox" at bounding box center [779, 485] width 11 height 11
checkbox input "true"
click at [780, 501] on input "checkbox" at bounding box center [779, 501] width 11 height 11
checkbox input "true"
click at [780, 507] on div "Include Similar Subreddits? r/ remotework r/ RemoteJobs r/ WFHJobs r/ RemoteJob…" at bounding box center [869, 550] width 191 height 169
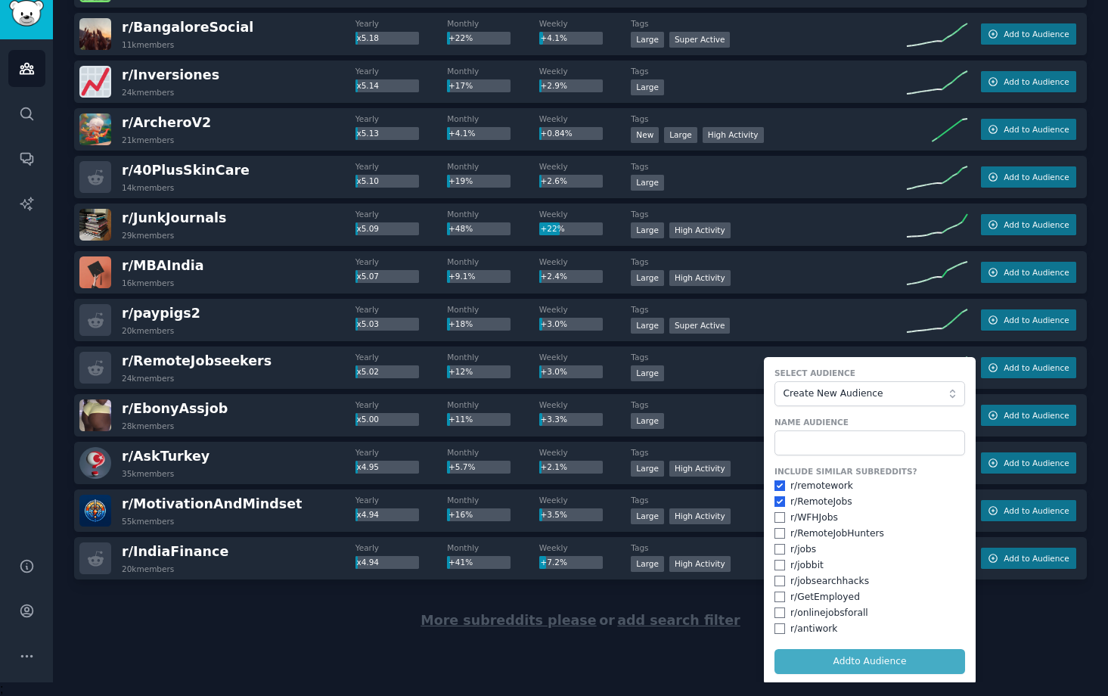
click at [779, 527] on div "r/ RemoteJobHunters" at bounding box center [869, 534] width 191 height 14
click at [779, 528] on input "checkbox" at bounding box center [779, 533] width 11 height 11
checkbox input "true"
click at [777, 507] on div "Include Similar Subreddits? r/ remotework r/ RemoteJobs r/ WFHJobs r/ RemoteJob…" at bounding box center [869, 550] width 191 height 169
click at [777, 516] on input "checkbox" at bounding box center [779, 517] width 11 height 11
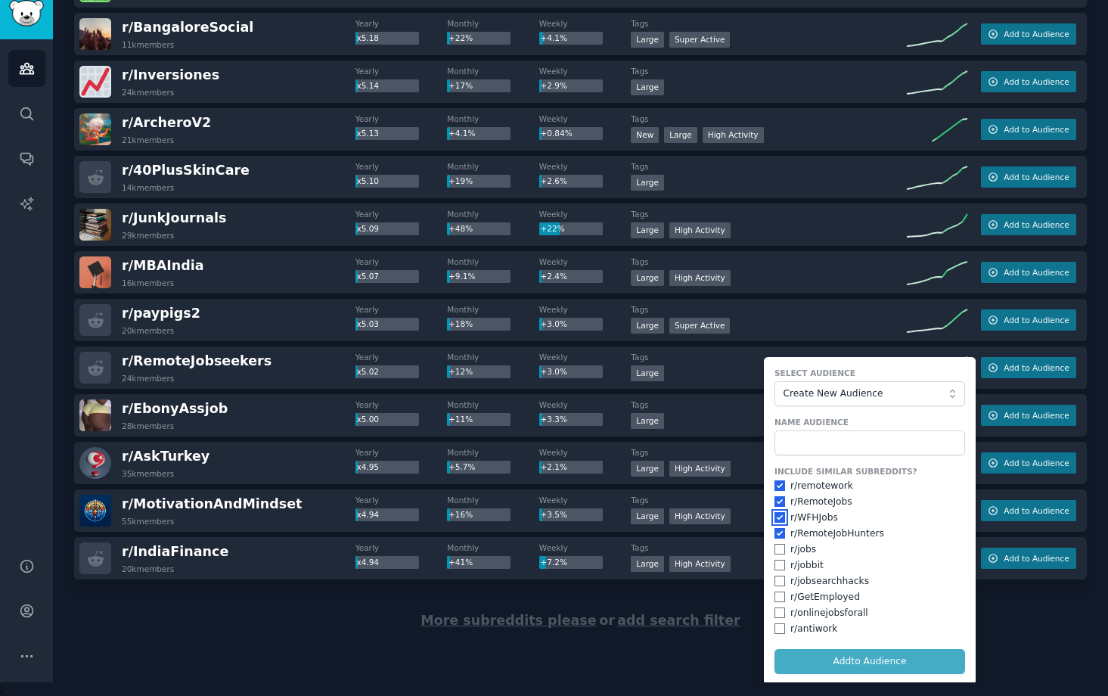
checkbox input "true"
click at [856, 438] on input "text" at bounding box center [869, 443] width 191 height 26
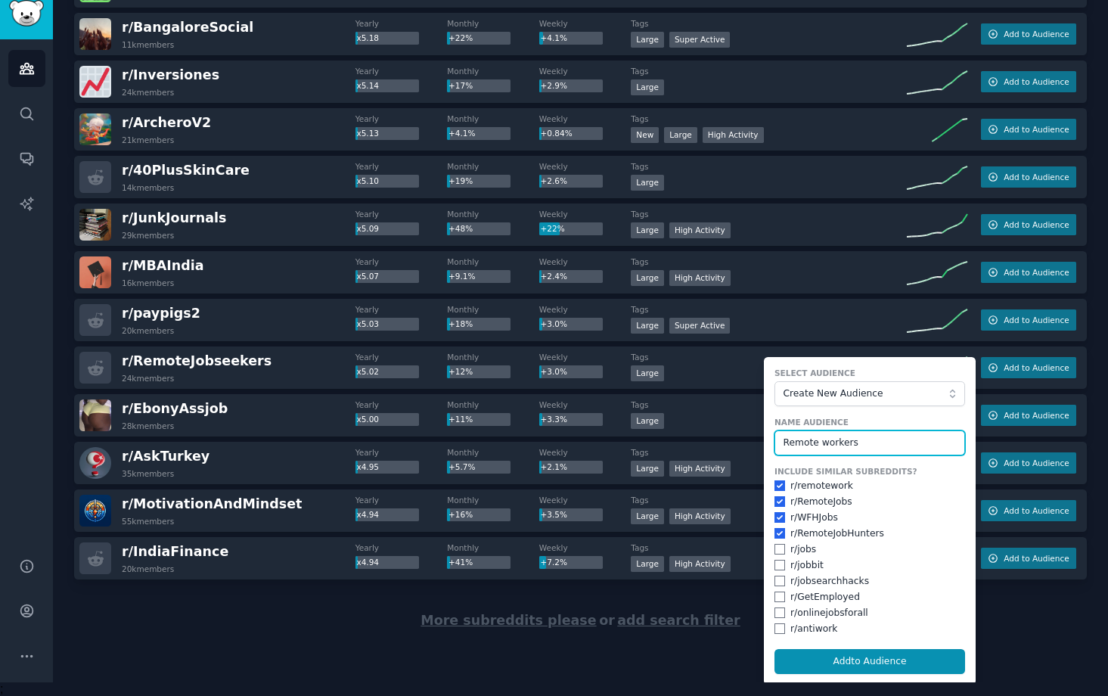
type input "Remote workers"
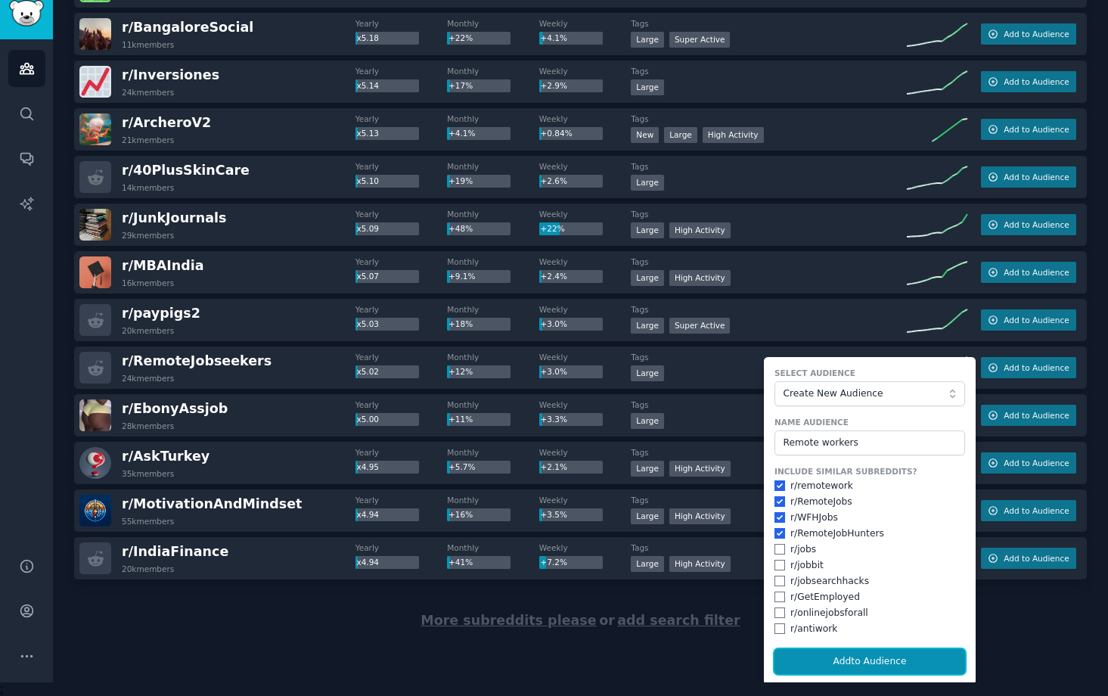
click at [885, 659] on button "Add to Audience" at bounding box center [869, 662] width 191 height 26
checkbox input "false"
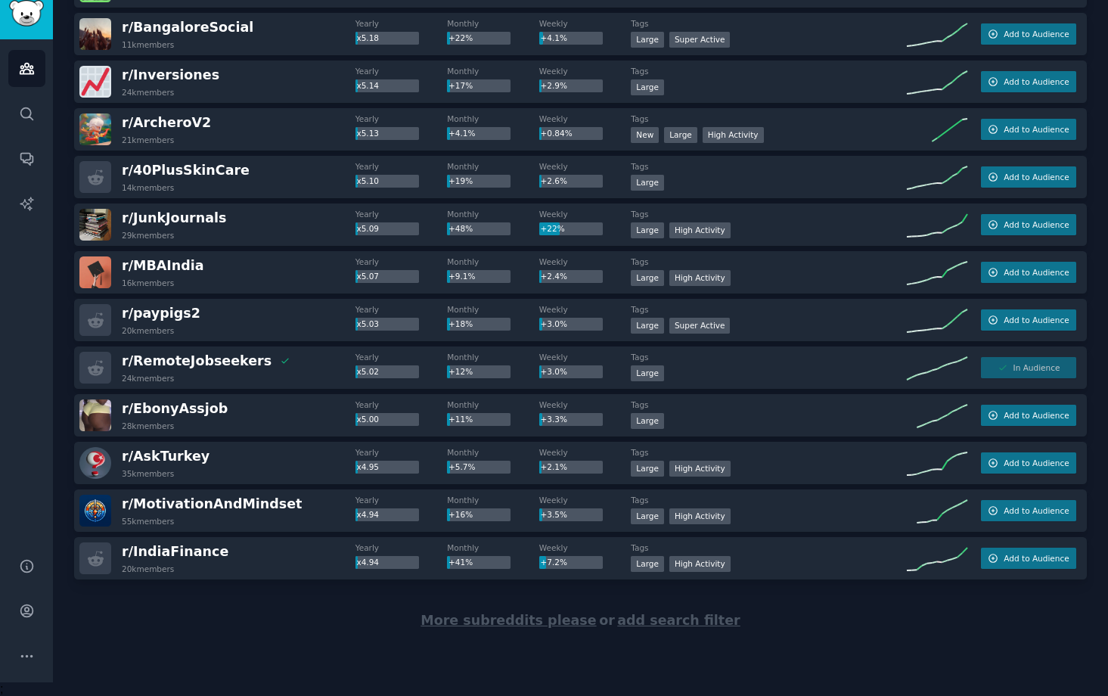
click at [486, 619] on span "More subreddits please" at bounding box center [507, 619] width 175 height 15
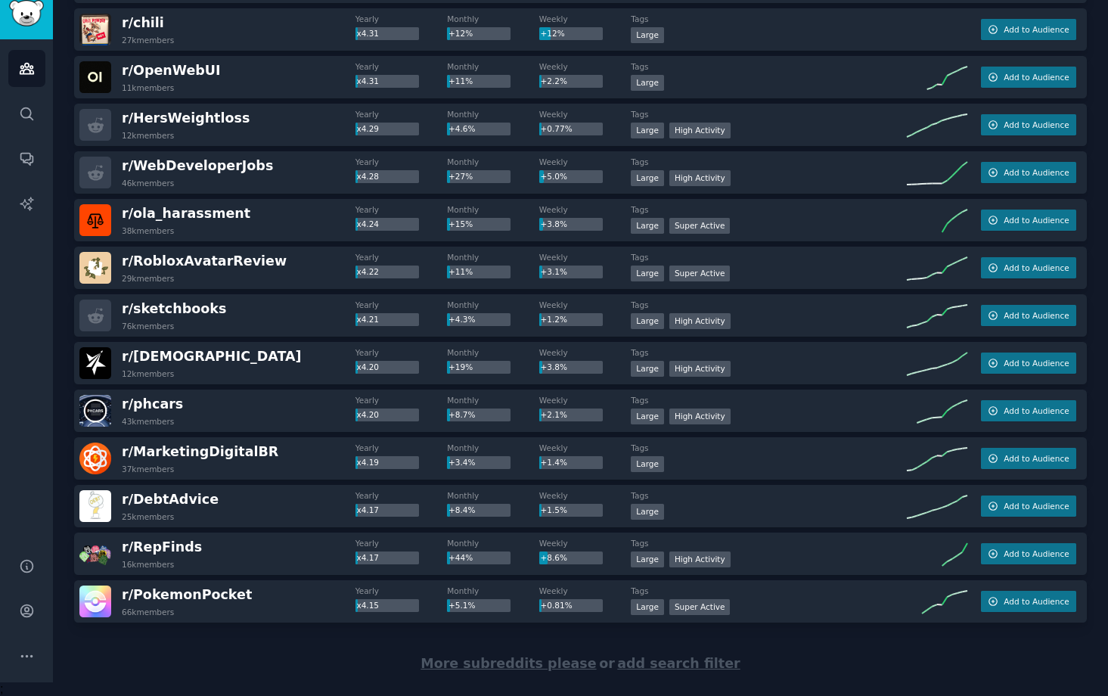
scroll to position [13855, 0]
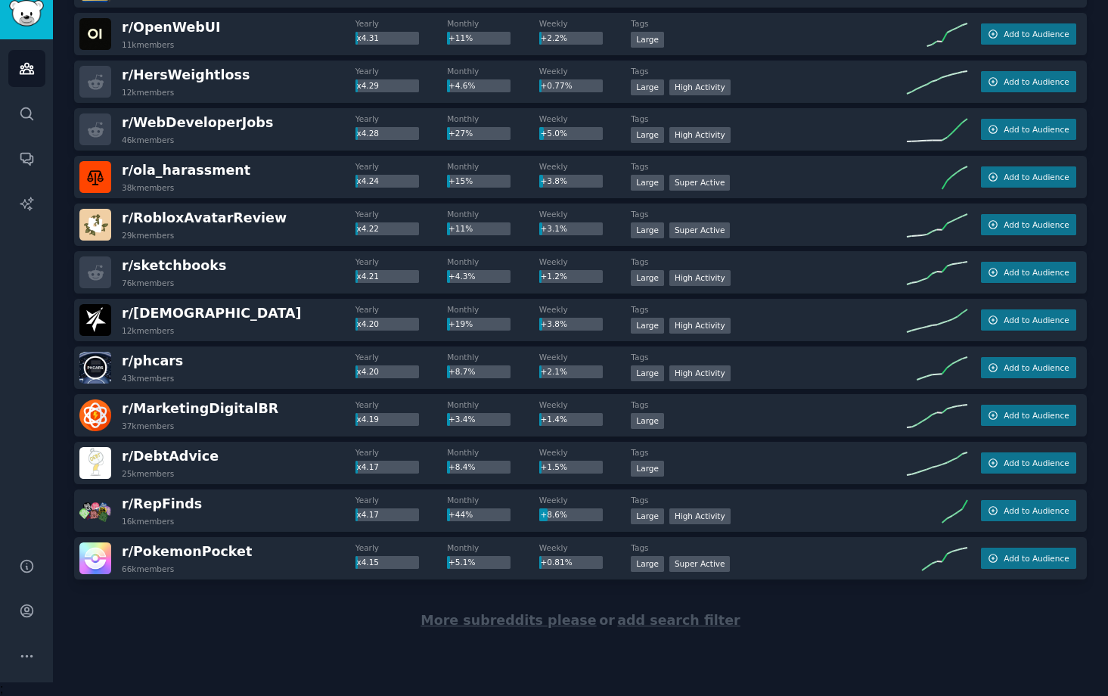
click at [482, 622] on span "More subreddits please" at bounding box center [507, 619] width 175 height 15
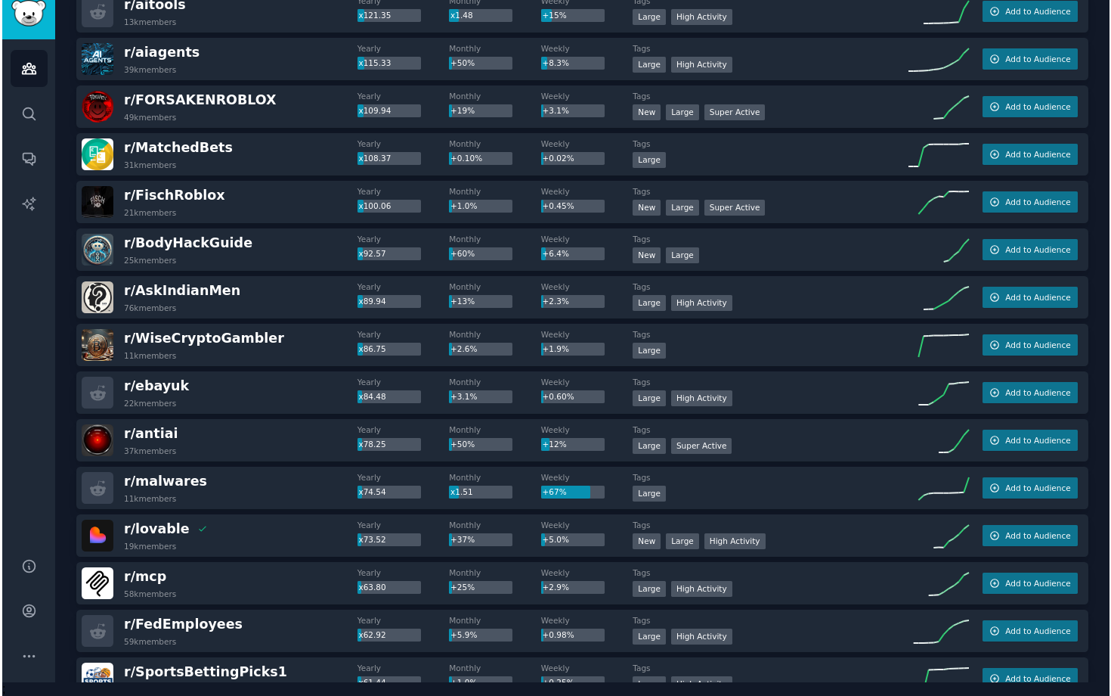
scroll to position [0, 0]
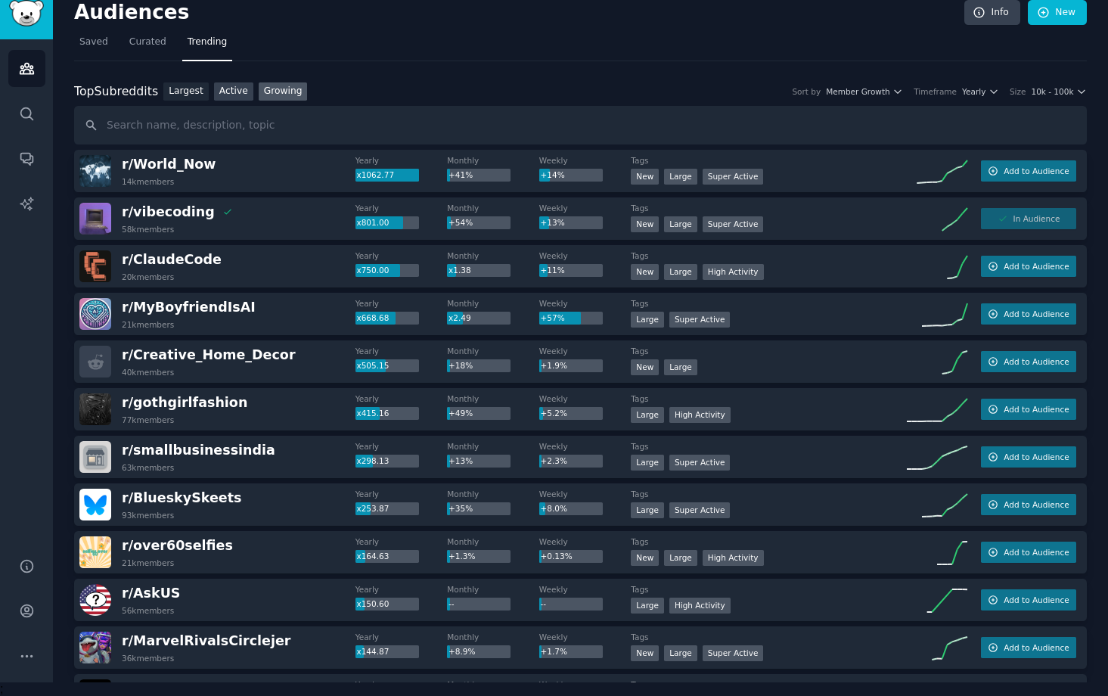
click at [223, 94] on link "Active" at bounding box center [233, 91] width 39 height 19
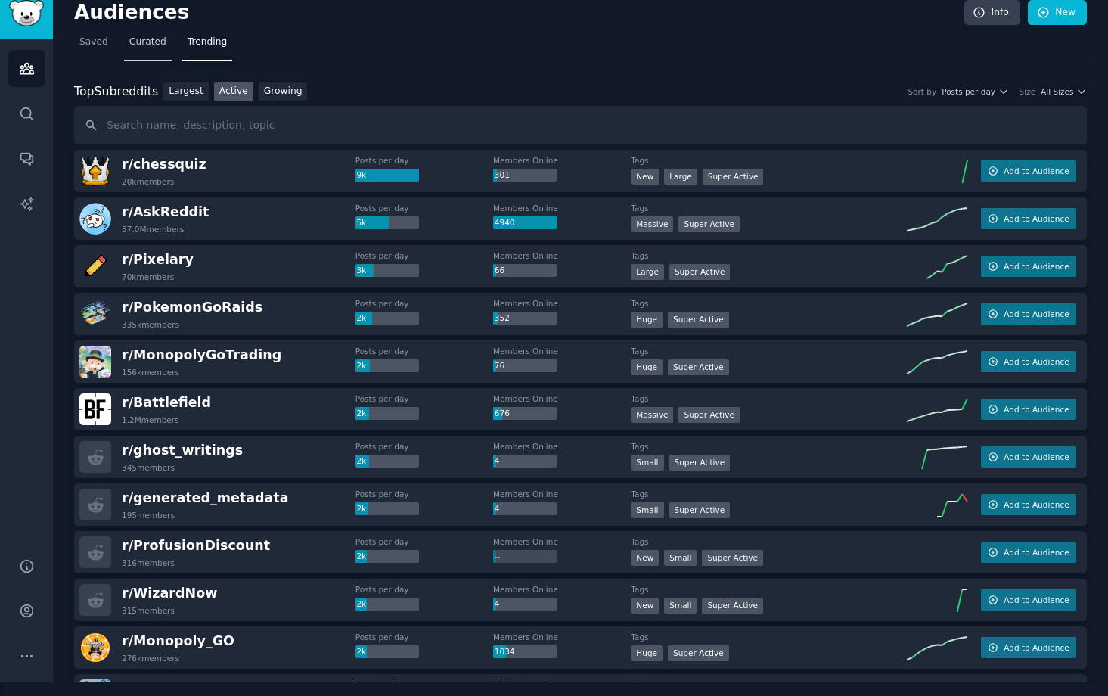
click at [150, 42] on span "Curated" at bounding box center [147, 43] width 37 height 14
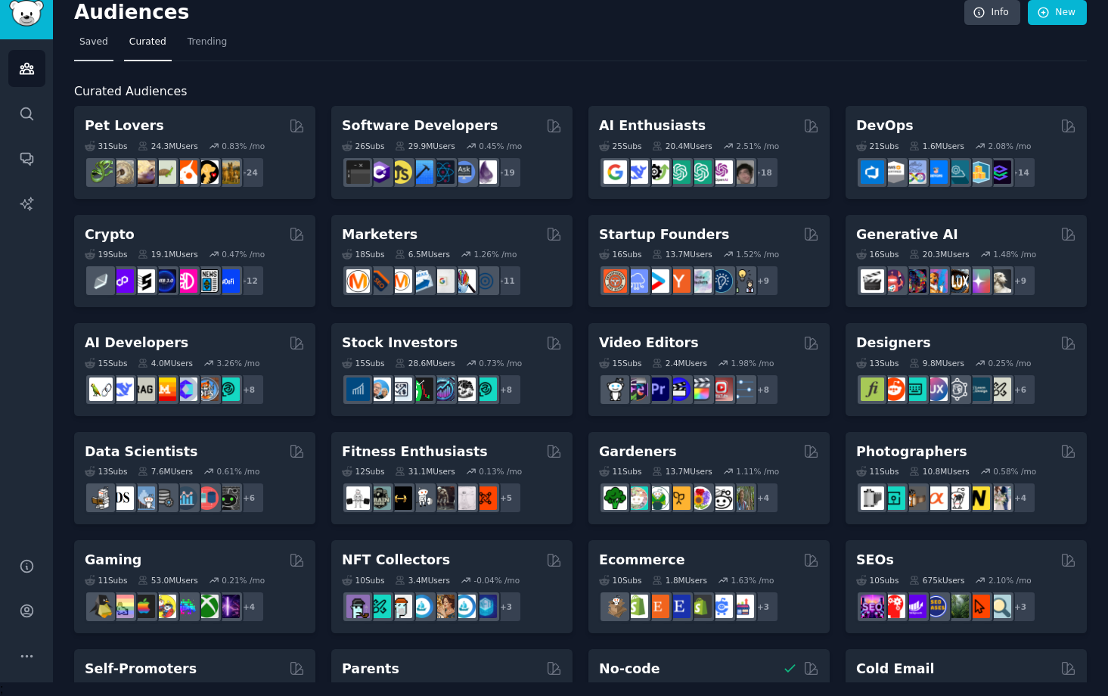
click at [104, 36] on span "Saved" at bounding box center [93, 43] width 29 height 14
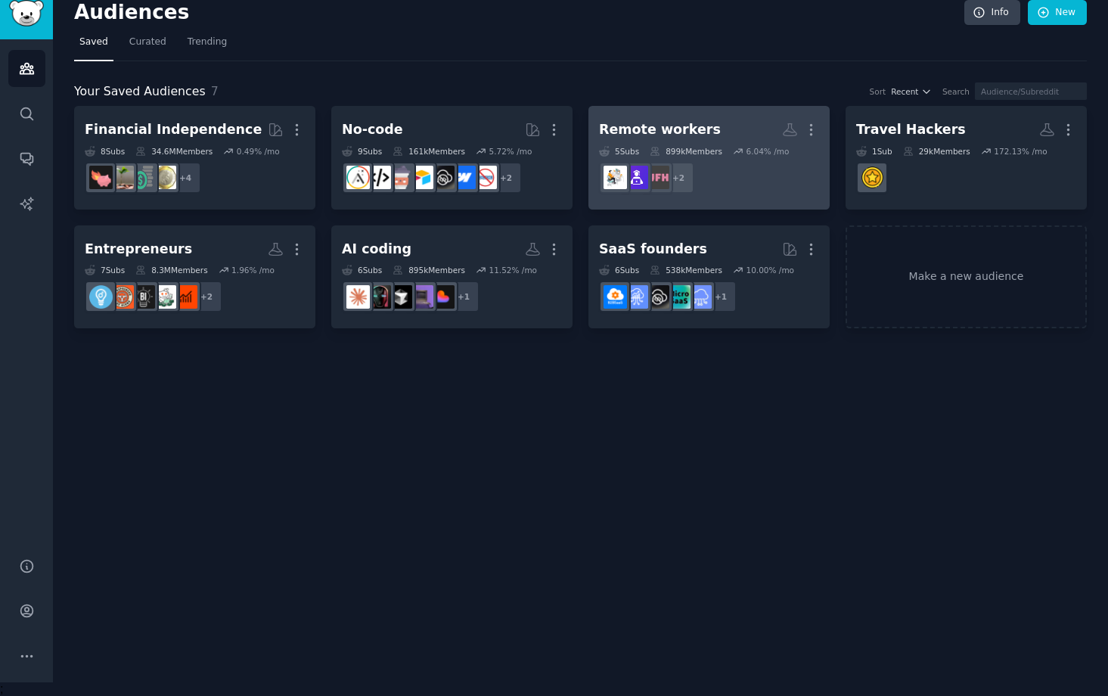
click at [626, 129] on div "Remote workers" at bounding box center [660, 129] width 122 height 19
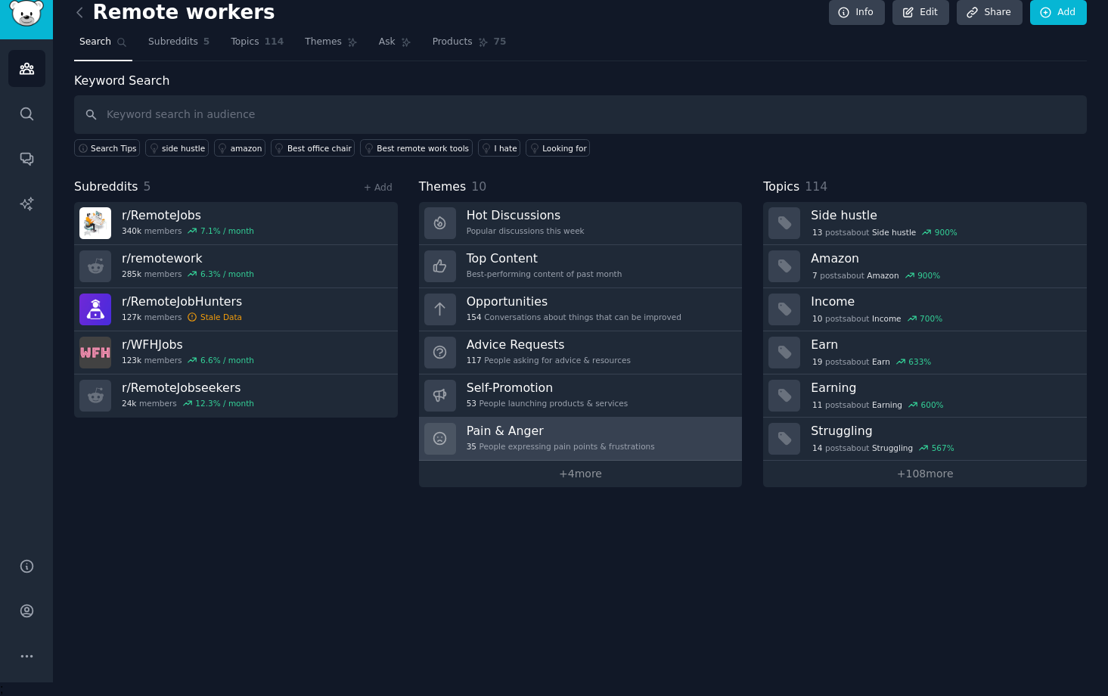
click at [555, 444] on div "35 People expressing pain points & frustrations" at bounding box center [560, 446] width 188 height 11
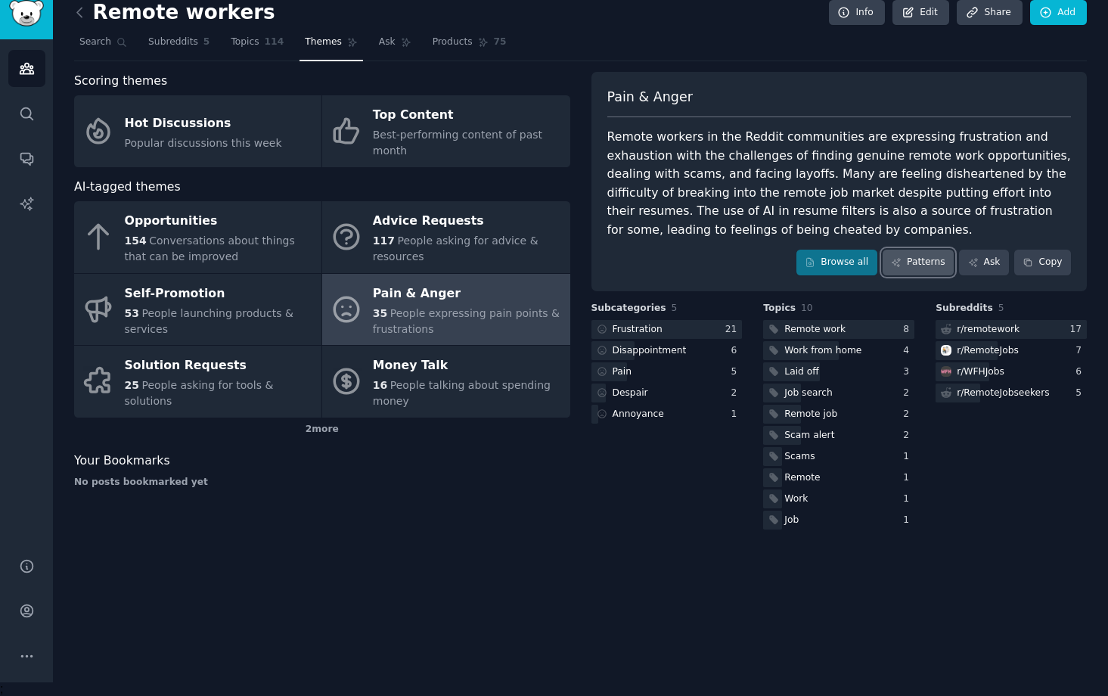
click at [917, 266] on link "Patterns" at bounding box center [917, 262] width 71 height 26
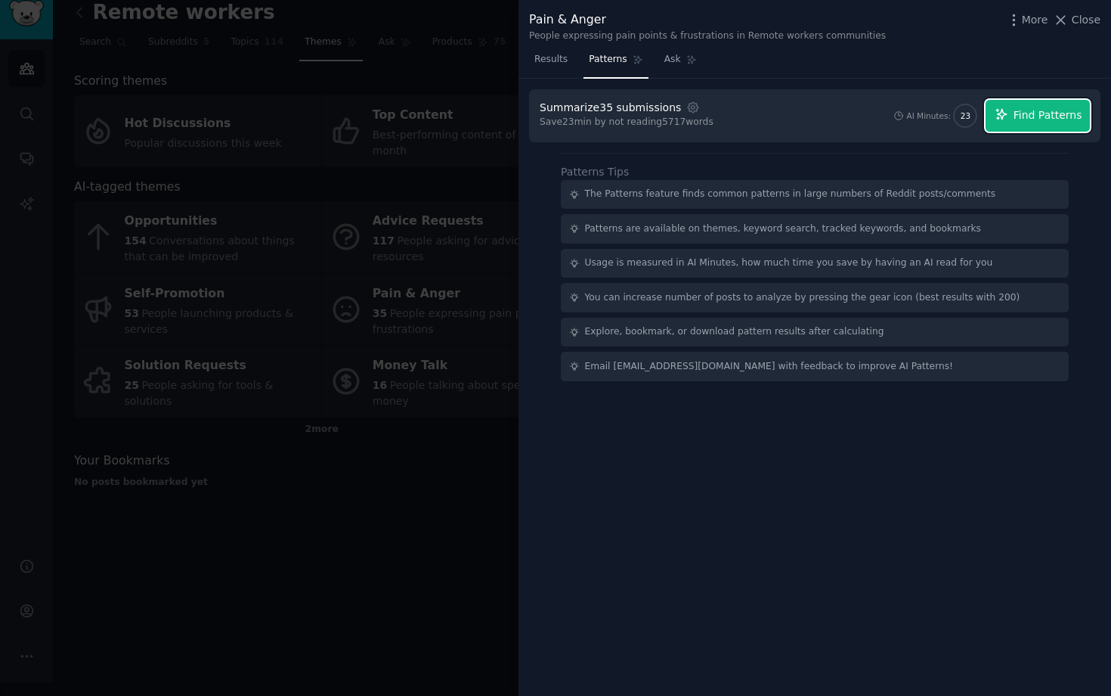
click at [1008, 122] on button "Find Patterns" at bounding box center [1038, 116] width 104 height 32
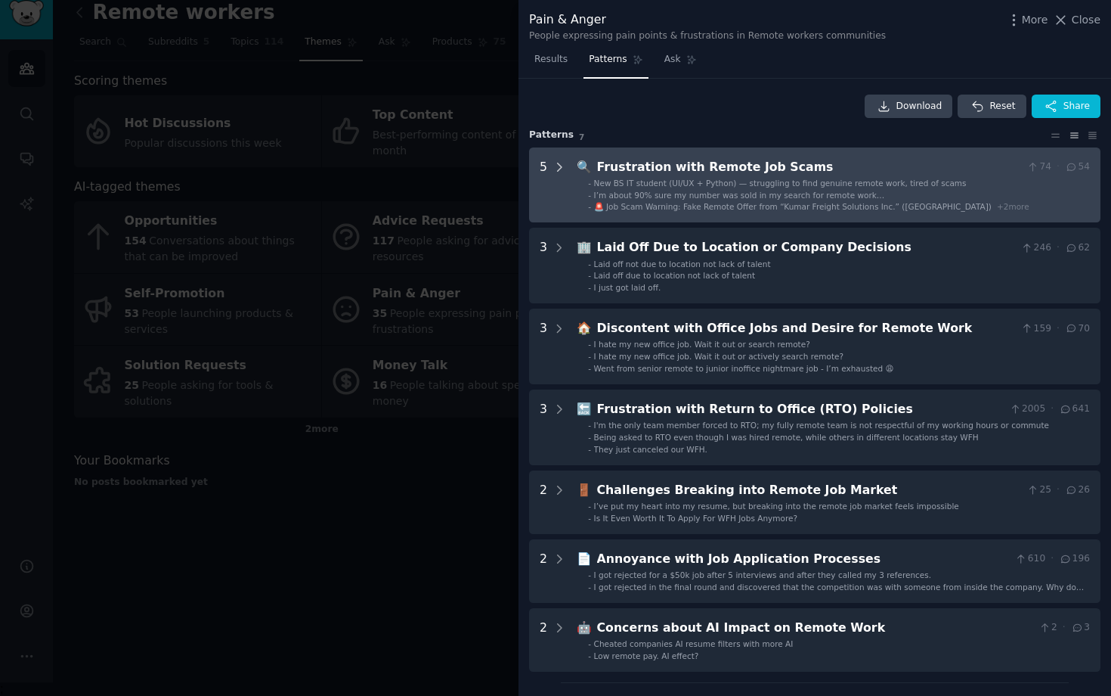
click at [553, 163] on icon at bounding box center [560, 167] width 14 height 14
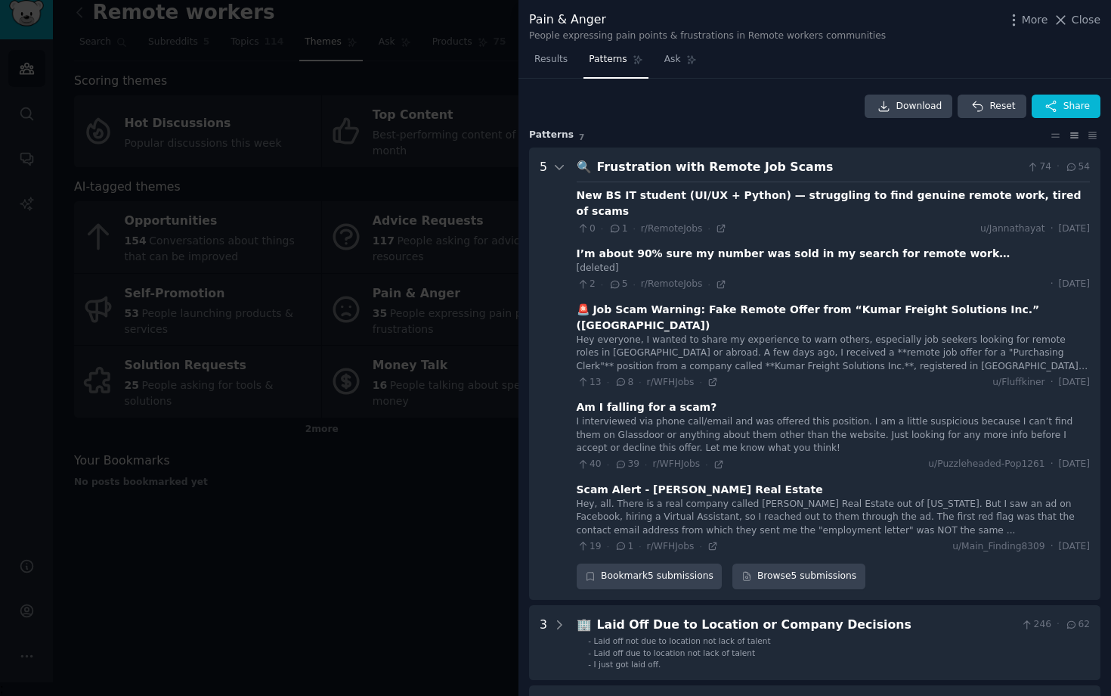
click at [551, 160] on div "5" at bounding box center [553, 373] width 26 height 431
click at [560, 168] on icon at bounding box center [560, 167] width 14 height 14
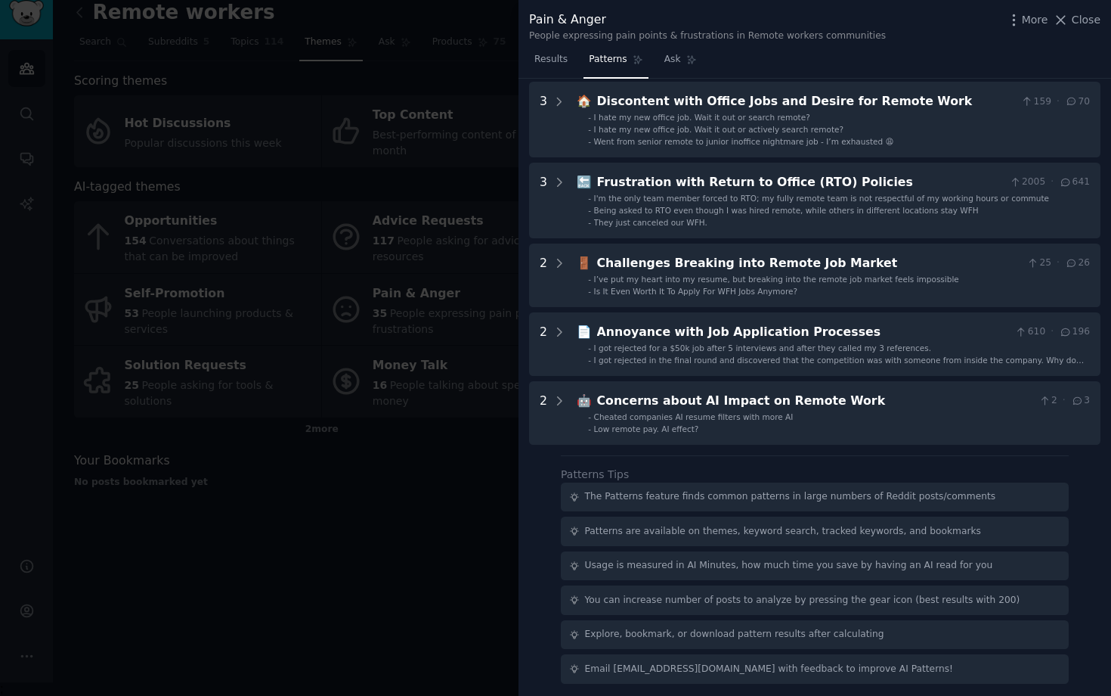
scroll to position [230, 0]
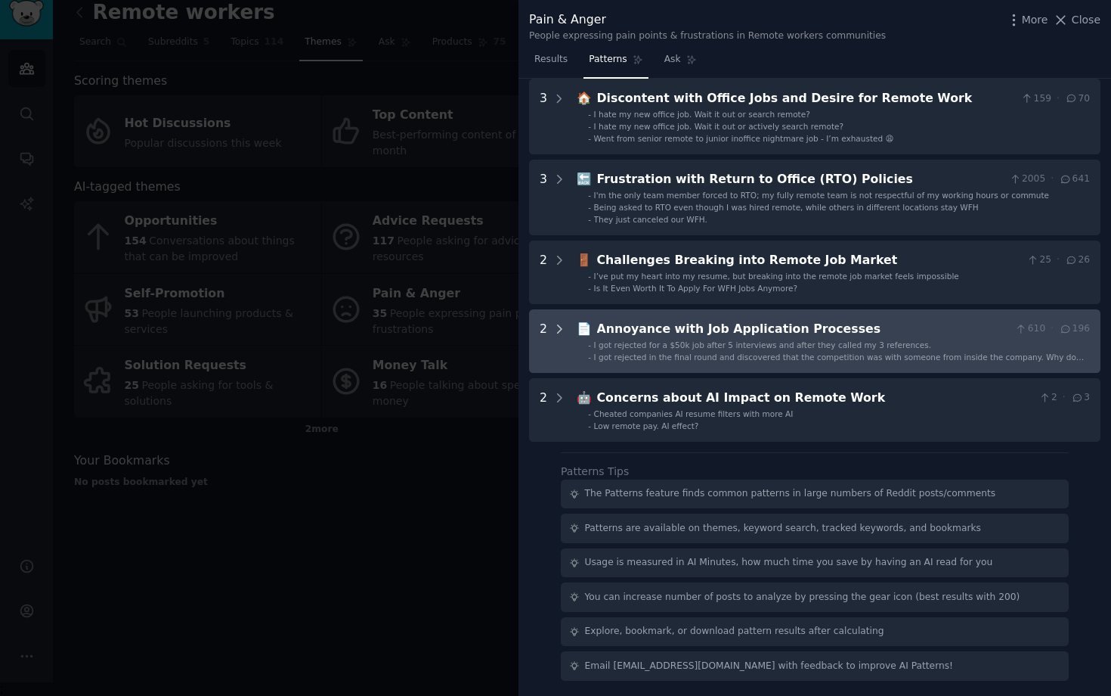
click at [558, 328] on icon at bounding box center [560, 329] width 14 height 14
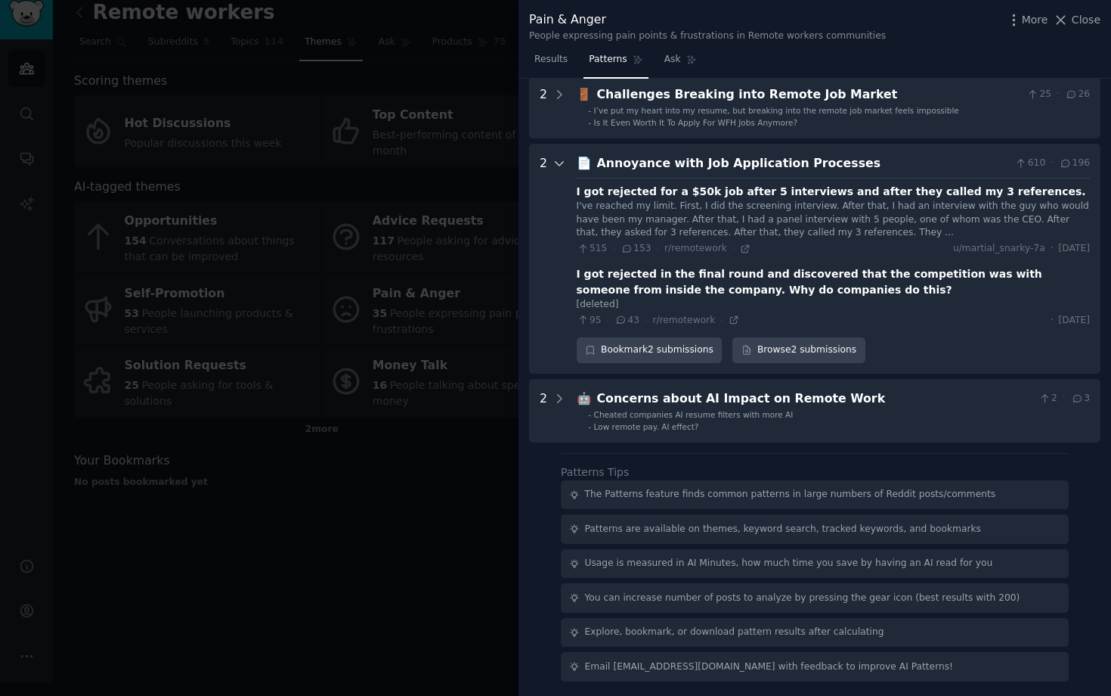
scroll to position [396, 0]
click at [559, 160] on icon at bounding box center [560, 163] width 14 height 14
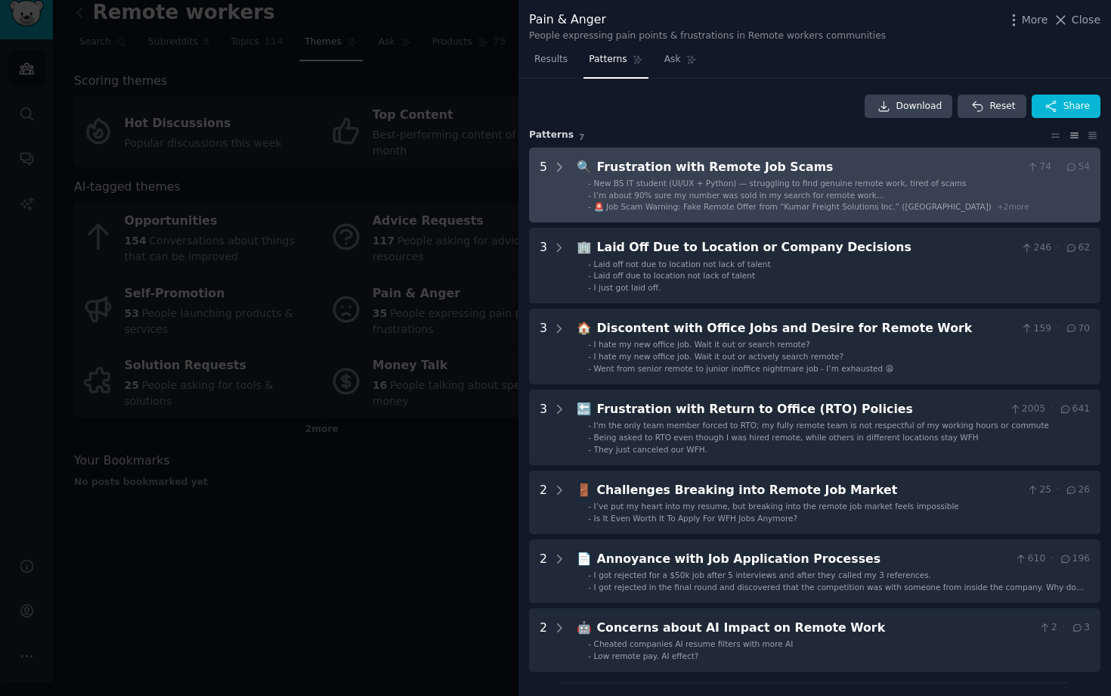
scroll to position [230, 0]
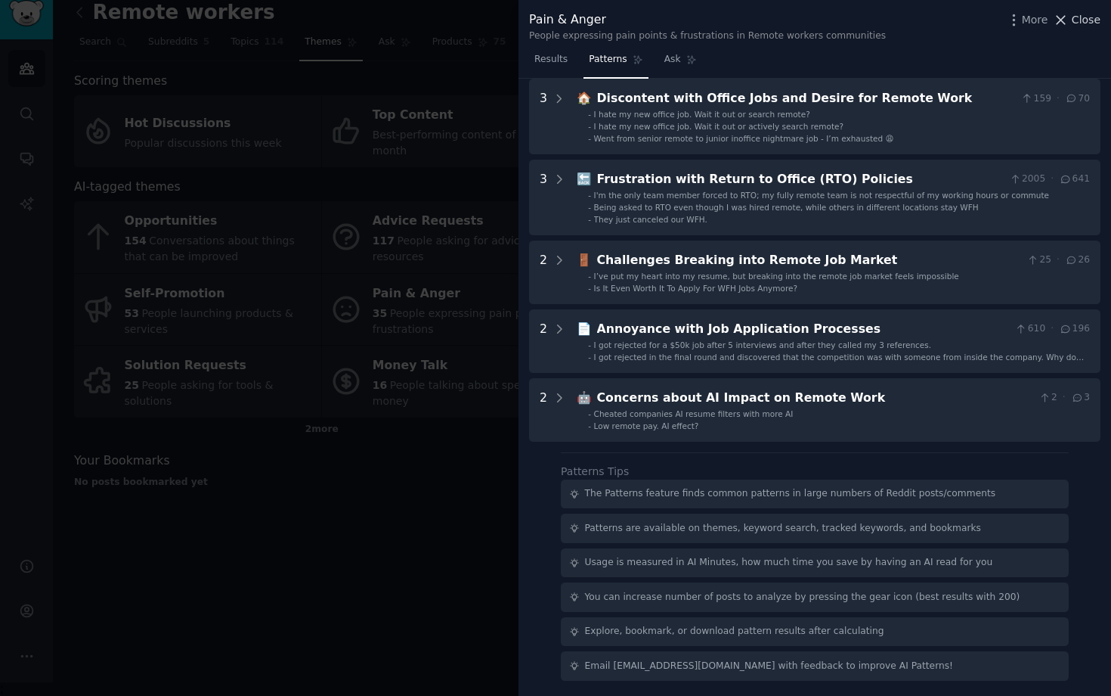
click at [1077, 23] on span "Close" at bounding box center [1086, 20] width 29 height 16
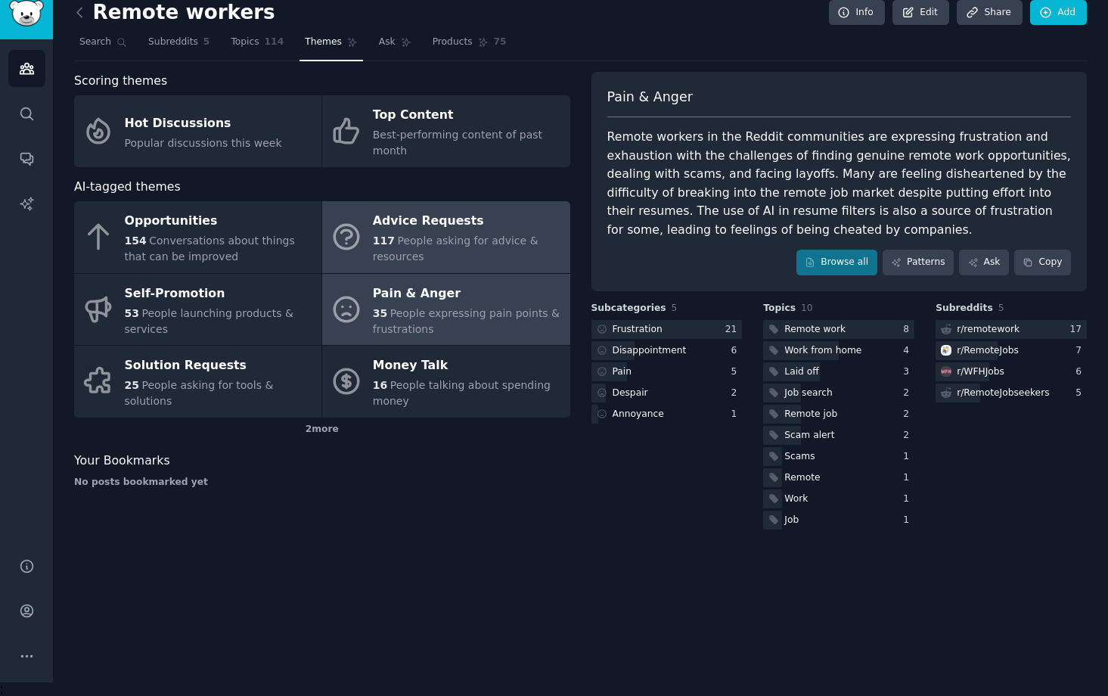
click at [455, 253] on div "117 People asking for advice & resources" at bounding box center [467, 249] width 189 height 32
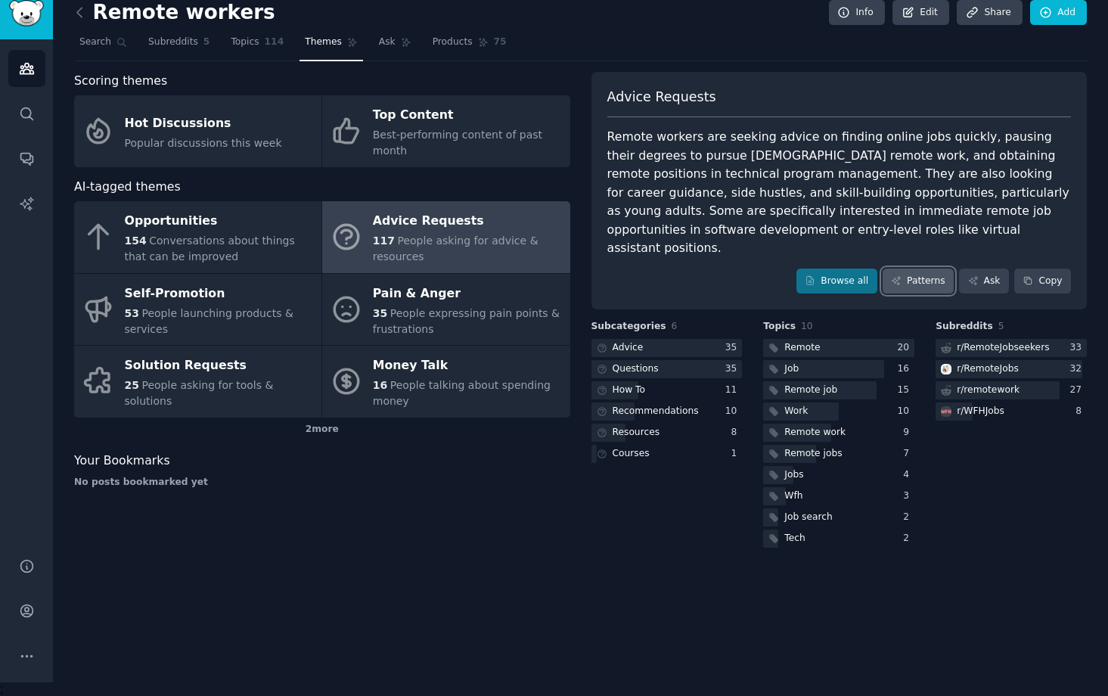
click at [934, 268] on link "Patterns" at bounding box center [917, 281] width 71 height 26
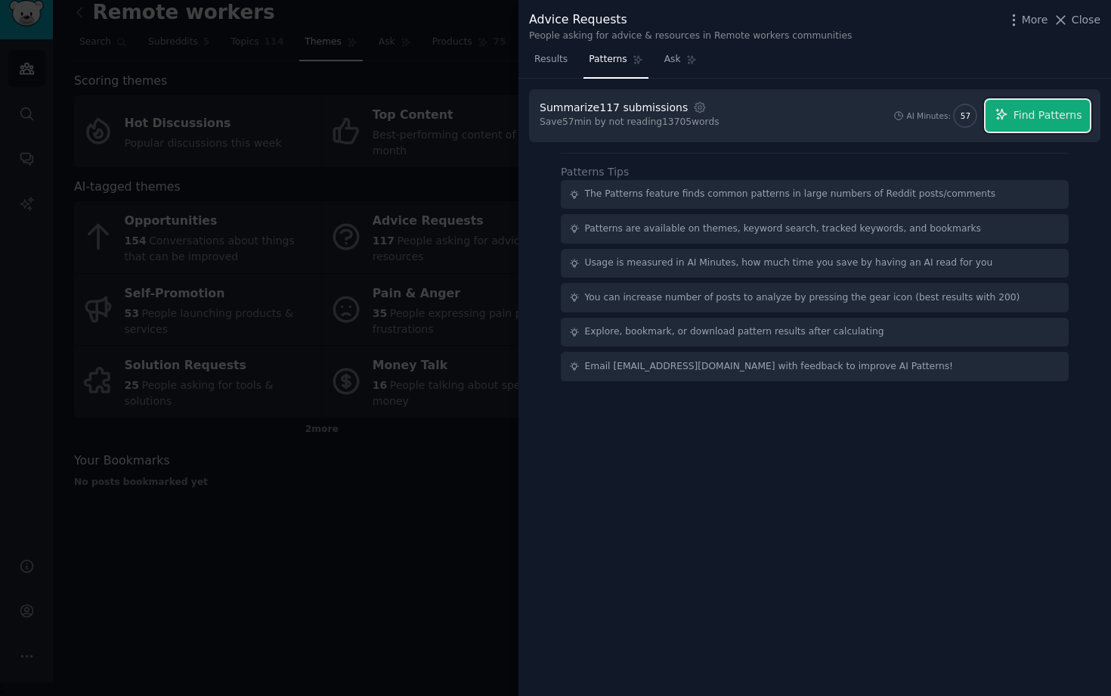
click at [1028, 120] on span "Find Patterns" at bounding box center [1048, 115] width 69 height 16
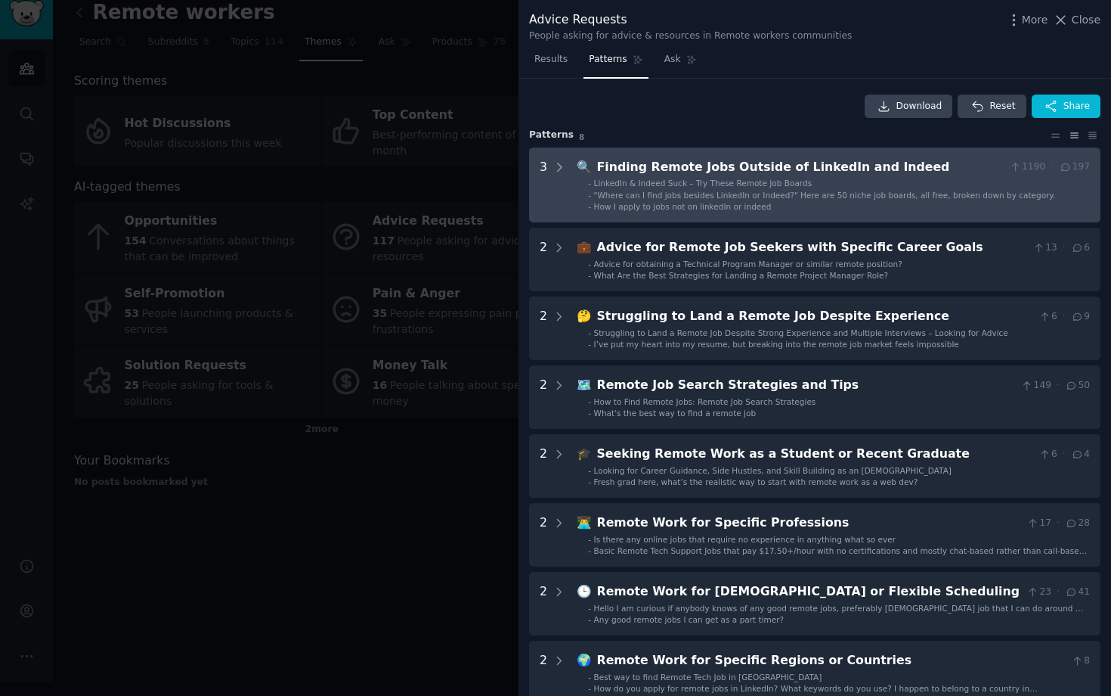
click at [566, 165] on Indeed "3 🔍 Finding Remote Jobs Outside of LinkedIn and Indeed 1190 · 197 - LinkedIn & …" at bounding box center [815, 185] width 572 height 76
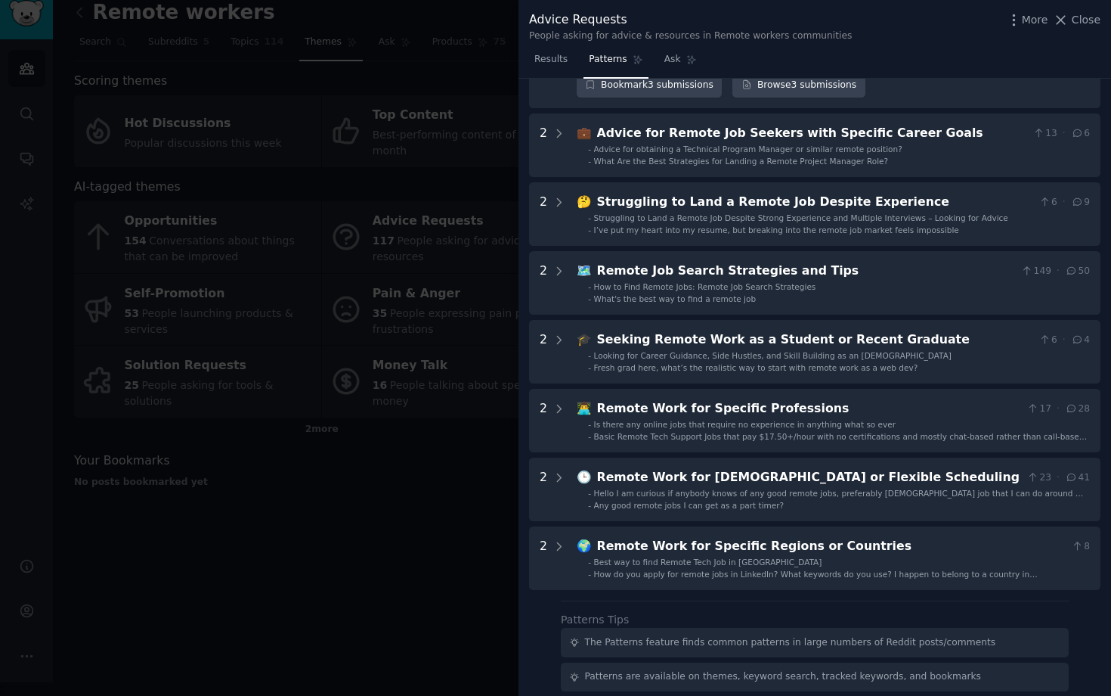
scroll to position [349, 0]
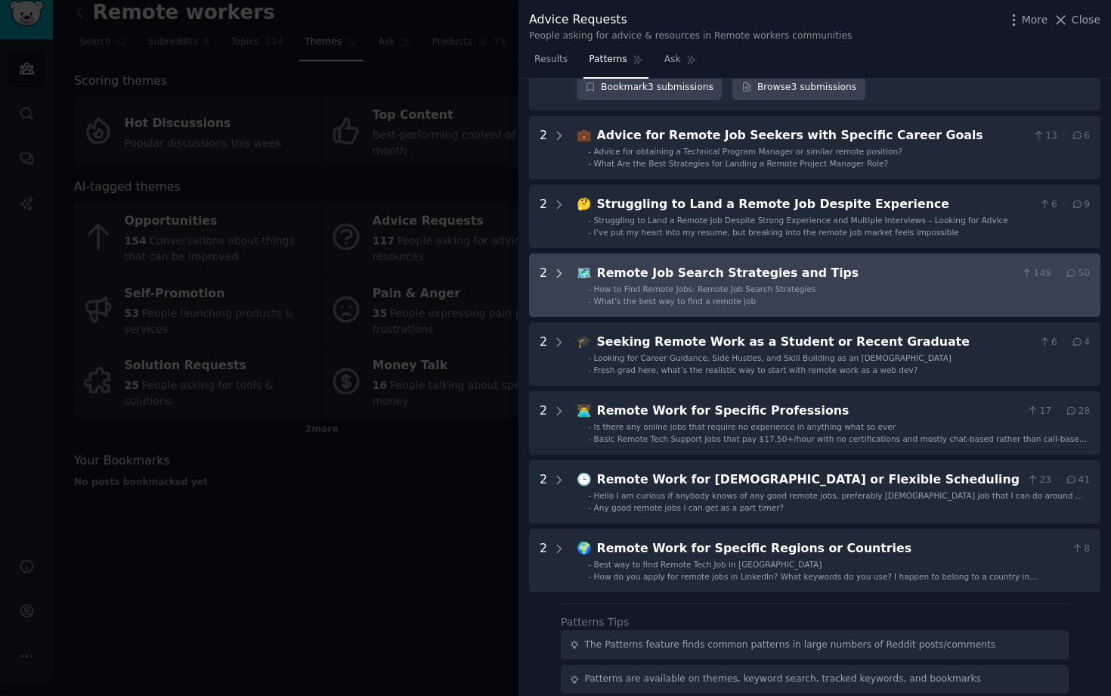
click at [562, 277] on icon at bounding box center [560, 274] width 14 height 14
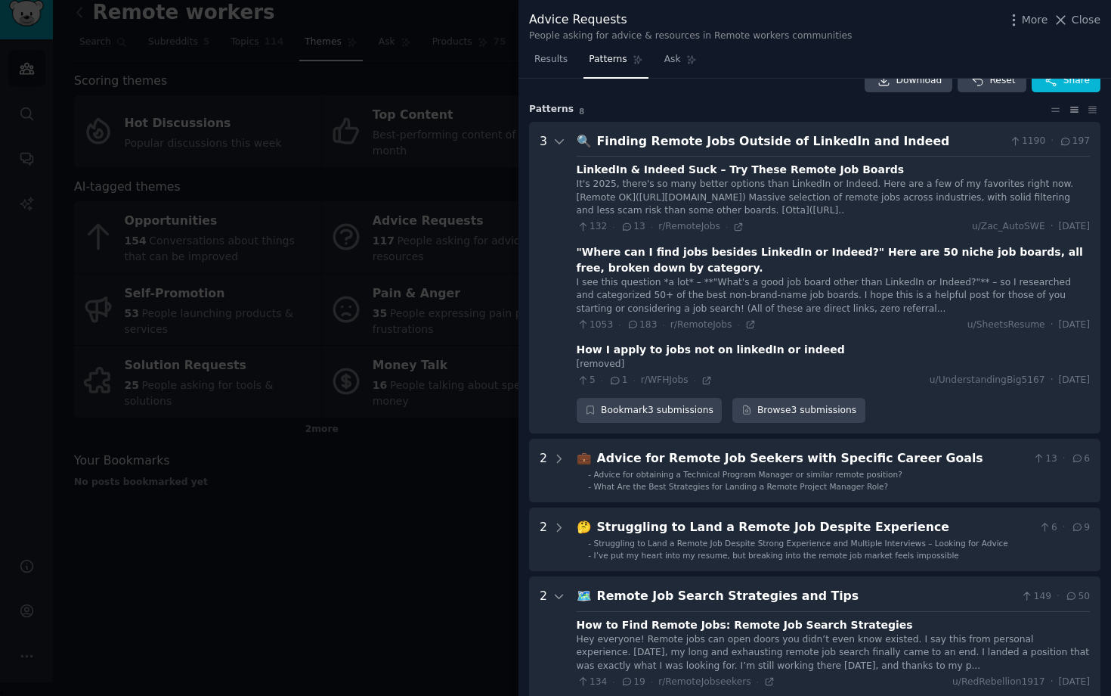
scroll to position [0, 0]
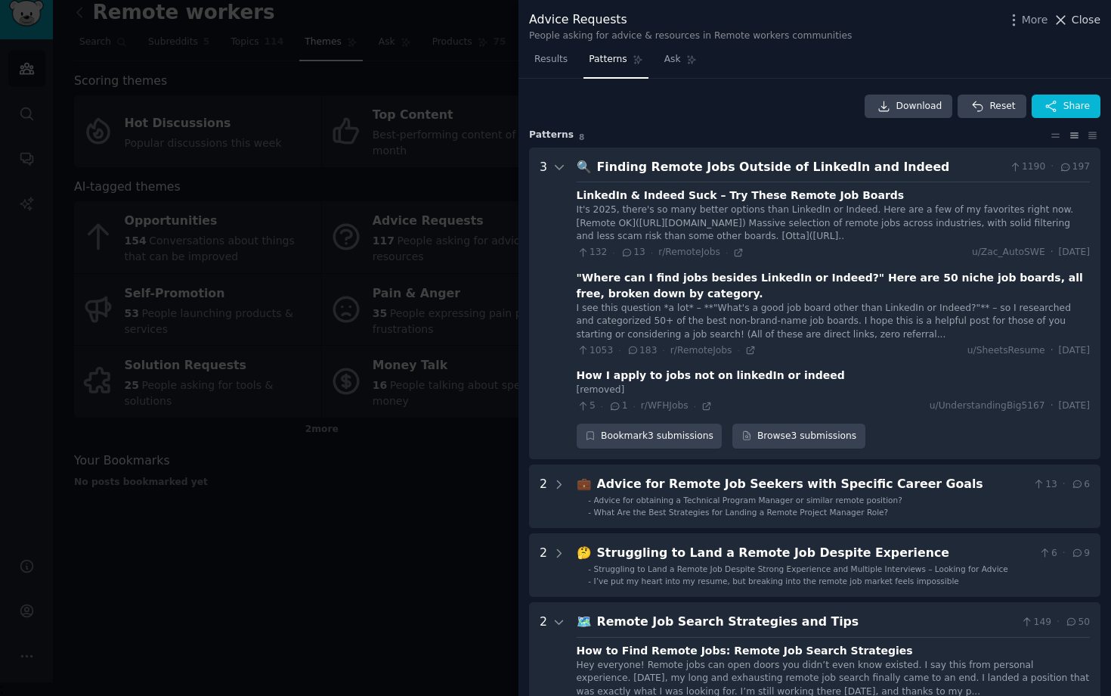
click at [1078, 22] on span "Close" at bounding box center [1086, 20] width 29 height 16
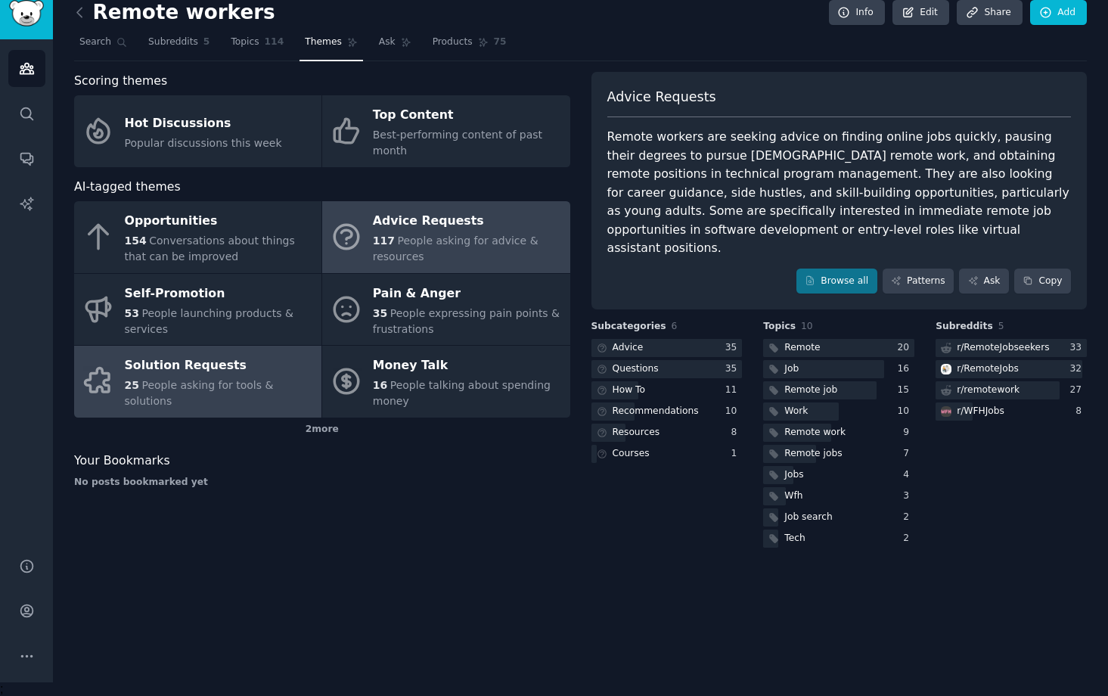
click at [238, 371] on div "Solution Requests" at bounding box center [219, 366] width 189 height 24
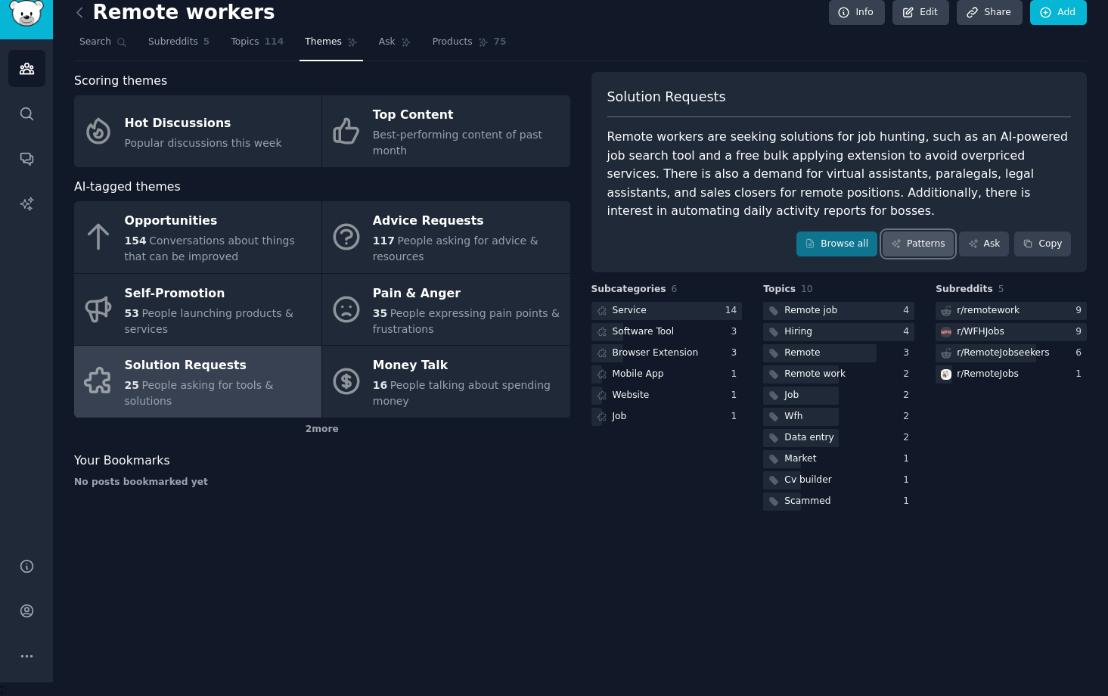
click at [903, 237] on link "Patterns" at bounding box center [917, 244] width 71 height 26
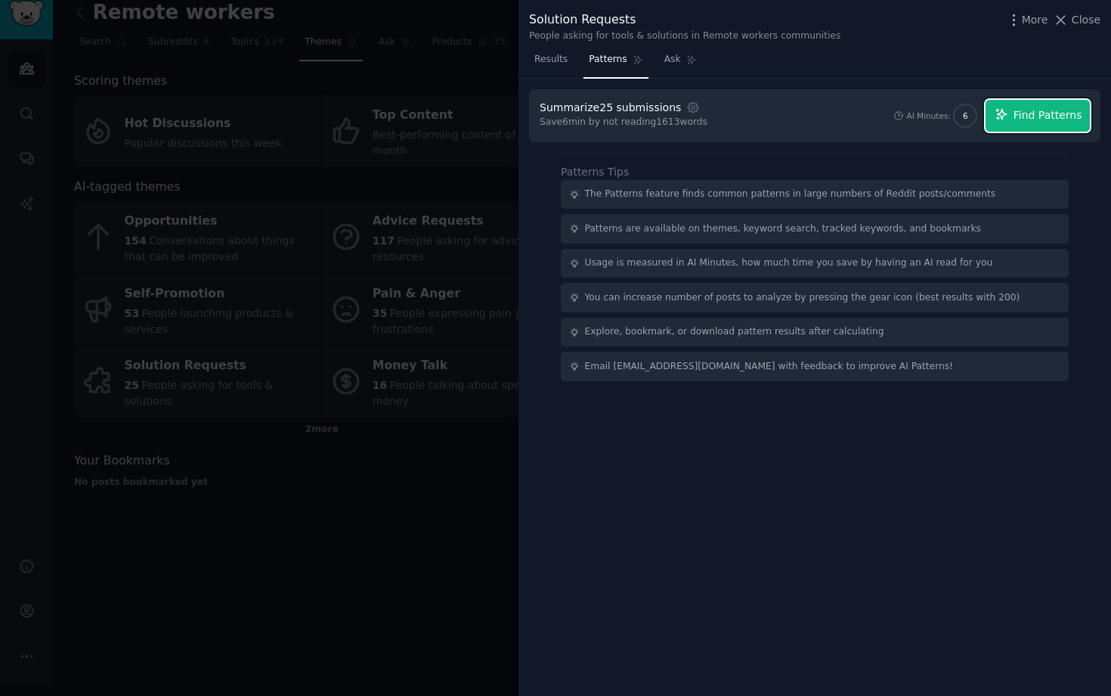
click at [1044, 116] on span "Find Patterns" at bounding box center [1048, 115] width 69 height 16
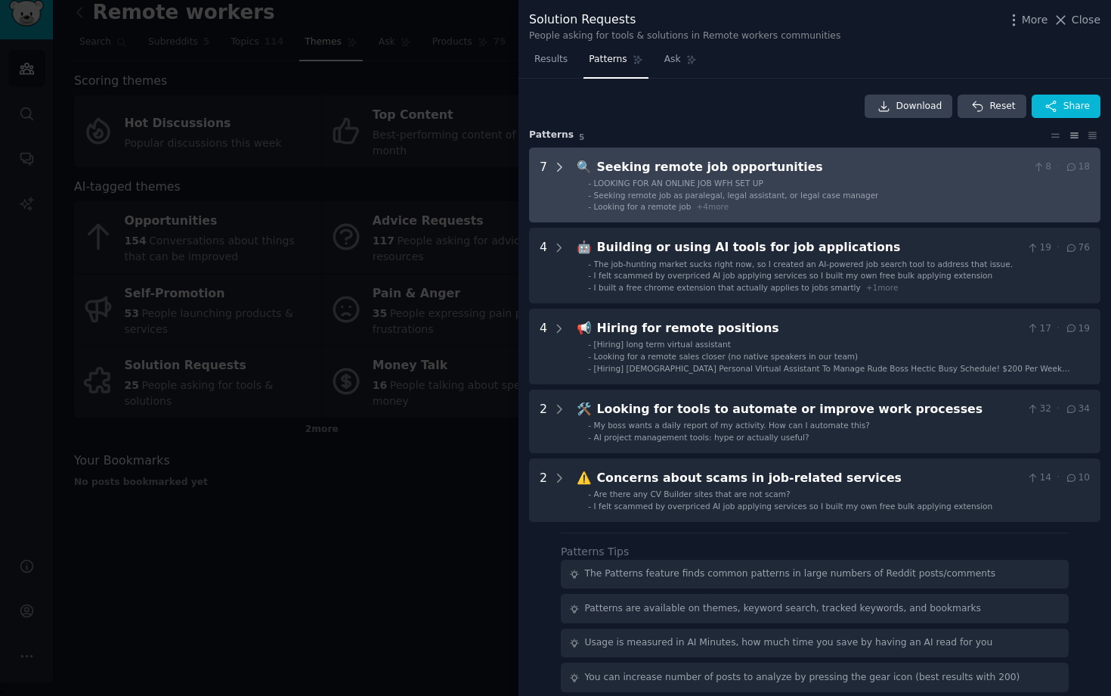
click at [558, 170] on icon at bounding box center [560, 167] width 4 height 8
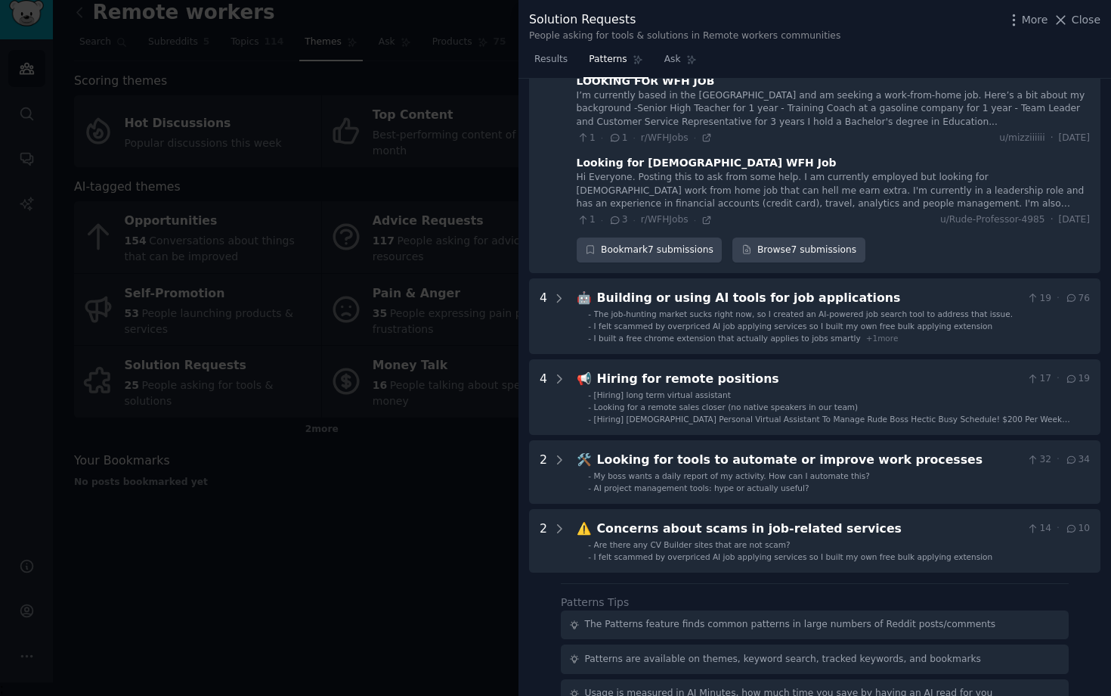
scroll to position [484, 0]
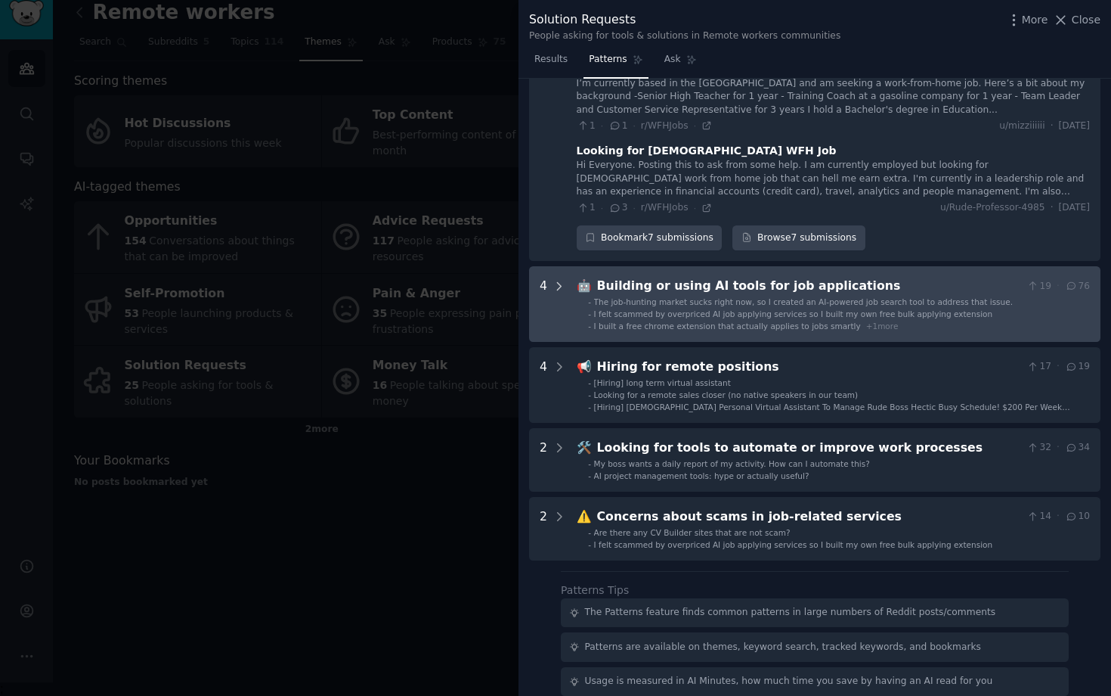
click at [559, 283] on icon at bounding box center [560, 287] width 14 height 14
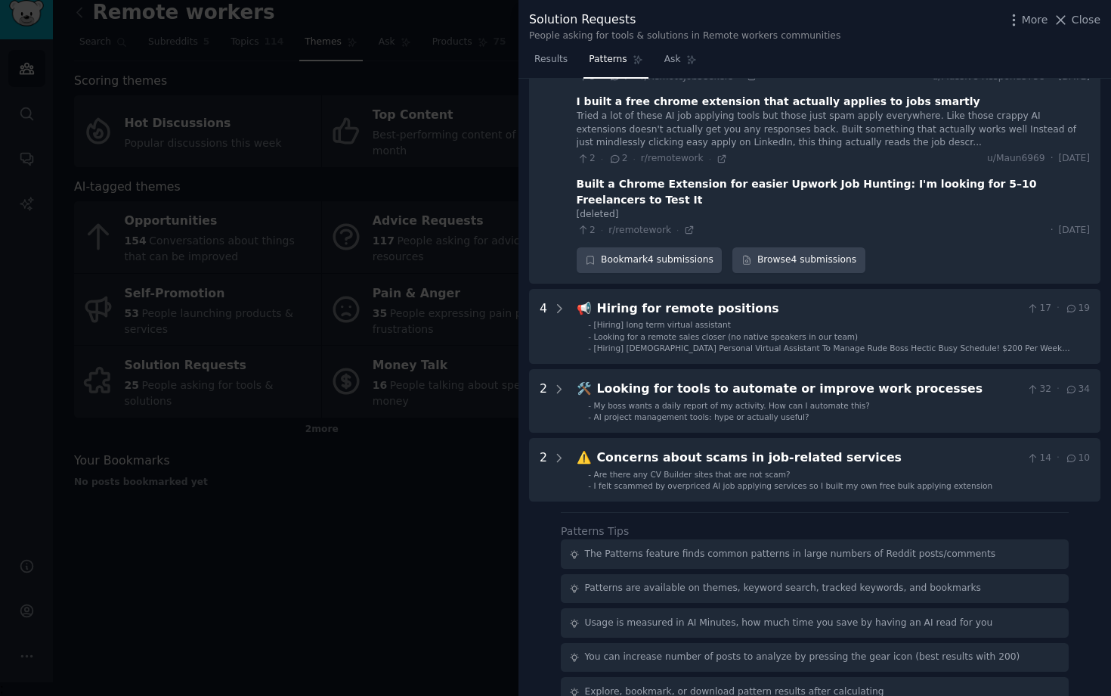
scroll to position [831, 0]
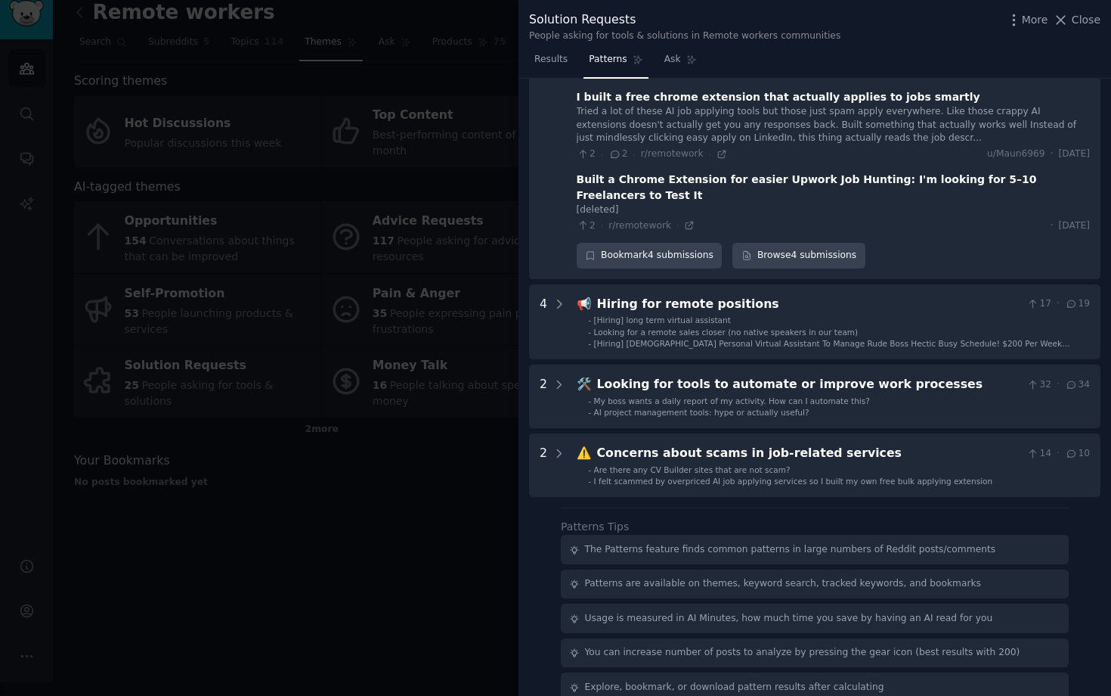
click at [433, 525] on div at bounding box center [555, 348] width 1111 height 696
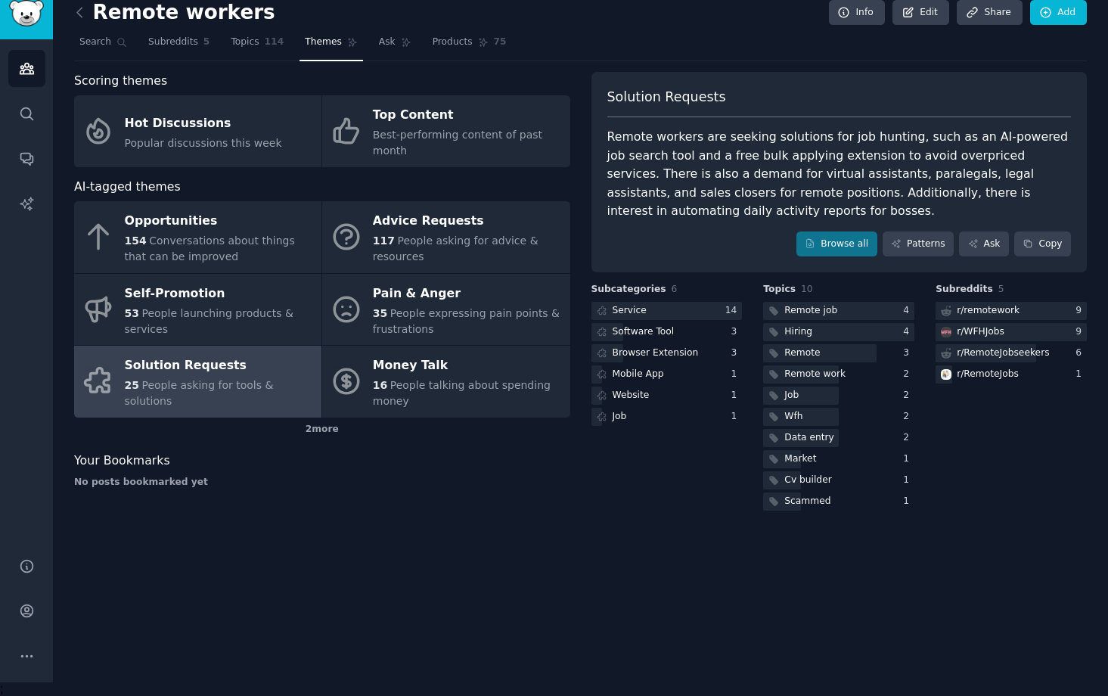
click at [81, 19] on link at bounding box center [83, 13] width 19 height 24
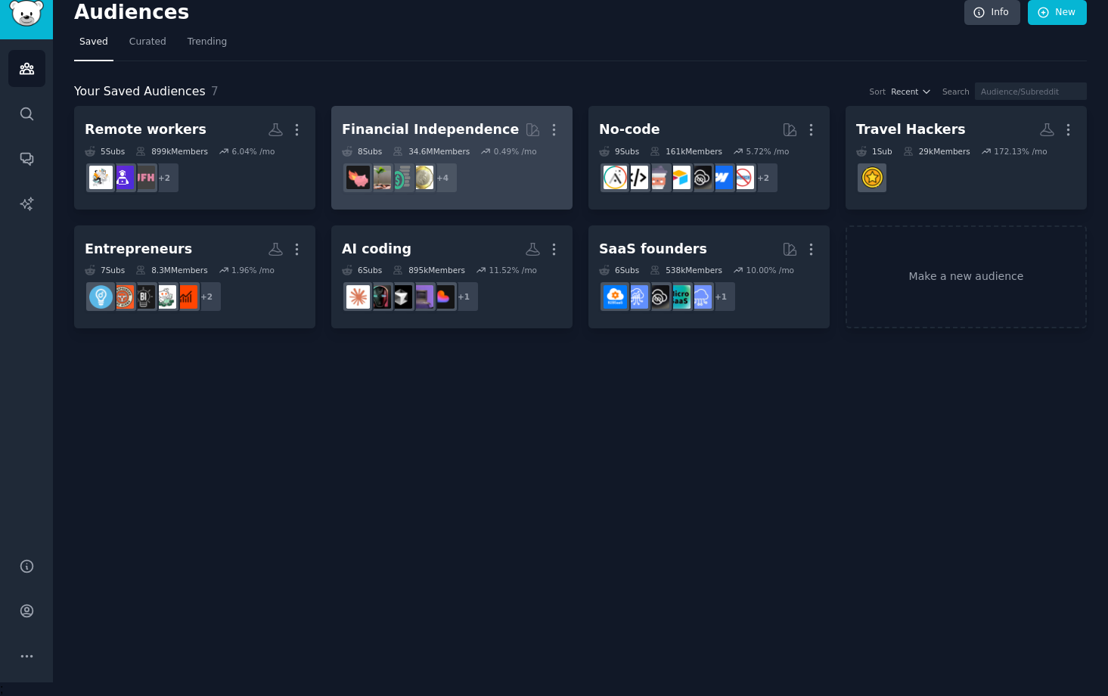
click at [434, 132] on div "Financial Independence" at bounding box center [430, 129] width 177 height 19
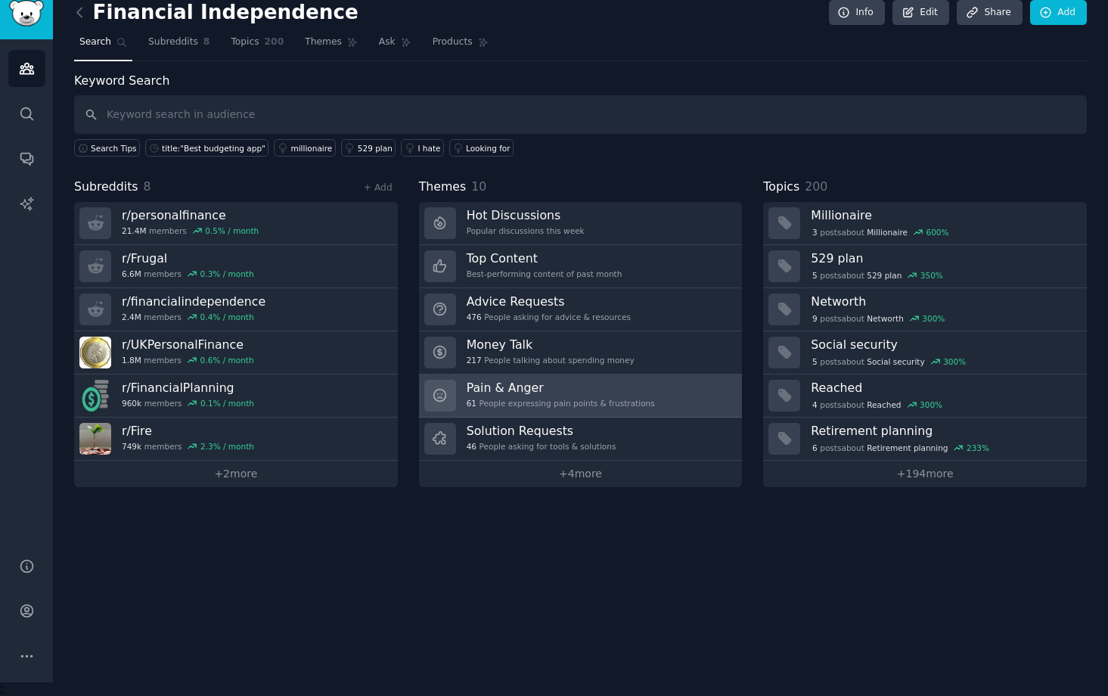
click at [615, 388] on h3 "Pain & Anger" at bounding box center [560, 388] width 188 height 16
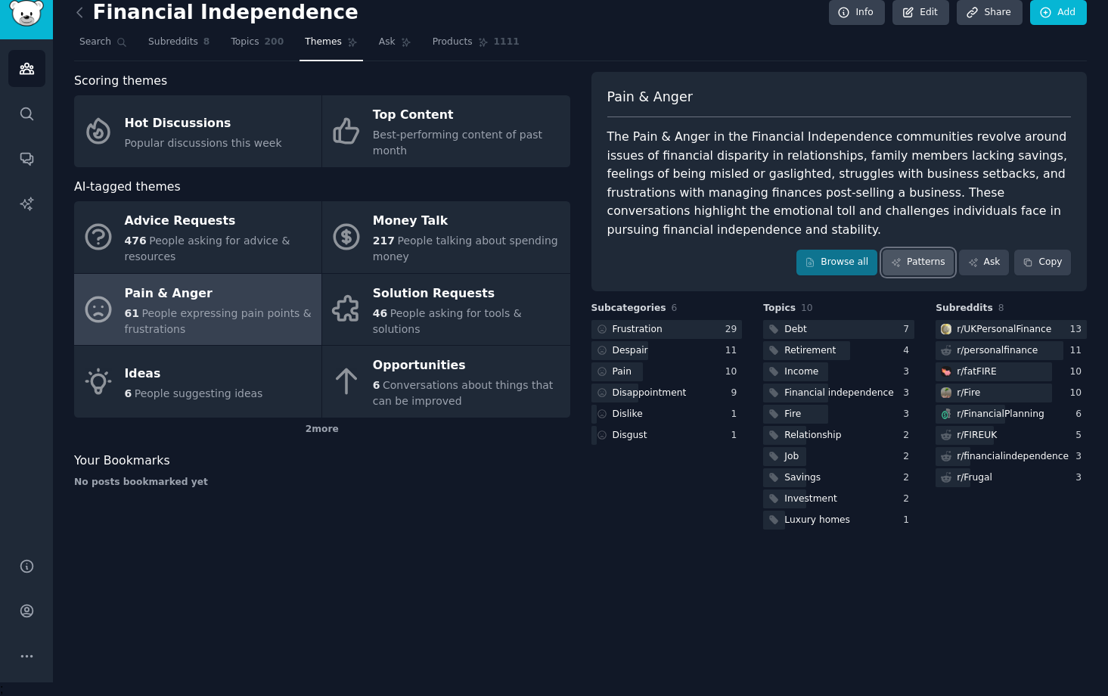
click at [905, 259] on link "Patterns" at bounding box center [917, 262] width 71 height 26
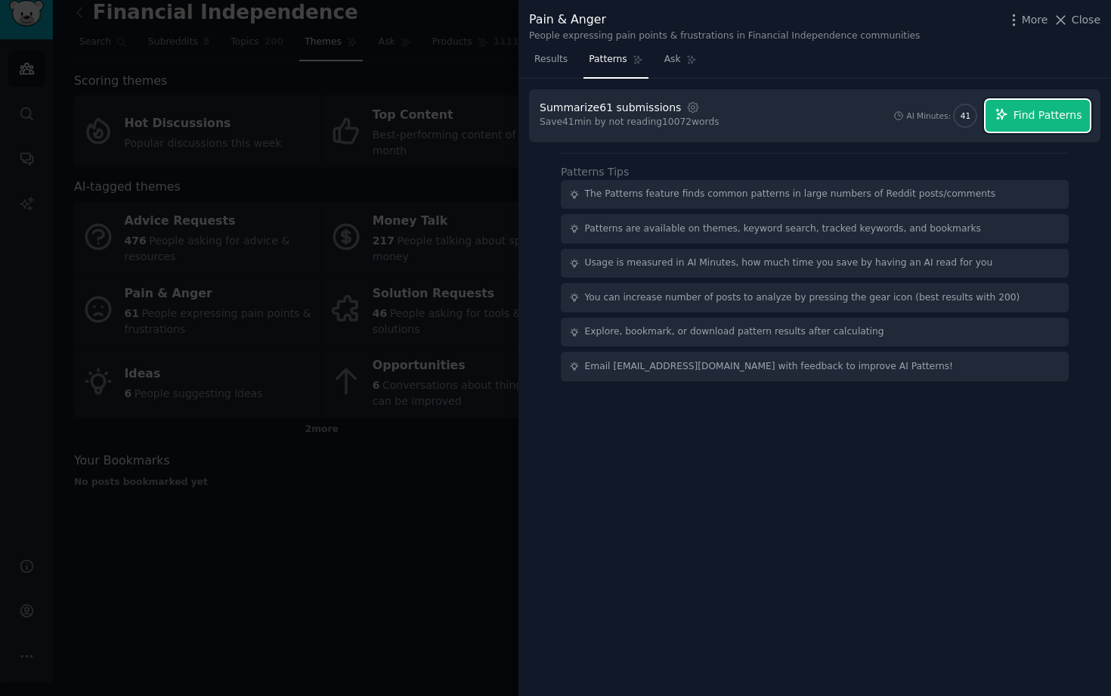
click at [1010, 116] on button "Find Patterns" at bounding box center [1038, 116] width 104 height 32
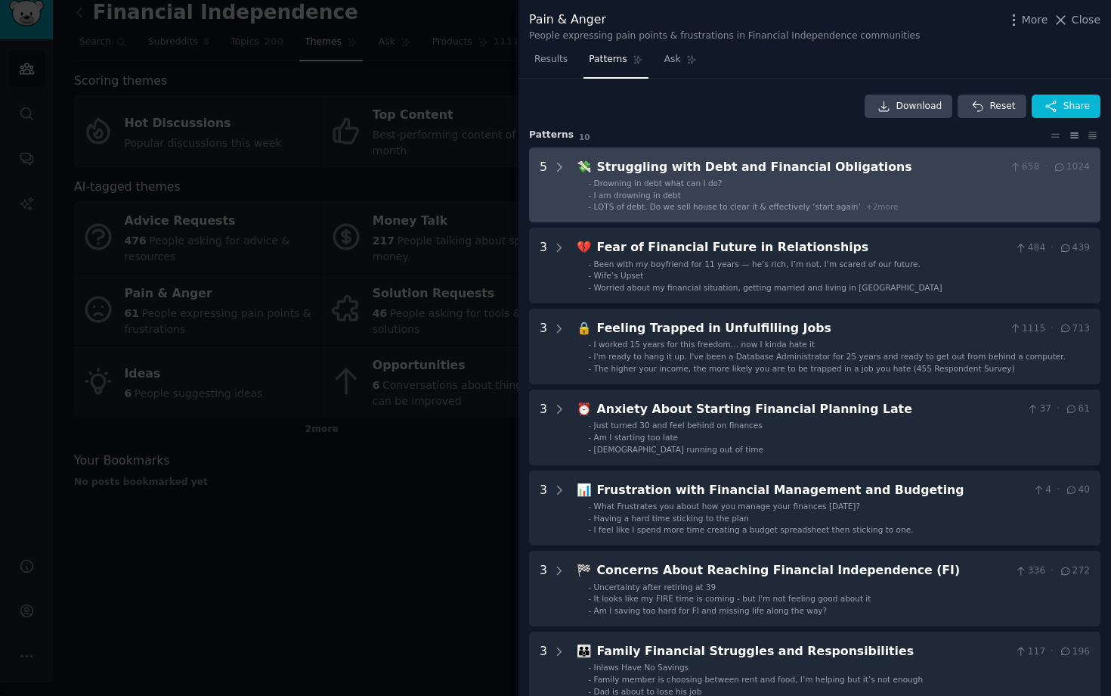
click at [549, 167] on div "5" at bounding box center [553, 185] width 26 height 54
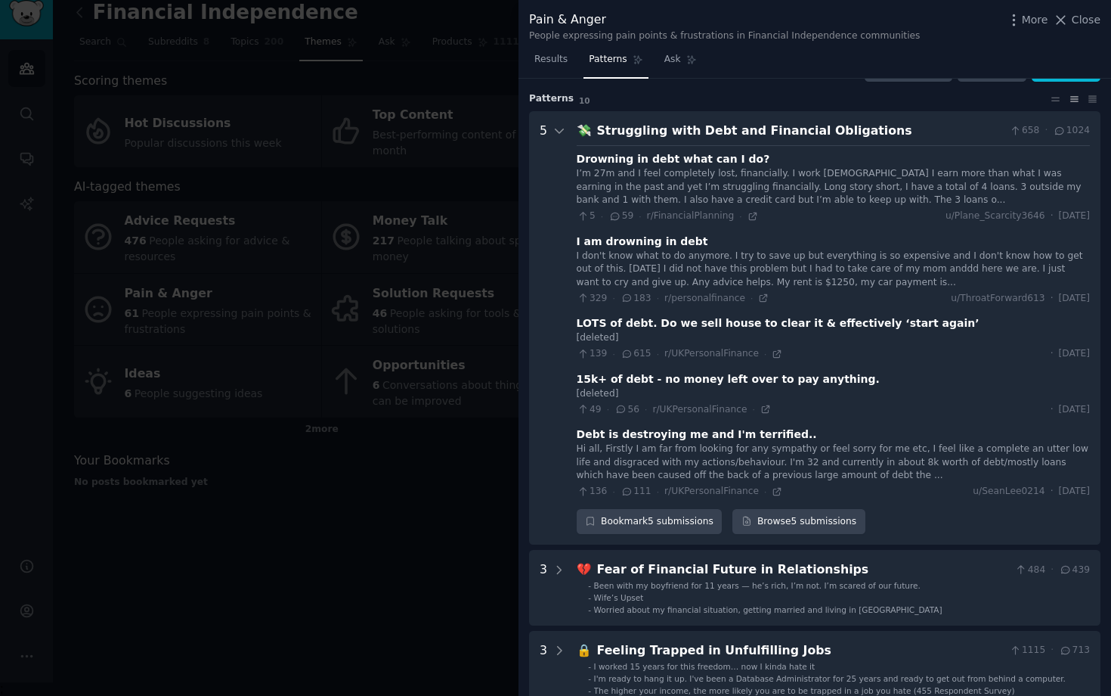
scroll to position [69, 0]
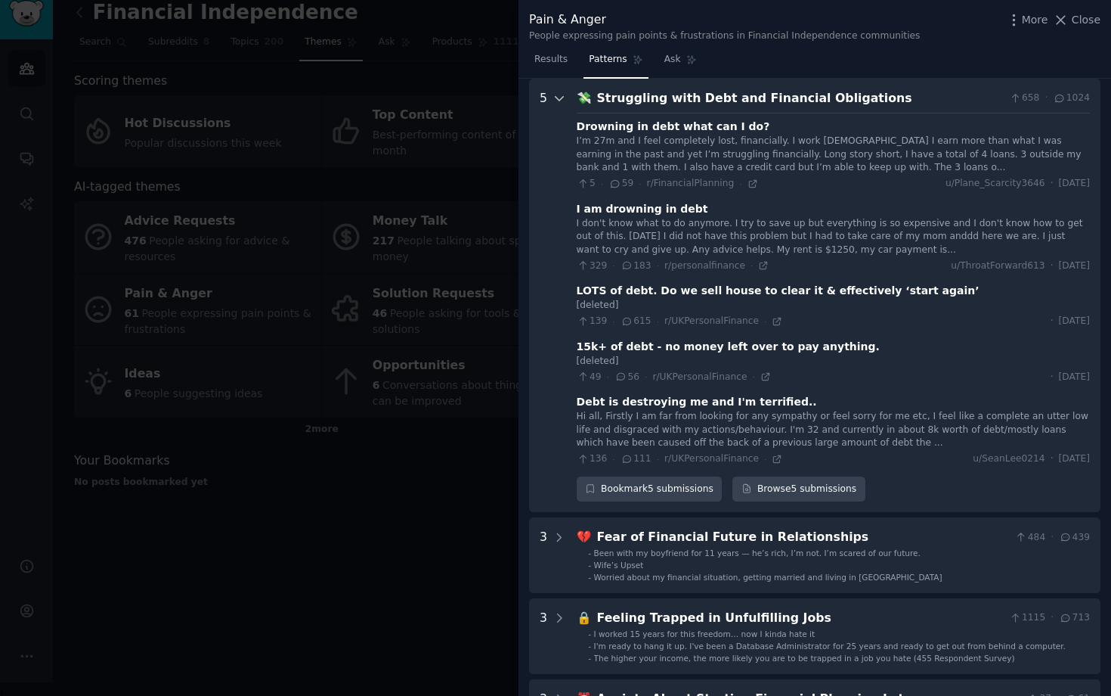
click at [554, 99] on icon at bounding box center [560, 98] width 14 height 14
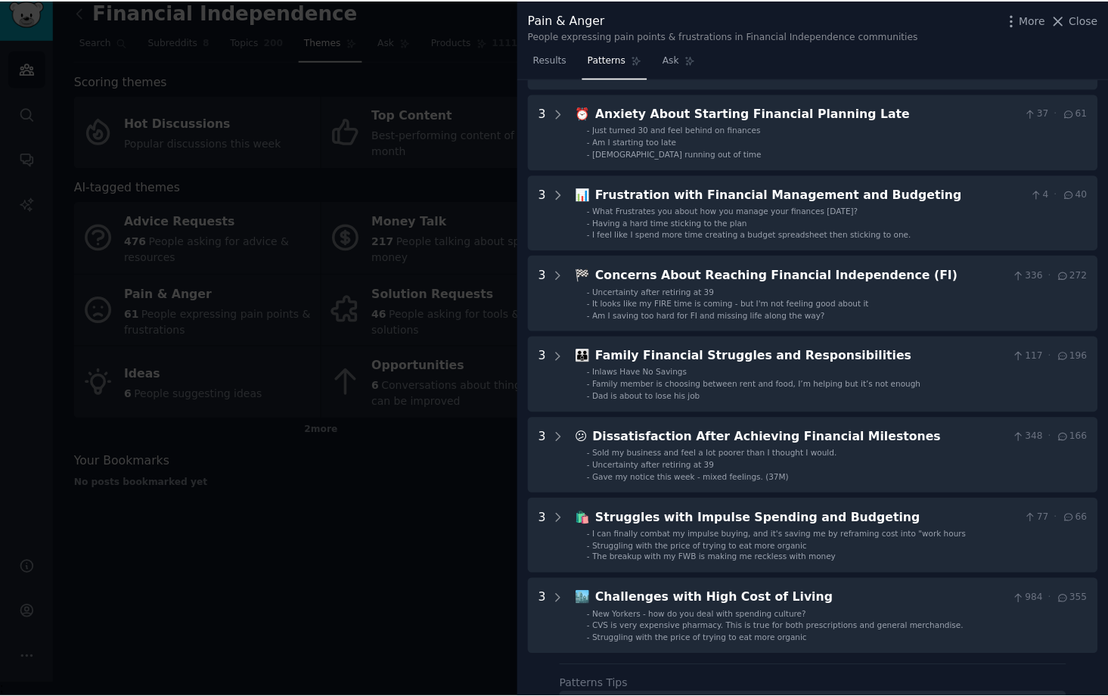
scroll to position [293, 0]
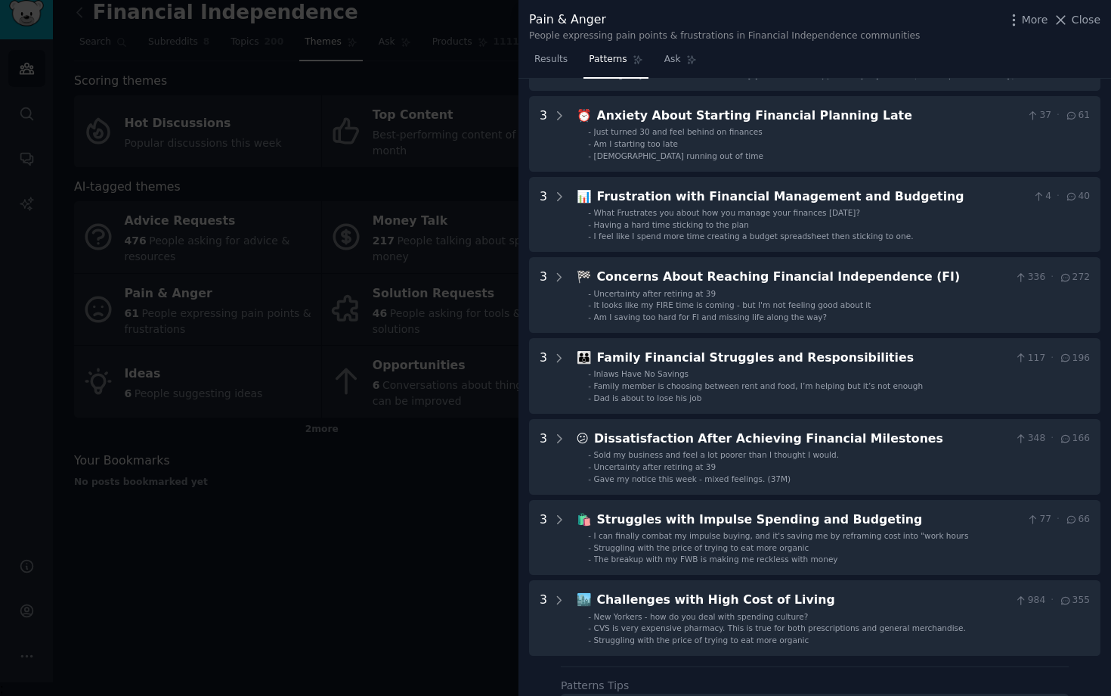
click at [435, 528] on div at bounding box center [555, 348] width 1111 height 696
